Goal: Task Accomplishment & Management: Manage account settings

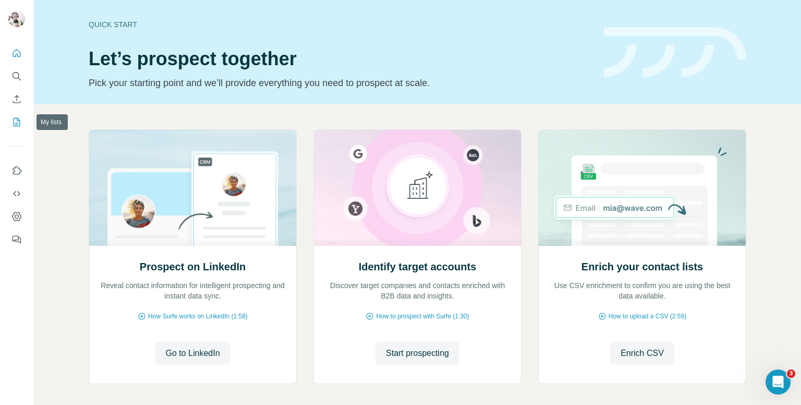
click at [18, 123] on icon "My lists" at bounding box center [16, 122] width 10 height 10
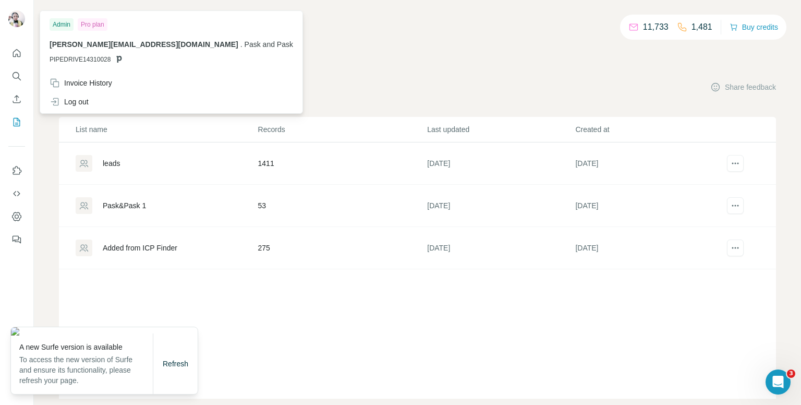
click at [164, 357] on div "Refresh" at bounding box center [175, 363] width 44 height 21
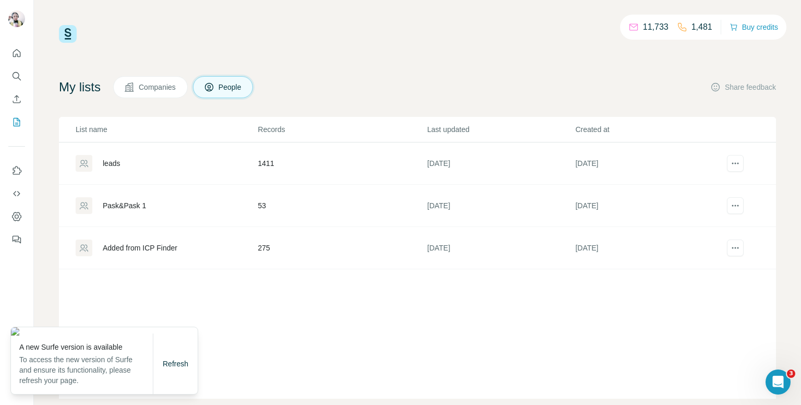
click at [163, 357] on div "Refresh" at bounding box center [175, 363] width 44 height 21
click at [163, 361] on span "Refresh" at bounding box center [176, 363] width 26 height 8
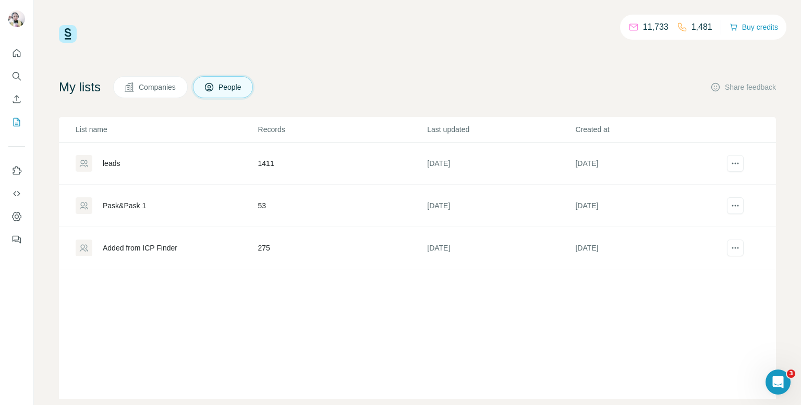
click at [162, 361] on div "Refresh" at bounding box center [175, 374] width 45 height 60
click at [137, 209] on div "Pask&Pask 1" at bounding box center [124, 205] width 43 height 10
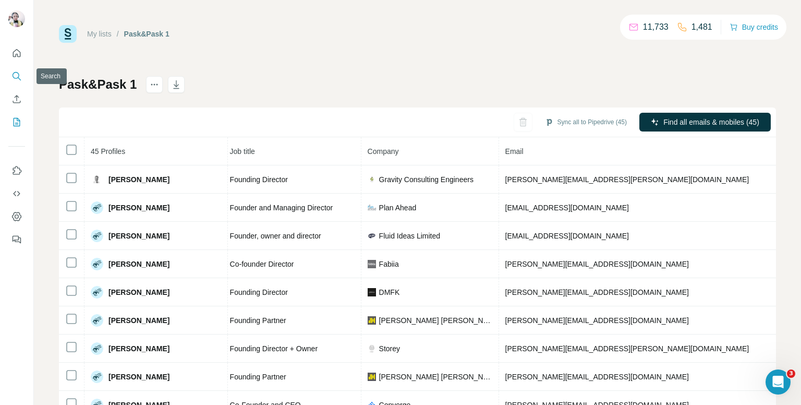
click at [17, 78] on icon "Search" at bounding box center [16, 76] width 10 height 10
click at [15, 76] on icon "Search" at bounding box center [16, 76] width 10 height 10
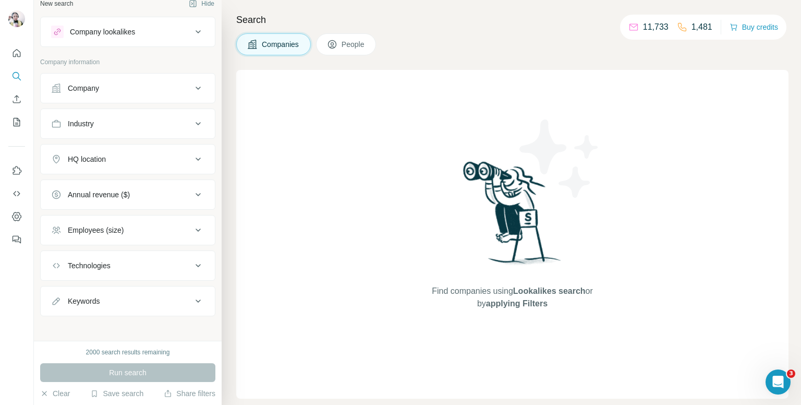
scroll to position [13, 0]
click at [96, 293] on div "Keywords" at bounding box center [84, 298] width 32 height 10
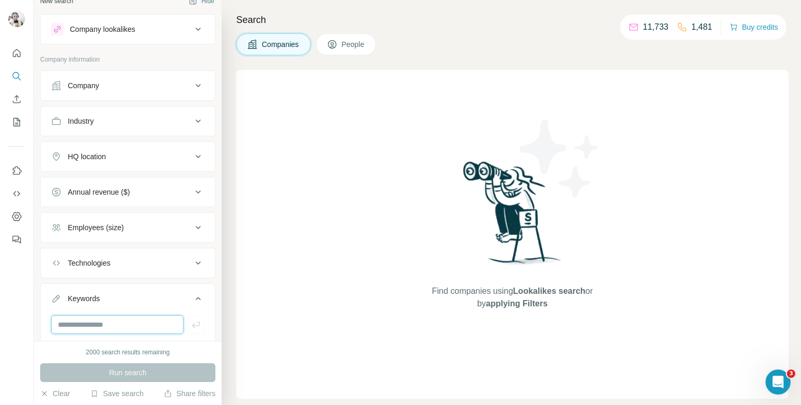
click at [89, 325] on input "text" at bounding box center [117, 324] width 132 height 19
type input "*"
paste input "**********"
type input "*********"
click at [191, 326] on icon "button" at bounding box center [196, 324] width 10 height 10
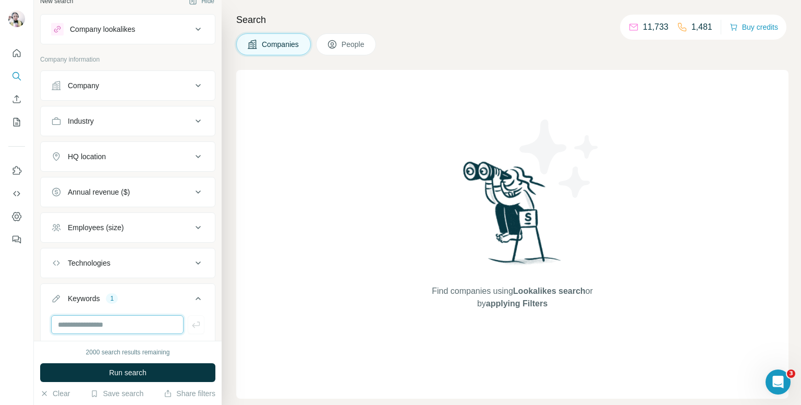
click at [115, 328] on input "text" at bounding box center [117, 324] width 132 height 19
paste input "**********"
type input "*******"
click at [192, 324] on icon "button" at bounding box center [196, 324] width 8 height 6
click at [137, 325] on input "text" at bounding box center [117, 324] width 132 height 19
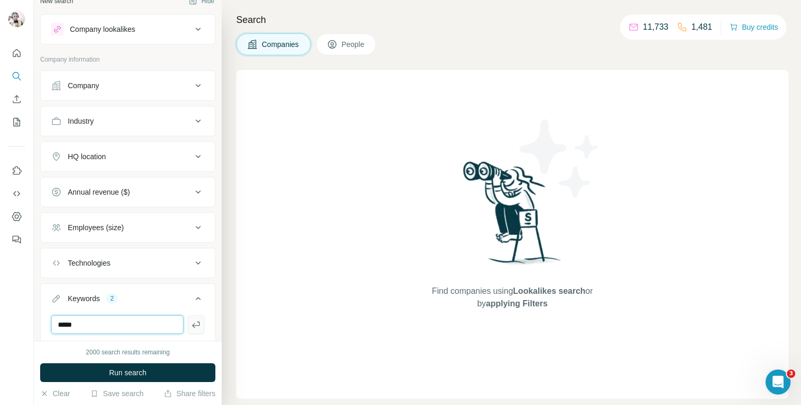
type input "*****"
click at [192, 330] on button "button" at bounding box center [196, 324] width 17 height 19
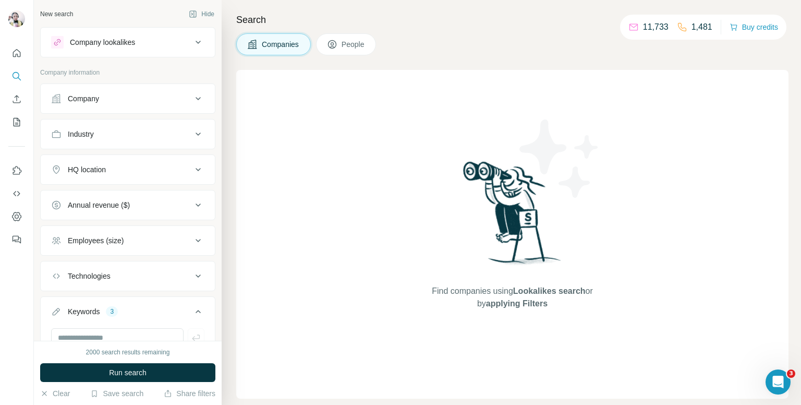
click at [135, 133] on div "Industry" at bounding box center [121, 134] width 141 height 10
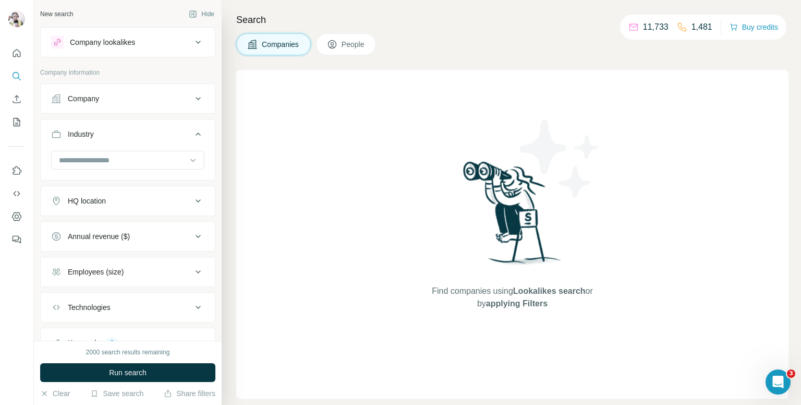
click at [350, 44] on span "People" at bounding box center [354, 44] width 24 height 10
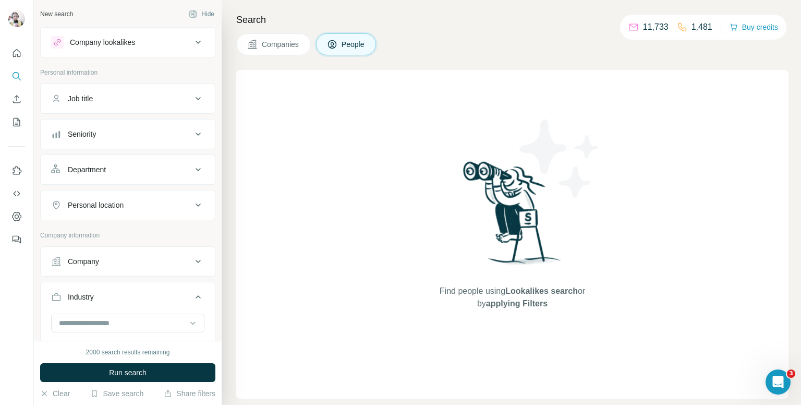
click at [161, 104] on button "Job title" at bounding box center [128, 98] width 174 height 25
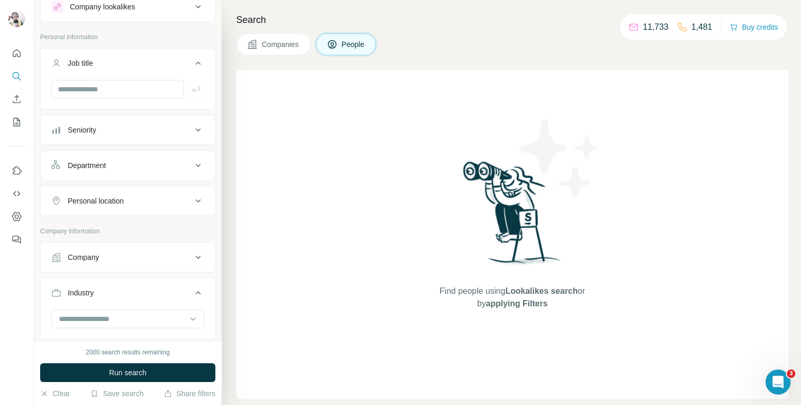
scroll to position [52, 0]
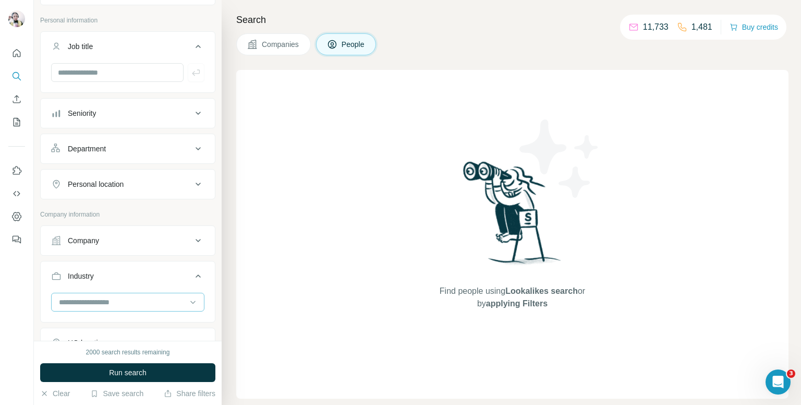
click at [110, 298] on input at bounding box center [122, 301] width 129 height 11
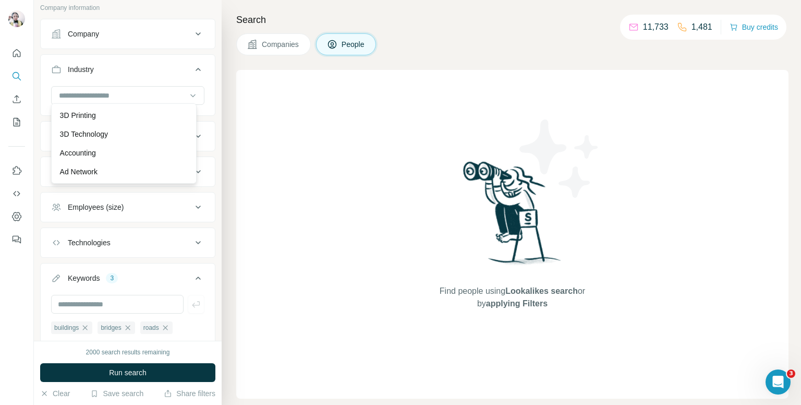
scroll to position [261, 0]
click at [188, 93] on icon at bounding box center [193, 93] width 10 height 10
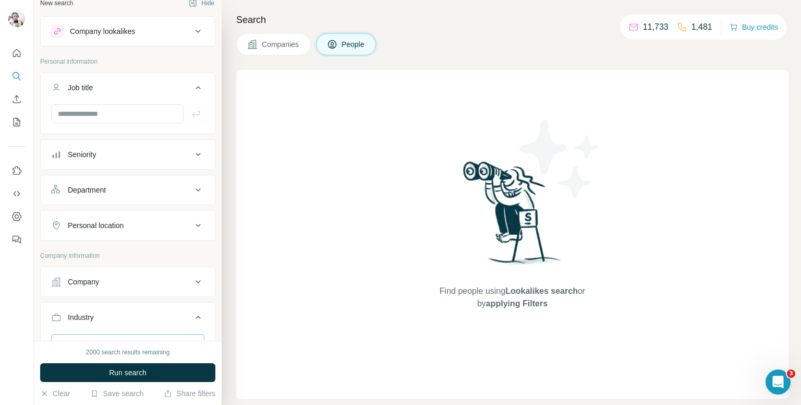
scroll to position [0, 0]
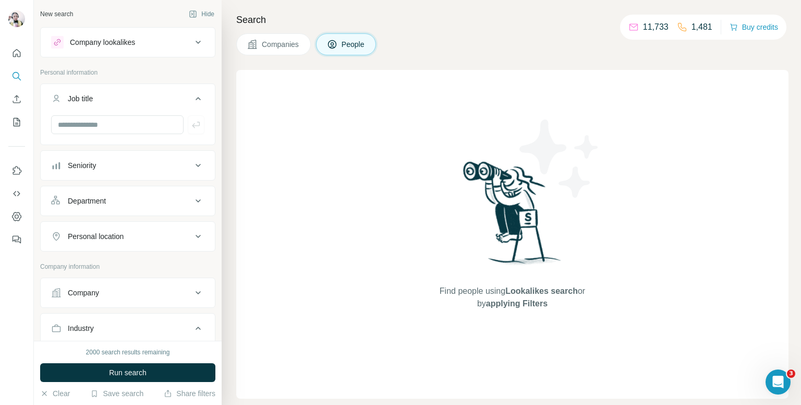
click at [130, 205] on div "Department" at bounding box center [121, 201] width 141 height 10
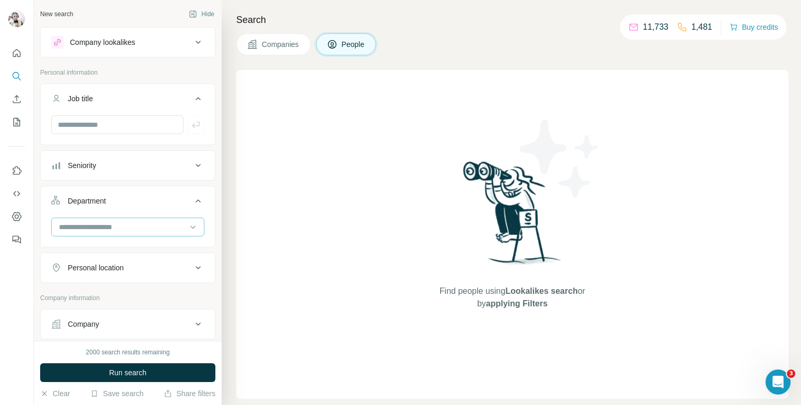
click at [122, 221] on input at bounding box center [122, 226] width 129 height 11
type input "*"
click at [192, 203] on icon at bounding box center [198, 201] width 13 height 13
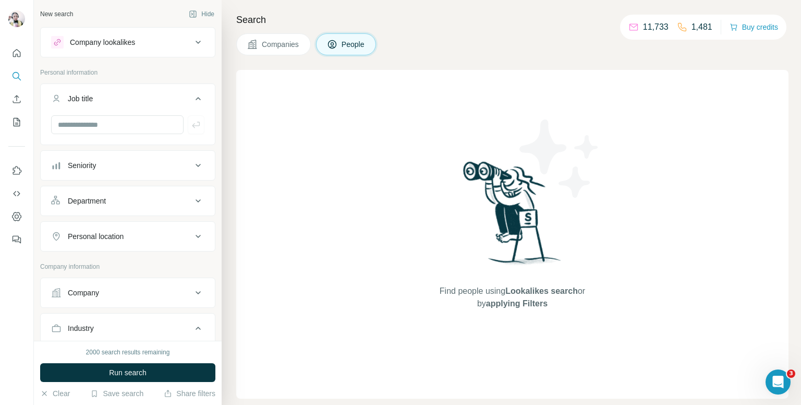
click at [169, 325] on div "Industry" at bounding box center [121, 328] width 141 height 10
click at [75, 327] on div "Industry" at bounding box center [81, 328] width 26 height 10
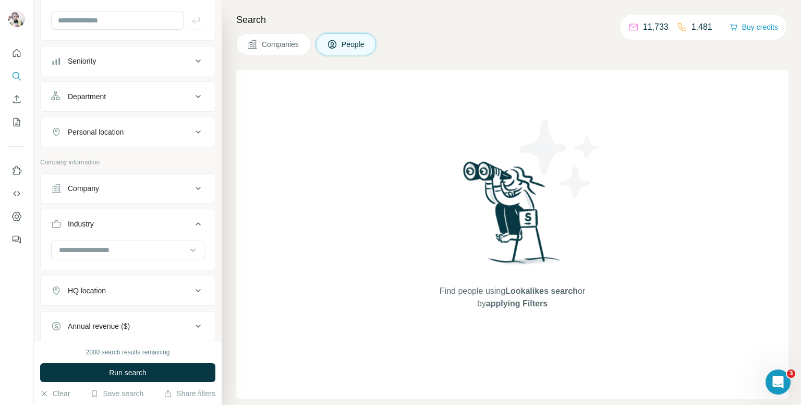
scroll to position [117, 0]
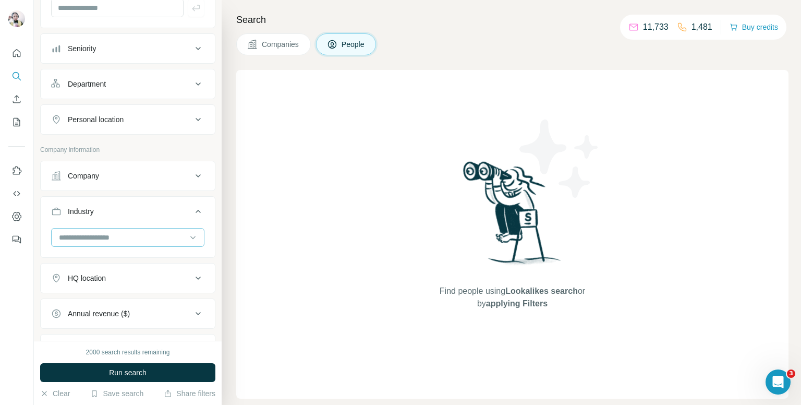
click at [112, 235] on input at bounding box center [122, 237] width 129 height 11
click at [110, 236] on input at bounding box center [122, 237] width 129 height 11
click at [192, 210] on icon at bounding box center [198, 211] width 13 height 13
click at [138, 247] on div "HQ location" at bounding box center [121, 246] width 141 height 10
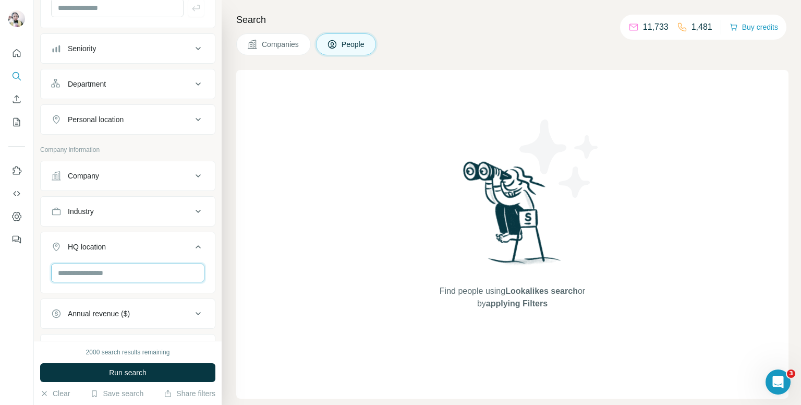
click at [131, 268] on input "text" at bounding box center [127, 272] width 153 height 19
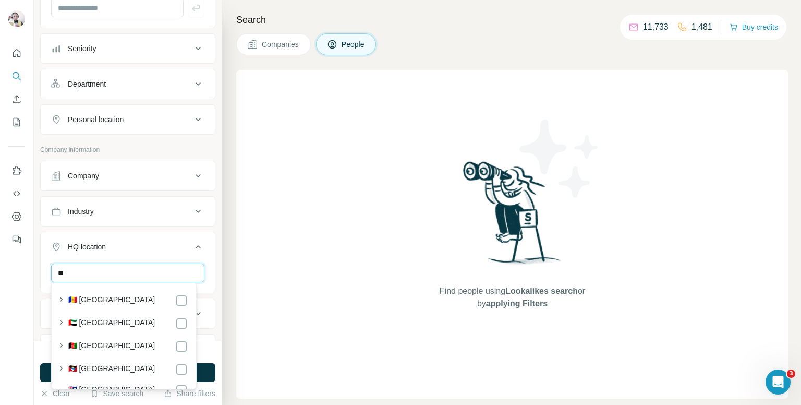
type input "*"
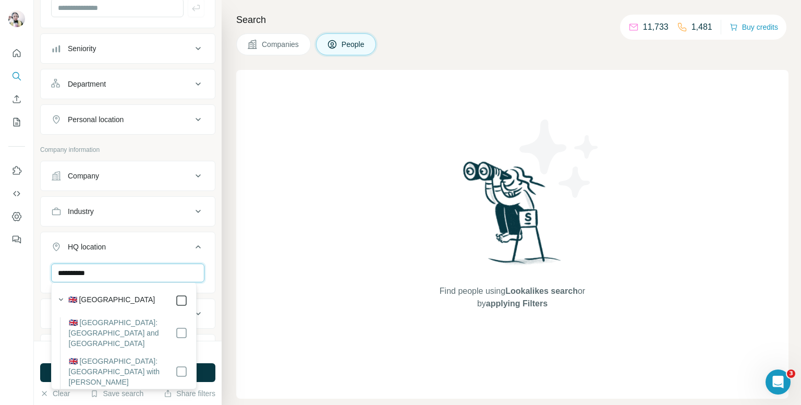
type input "**********"
click at [192, 246] on icon at bounding box center [198, 246] width 13 height 13
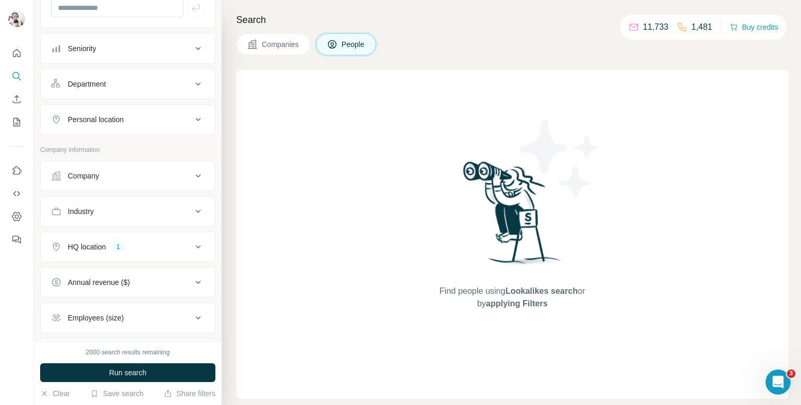
click at [172, 278] on div "Annual revenue ($)" at bounding box center [121, 282] width 141 height 10
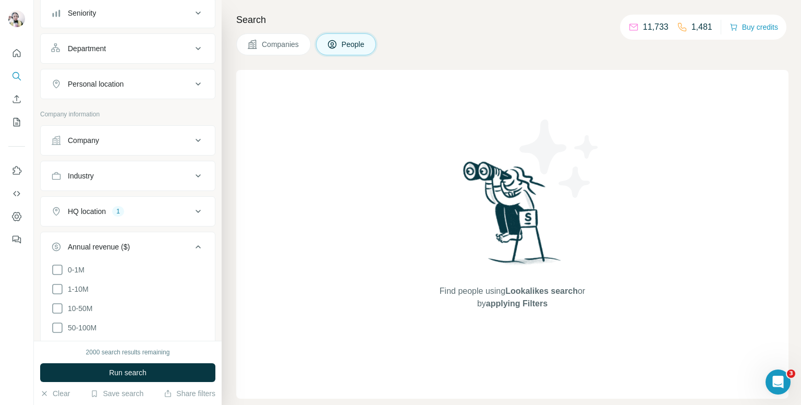
scroll to position [169, 0]
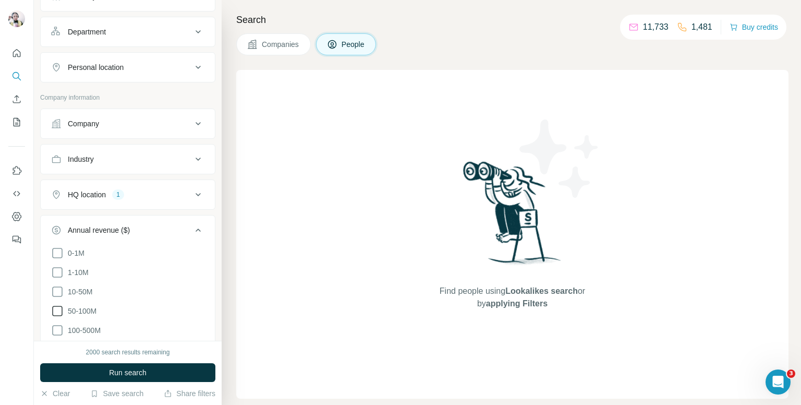
click at [57, 308] on icon at bounding box center [57, 311] width 13 height 13
drag, startPoint x: 56, startPoint y: 292, endPoint x: 58, endPoint y: 265, distance: 26.2
click at [56, 291] on icon at bounding box center [57, 291] width 13 height 13
click at [58, 267] on icon at bounding box center [57, 272] width 10 height 10
click at [60, 249] on icon at bounding box center [57, 253] width 13 height 13
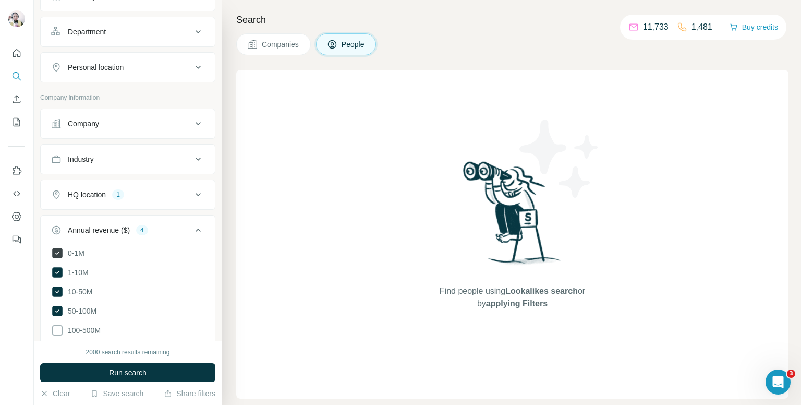
click at [60, 253] on icon at bounding box center [57, 253] width 10 height 10
click at [60, 266] on icon at bounding box center [57, 272] width 13 height 13
click at [59, 287] on icon at bounding box center [57, 291] width 10 height 10
drag, startPoint x: 57, startPoint y: 302, endPoint x: 85, endPoint y: 290, distance: 30.1
click at [56, 305] on icon at bounding box center [57, 311] width 13 height 13
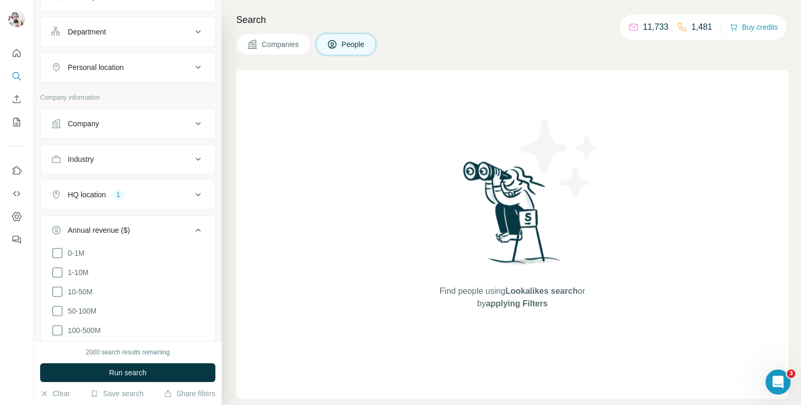
click at [196, 228] on button "Annual revenue ($)" at bounding box center [128, 231] width 174 height 29
click at [150, 257] on button "Employees (size)" at bounding box center [128, 265] width 174 height 25
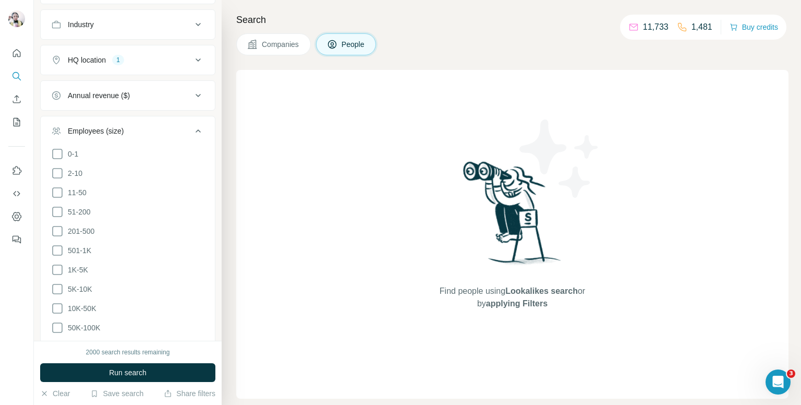
scroll to position [325, 0]
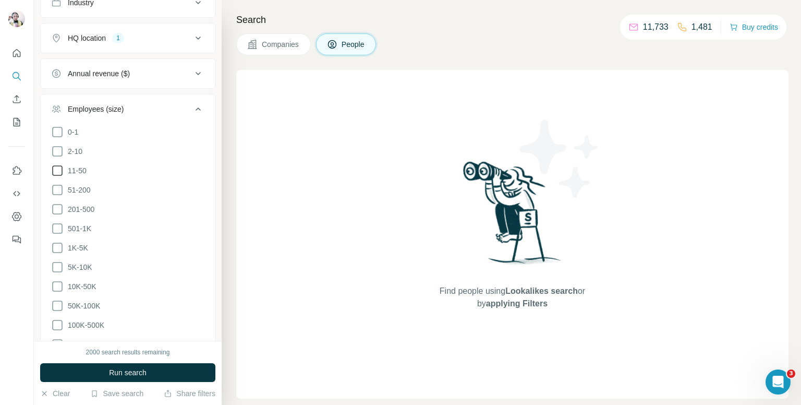
drag, startPoint x: 57, startPoint y: 171, endPoint x: 56, endPoint y: 162, distance: 9.4
click at [57, 168] on icon at bounding box center [57, 170] width 13 height 13
click at [54, 154] on icon at bounding box center [57, 151] width 13 height 13
click at [58, 186] on icon at bounding box center [57, 190] width 13 height 13
click at [192, 107] on icon at bounding box center [198, 109] width 13 height 13
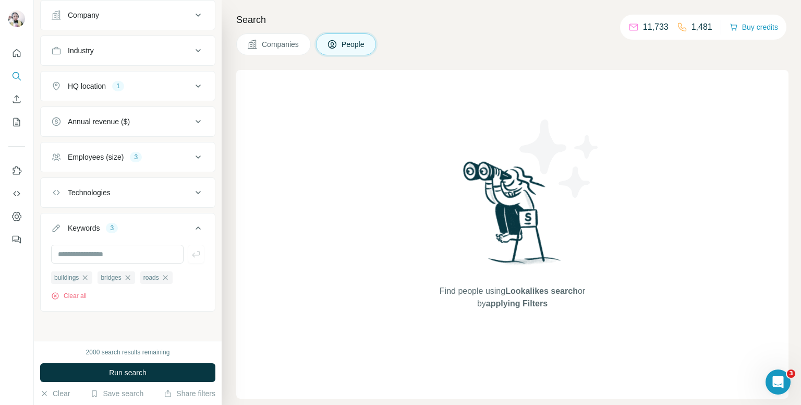
scroll to position [275, 0]
click at [192, 228] on icon at bounding box center [198, 230] width 13 height 13
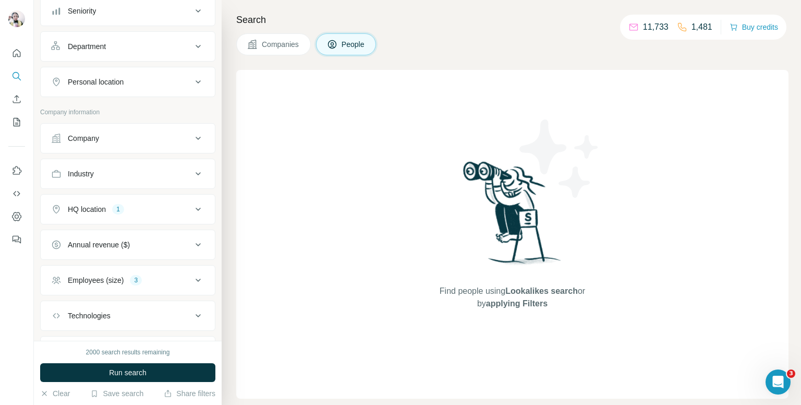
scroll to position [102, 0]
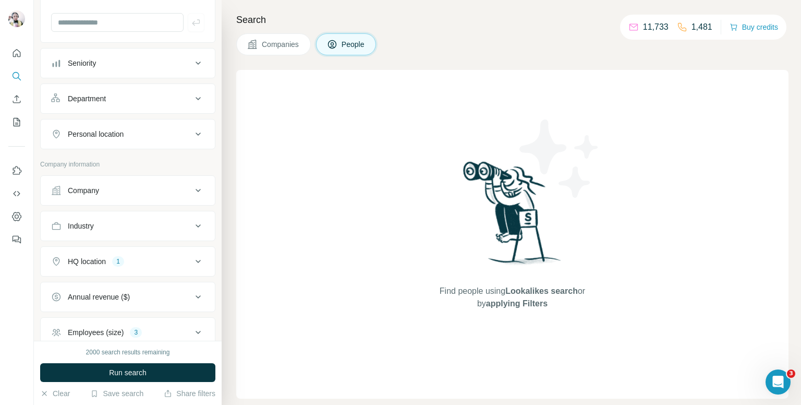
click at [136, 233] on button "Industry" at bounding box center [128, 225] width 174 height 25
click at [136, 251] on input at bounding box center [122, 251] width 129 height 11
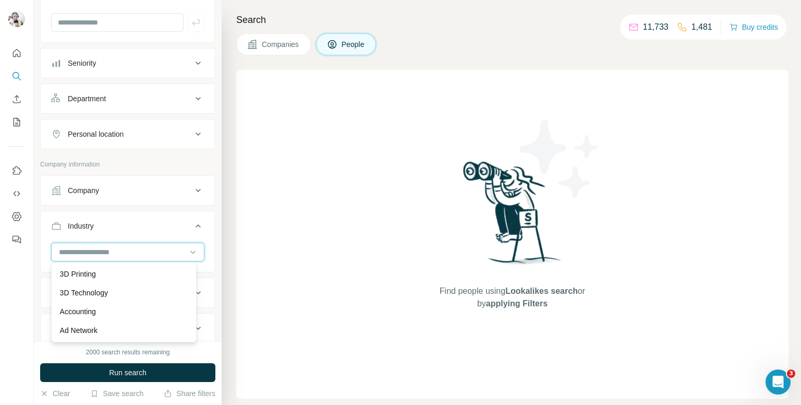
click at [132, 253] on input at bounding box center [122, 251] width 129 height 11
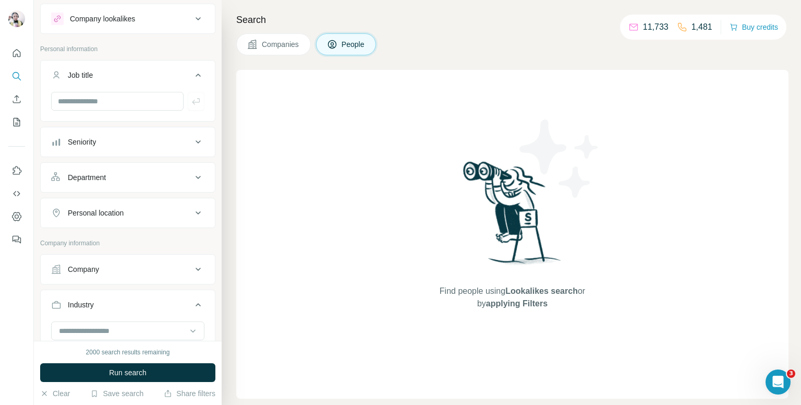
scroll to position [0, 0]
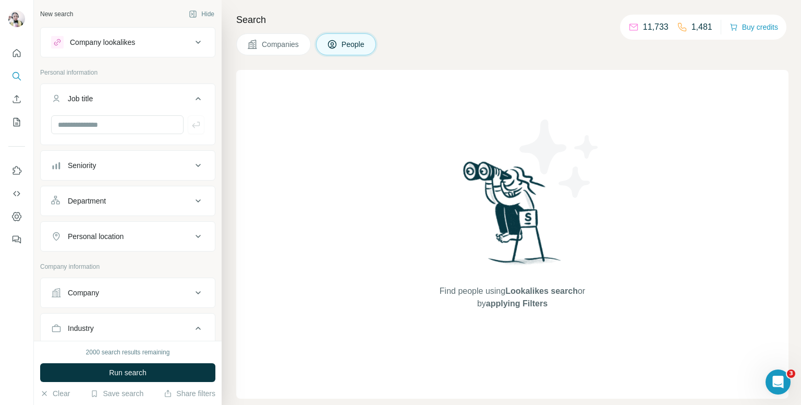
click at [154, 172] on button "Seniority" at bounding box center [128, 165] width 174 height 25
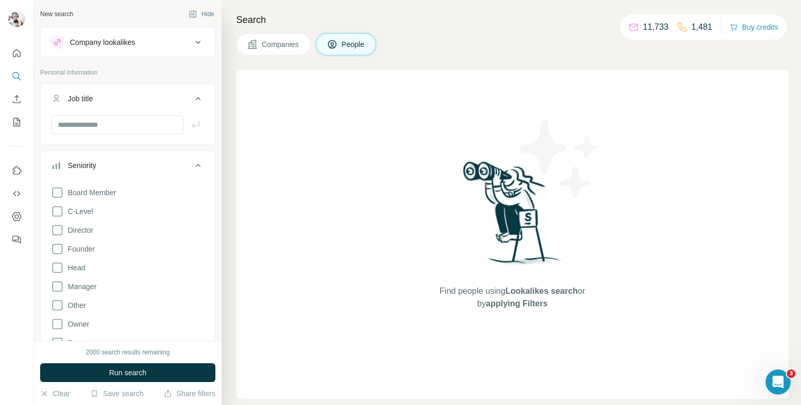
click at [192, 163] on icon at bounding box center [198, 165] width 13 height 13
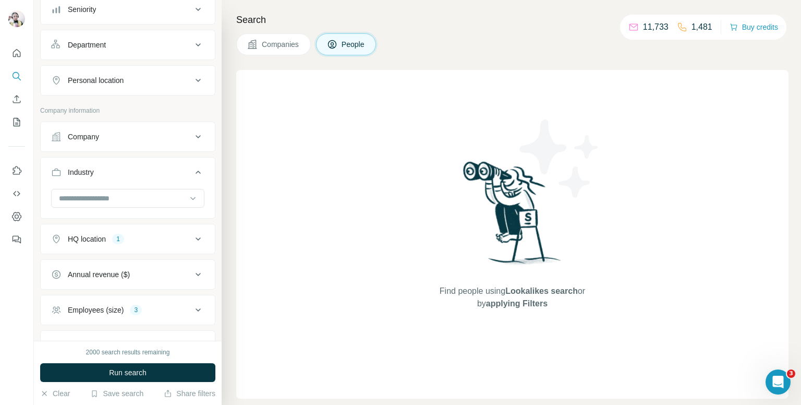
scroll to position [156, 0]
click at [188, 195] on icon at bounding box center [193, 197] width 10 height 10
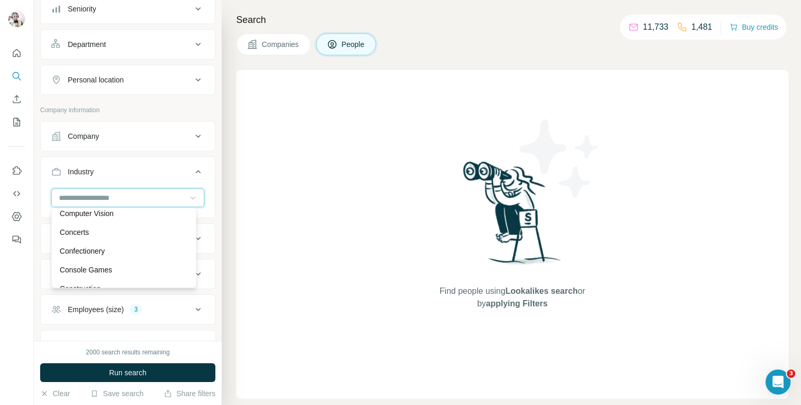
scroll to position [2086, 0]
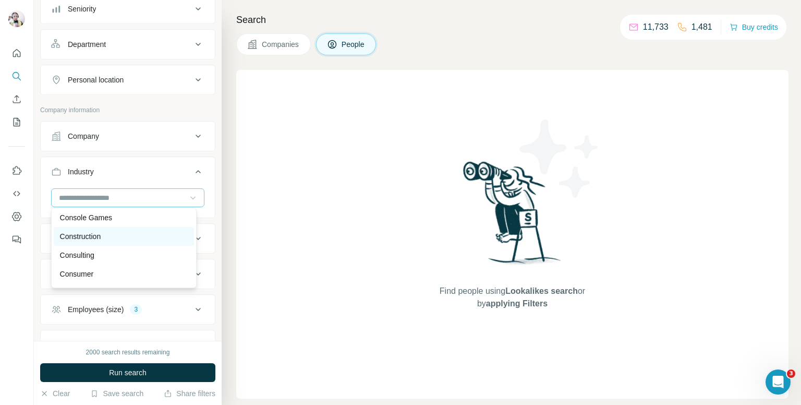
click at [93, 241] on p "Construction" at bounding box center [80, 236] width 41 height 10
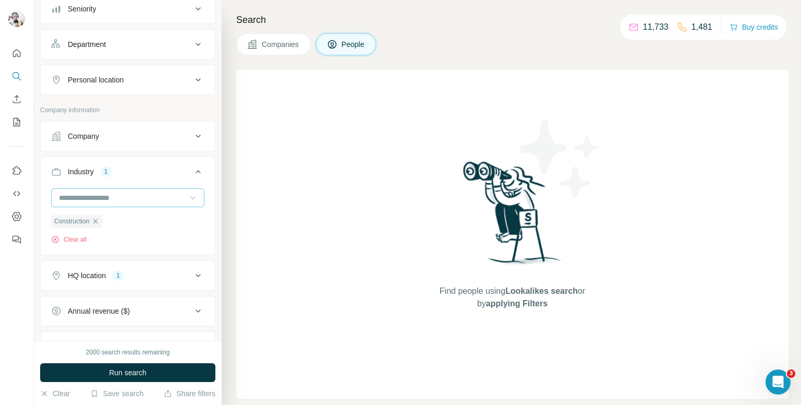
click at [192, 169] on icon at bounding box center [198, 171] width 13 height 13
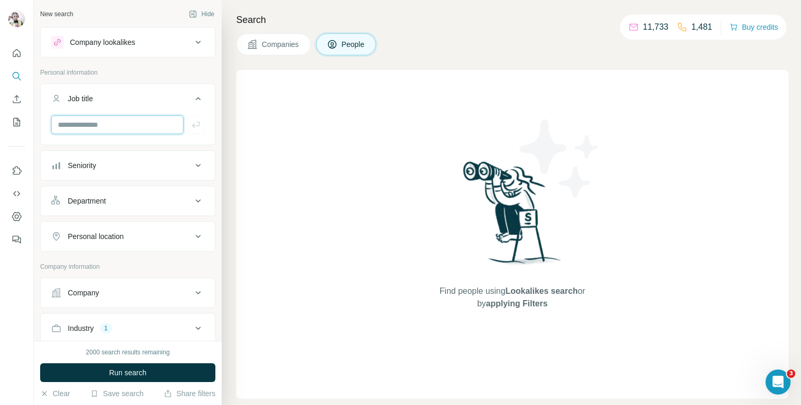
click at [137, 125] on input "text" at bounding box center [117, 124] width 132 height 19
click at [192, 98] on icon at bounding box center [198, 98] width 13 height 13
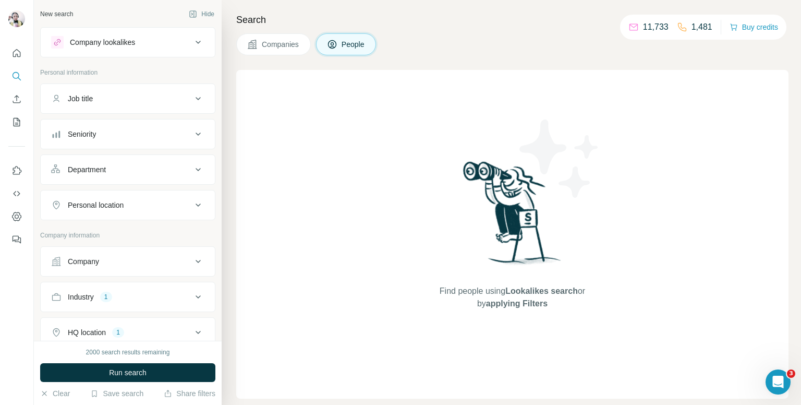
click at [139, 132] on div "Seniority" at bounding box center [121, 134] width 141 height 10
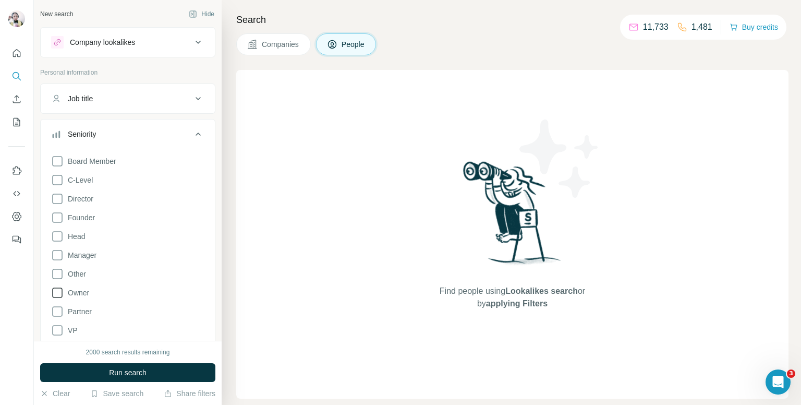
click at [58, 292] on icon at bounding box center [57, 292] width 13 height 13
click at [62, 215] on icon at bounding box center [57, 217] width 10 height 10
click at [192, 134] on icon at bounding box center [198, 134] width 13 height 13
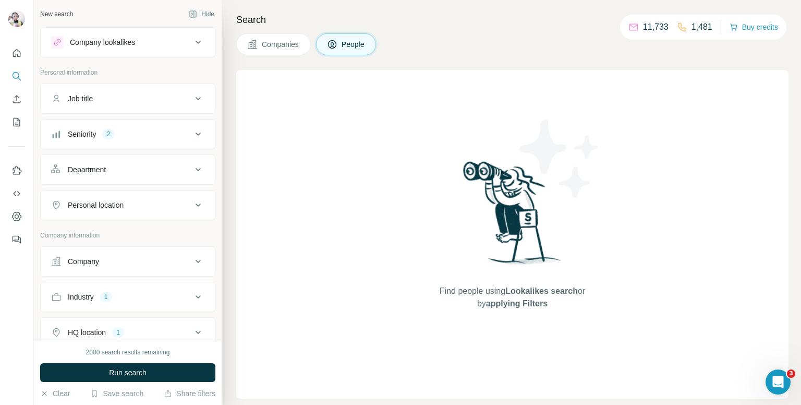
click at [107, 46] on div "Company lookalikes" at bounding box center [102, 42] width 65 height 10
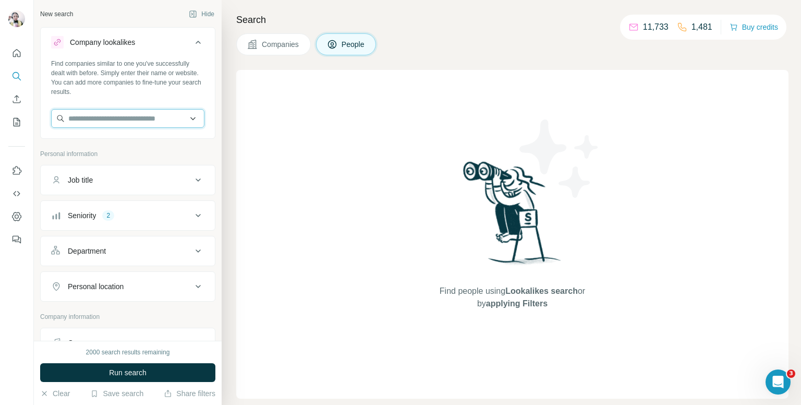
click at [108, 117] on input "text" at bounding box center [127, 118] width 153 height 19
paste input "**********"
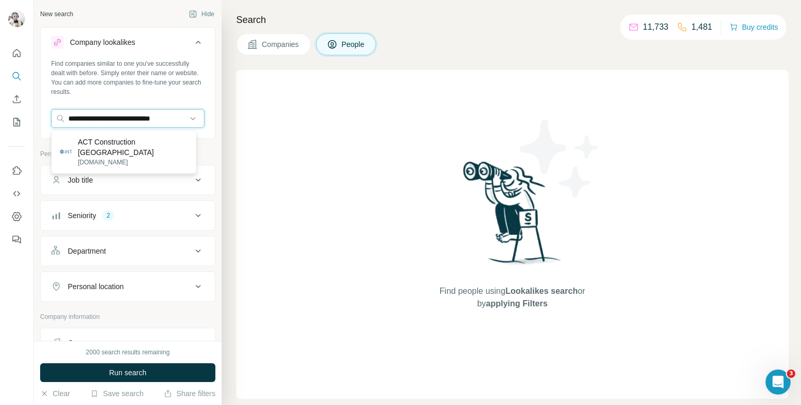
type input "**********"
click at [163, 157] on p "act-construction.co.uk" at bounding box center [133, 161] width 110 height 9
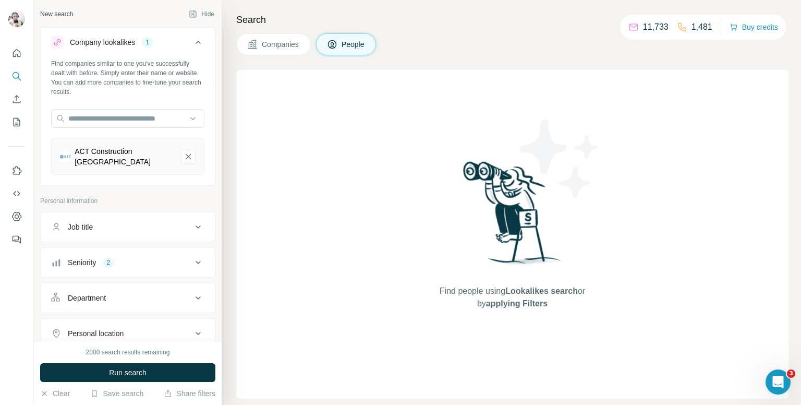
click at [195, 41] on icon at bounding box center [198, 42] width 13 height 13
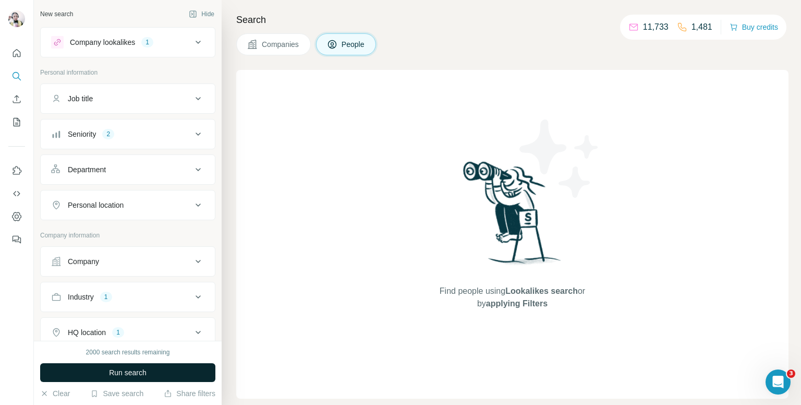
click at [165, 370] on button "Run search" at bounding box center [127, 372] width 175 height 19
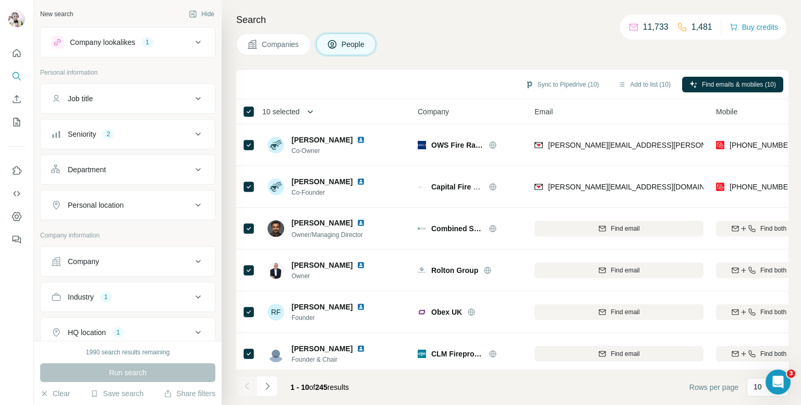
click at [307, 109] on button "button" at bounding box center [310, 111] width 21 height 21
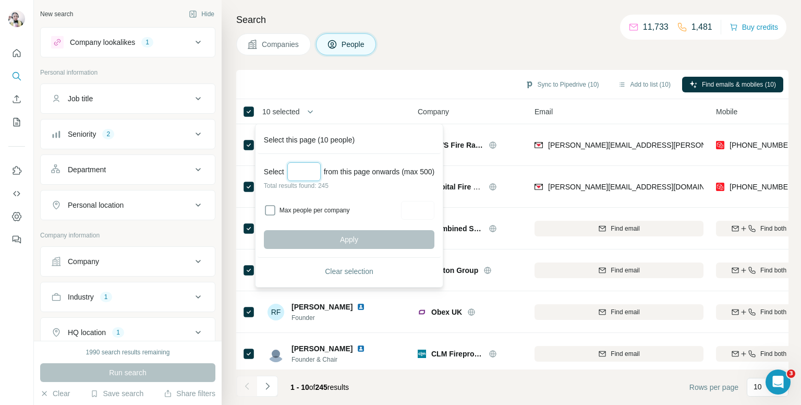
click at [309, 172] on input "Select a number (up to 500)" at bounding box center [303, 171] width 33 height 19
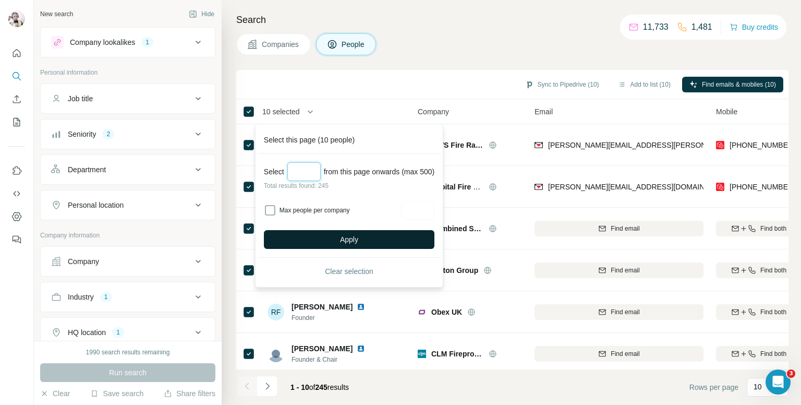
type input "***"
click at [310, 235] on button "Apply" at bounding box center [349, 239] width 171 height 19
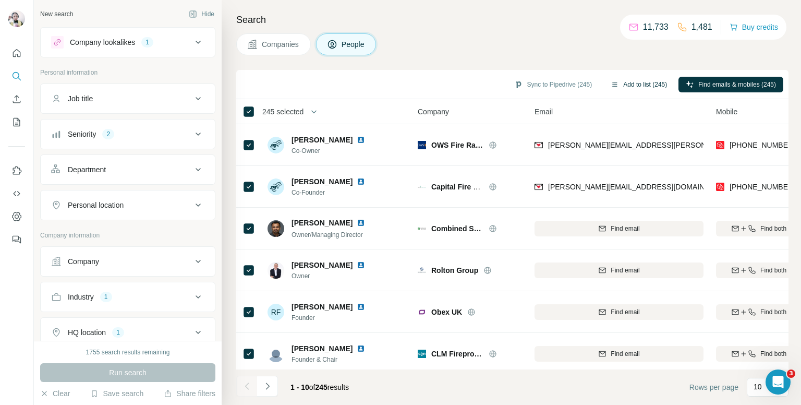
click at [636, 88] on button "Add to list (245)" at bounding box center [638, 85] width 71 height 16
click at [636, 84] on button "Add to list (245)" at bounding box center [638, 85] width 71 height 16
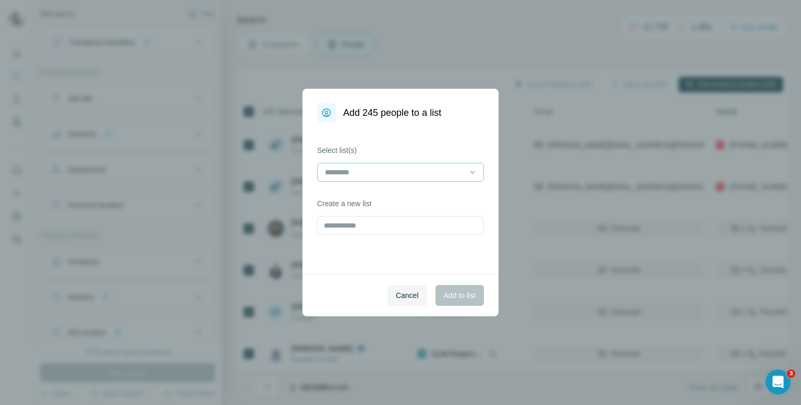
click at [371, 172] on input at bounding box center [394, 171] width 141 height 11
click at [343, 226] on input "text" at bounding box center [400, 225] width 167 height 19
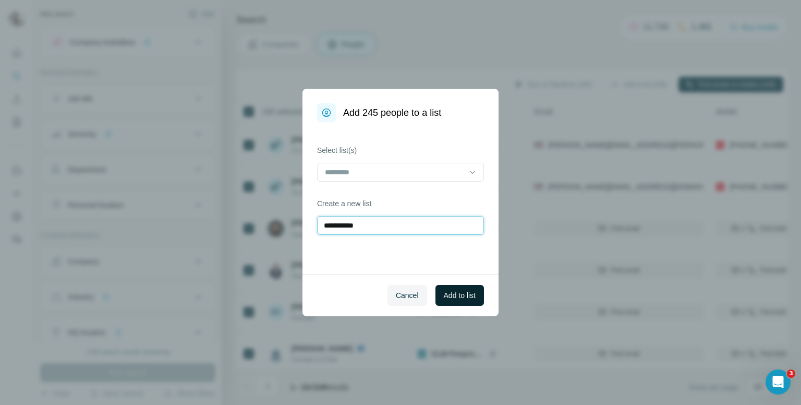
type input "**********"
click at [451, 295] on span "Add to list" at bounding box center [460, 295] width 32 height 10
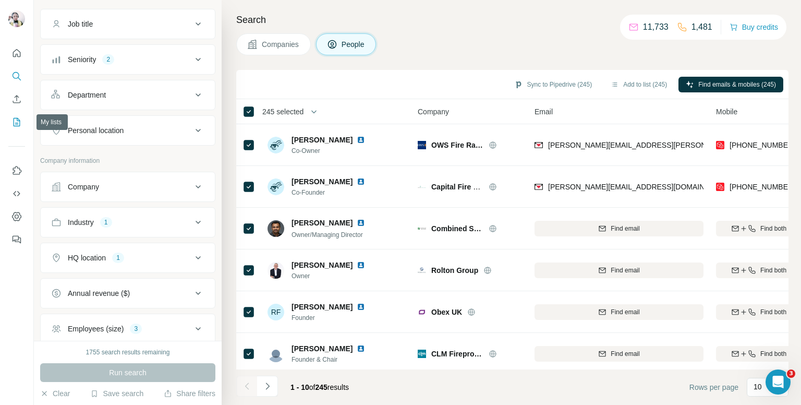
click at [20, 121] on icon "My lists" at bounding box center [17, 122] width 7 height 8
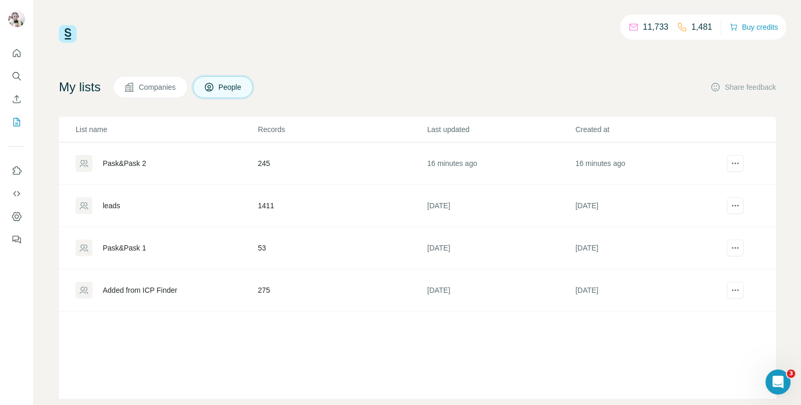
click at [159, 167] on div "Pask&Pask 2" at bounding box center [166, 163] width 181 height 17
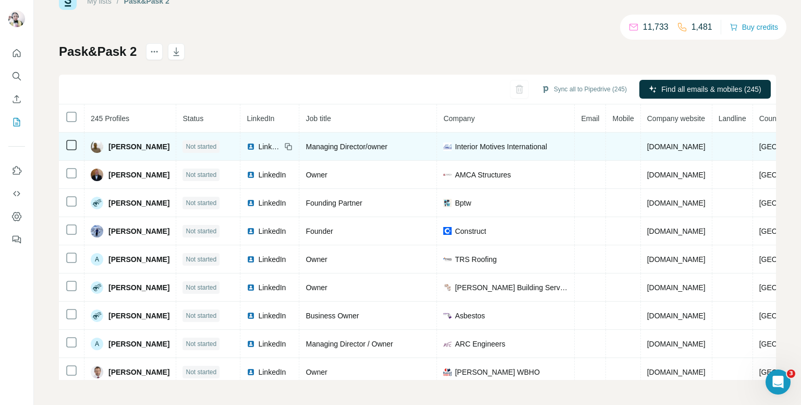
click at [213, 147] on span "Not started" at bounding box center [201, 146] width 31 height 9
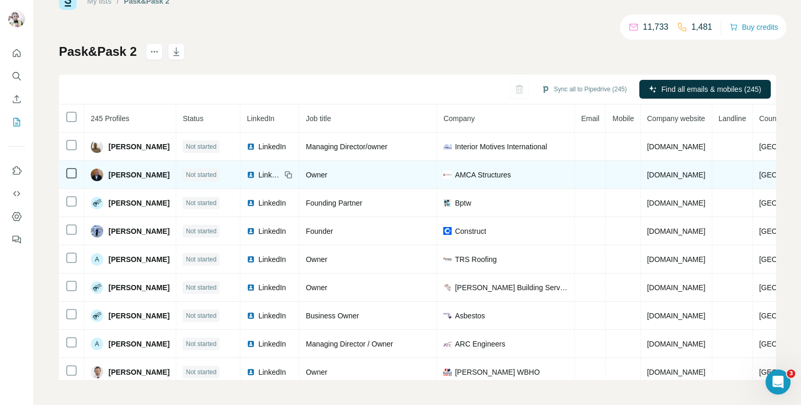
click at [211, 172] on span "Not started" at bounding box center [201, 174] width 31 height 9
click at [69, 178] on icon at bounding box center [71, 173] width 13 height 13
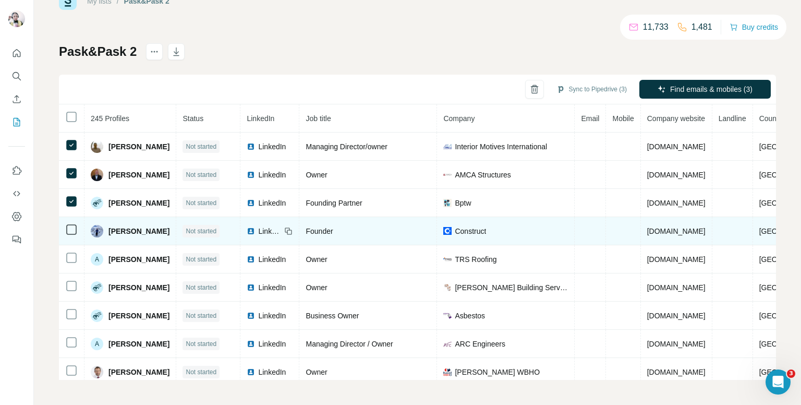
click at [69, 224] on td at bounding box center [72, 231] width 26 height 28
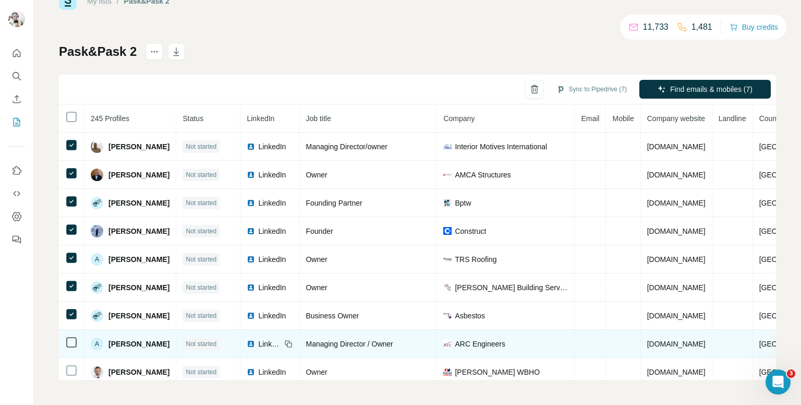
click at [65, 337] on icon at bounding box center [71, 342] width 13 height 13
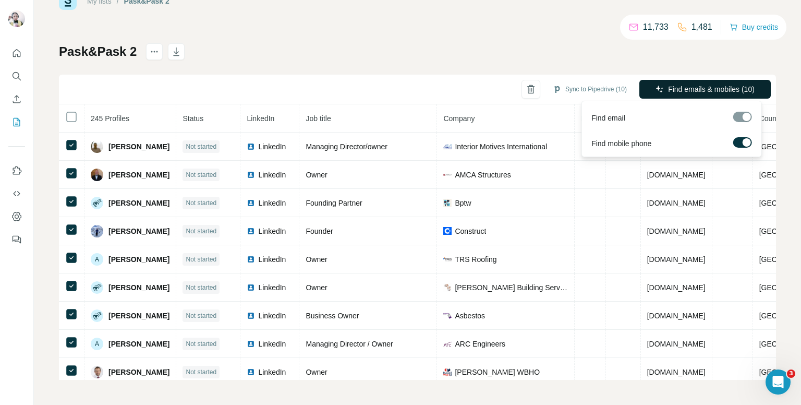
click at [697, 88] on span "Find emails & mobiles (10)" at bounding box center [711, 89] width 87 height 10
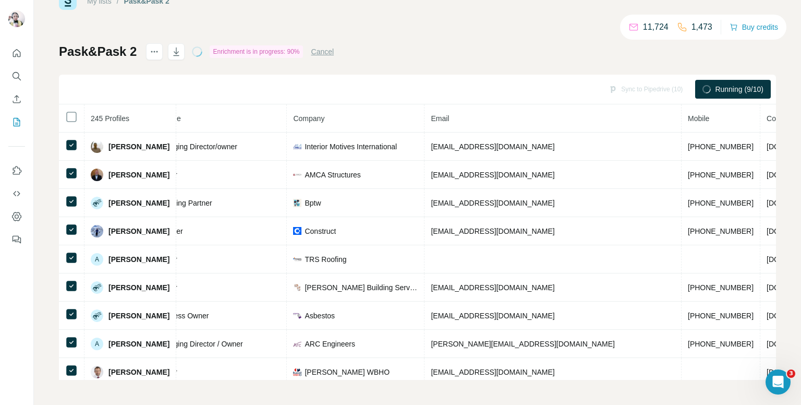
scroll to position [0, 161]
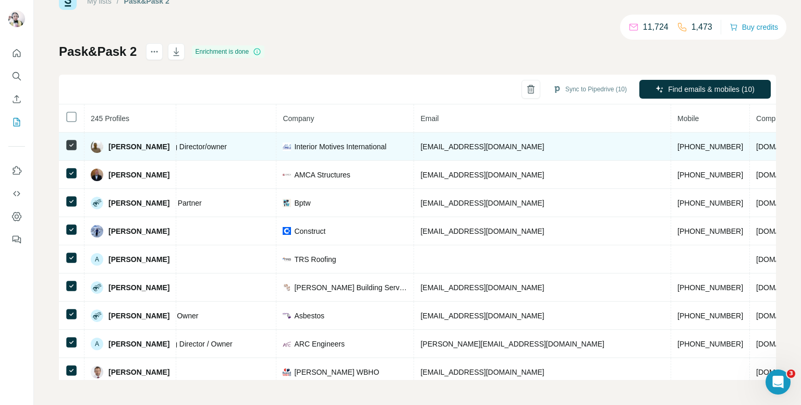
click at [677, 147] on span "+447710832635" at bounding box center [710, 146] width 66 height 8
copy span "447710832635"
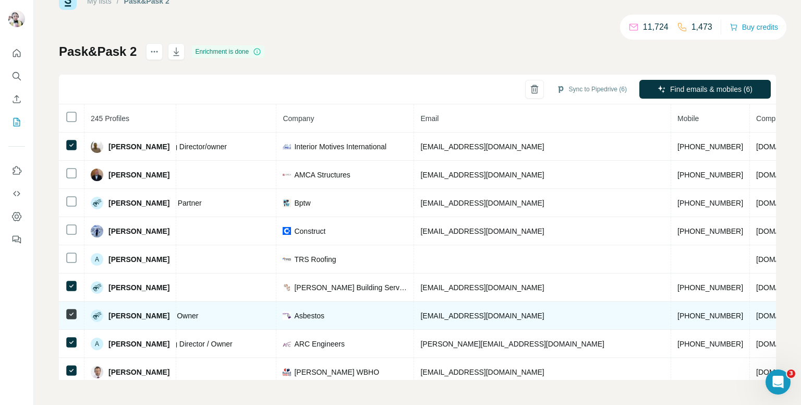
drag, startPoint x: 65, startPoint y: 283, endPoint x: 60, endPoint y: 307, distance: 24.4
click at [65, 283] on icon at bounding box center [71, 286] width 13 height 13
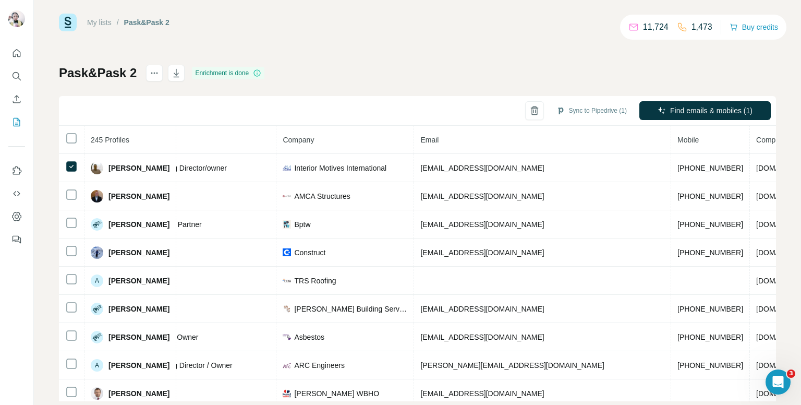
scroll to position [0, 0]
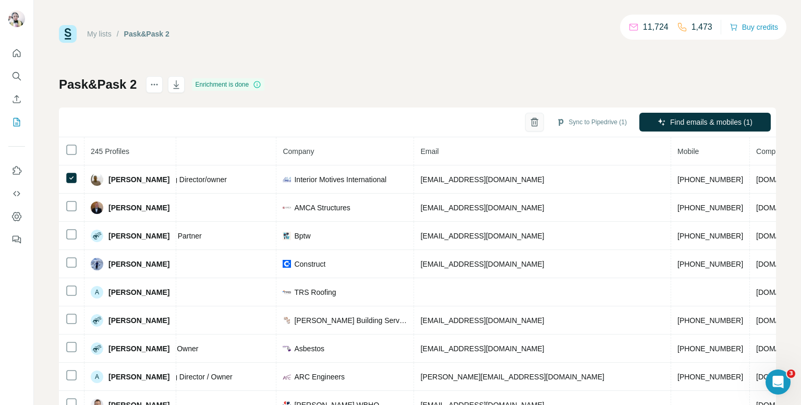
click at [529, 119] on icon "button" at bounding box center [534, 122] width 10 height 10
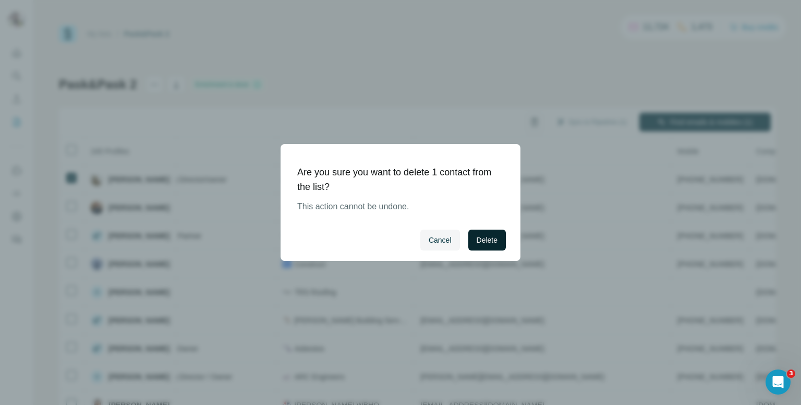
click at [491, 244] on span "Delete" at bounding box center [487, 240] width 21 height 10
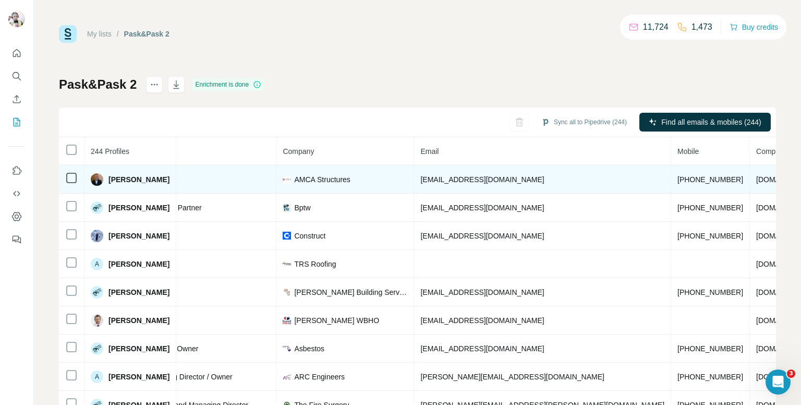
click at [677, 175] on span "[PHONE_NUMBER]" at bounding box center [710, 179] width 66 height 8
copy span "447754377776"
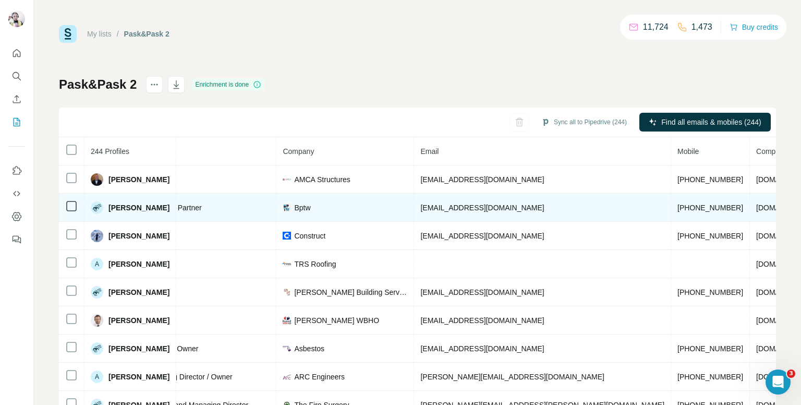
click at [671, 201] on td "[PHONE_NUMBER]" at bounding box center [710, 207] width 79 height 28
copy span "[PHONE_NUMBER]"
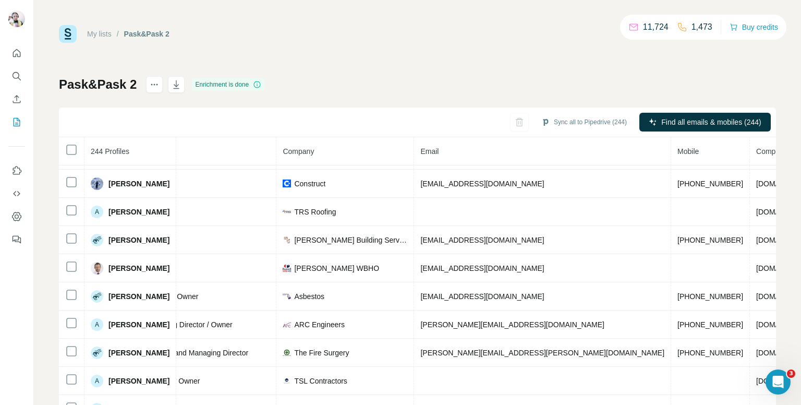
scroll to position [0, 161]
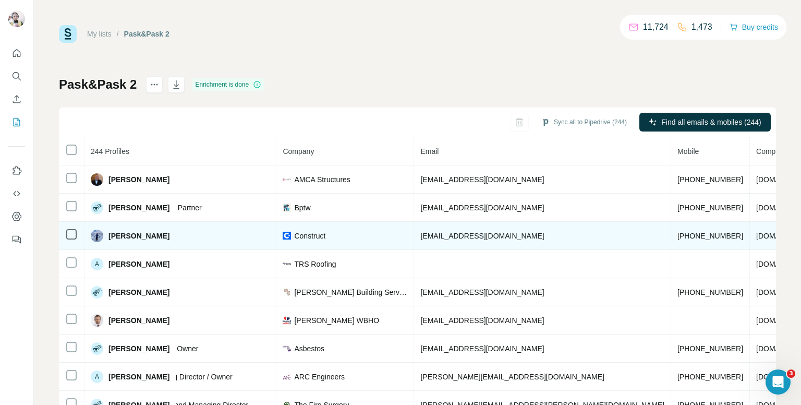
click at [677, 232] on span "[PHONE_NUMBER]" at bounding box center [710, 236] width 66 height 8
copy span "[PHONE_NUMBER]"
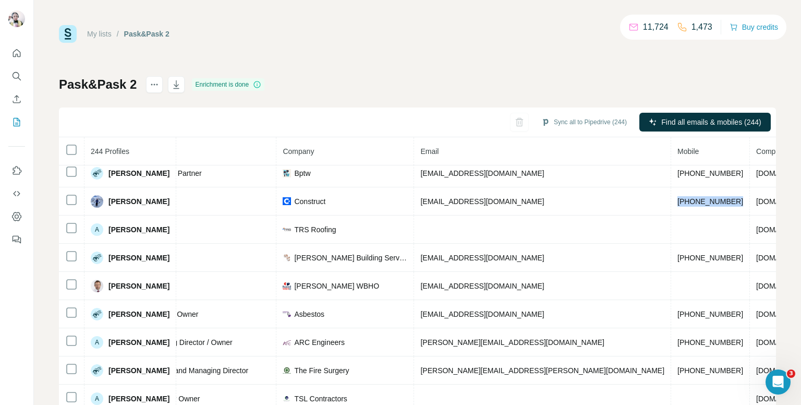
scroll to position [52, 161]
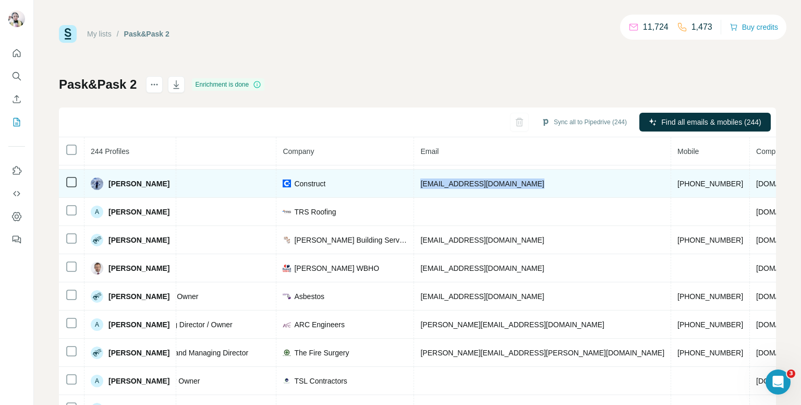
drag, startPoint x: 427, startPoint y: 182, endPoint x: 567, endPoint y: 179, distance: 140.8
click at [567, 179] on tr "Alex Watton Found LinkedIn Founder Construct alex@constructbuildingservices.com…" at bounding box center [424, 183] width 1052 height 28
copy span "[EMAIL_ADDRESS][DOMAIN_NAME]"
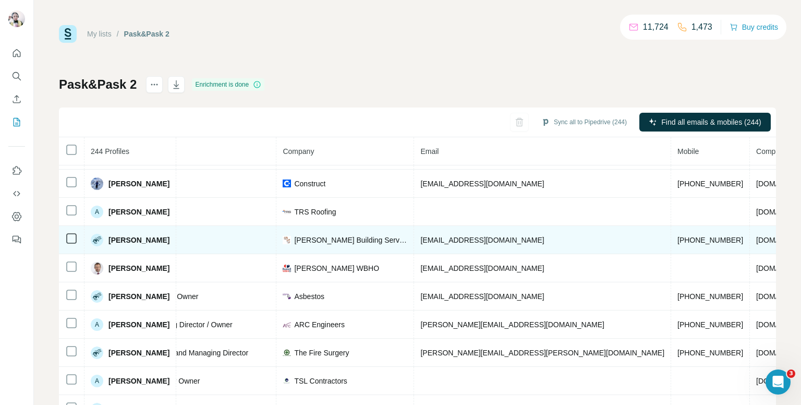
click at [677, 237] on span "[PHONE_NUMBER]" at bounding box center [710, 240] width 66 height 8
copy span "447968410280"
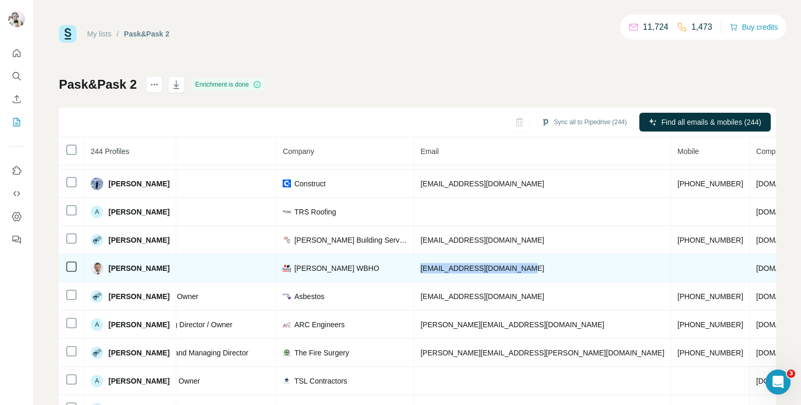
drag, startPoint x: 429, startPoint y: 266, endPoint x: 527, endPoint y: 268, distance: 98.6
click at [527, 268] on td "[EMAIL_ADDRESS][DOMAIN_NAME]" at bounding box center [542, 268] width 257 height 28
copy span "[EMAIL_ADDRESS][DOMAIN_NAME]"
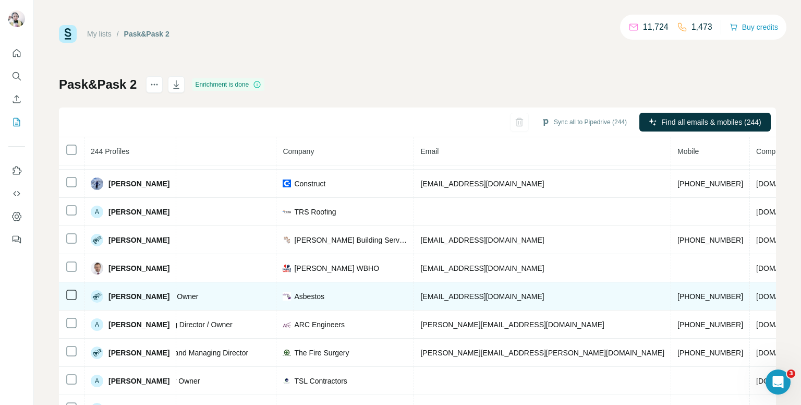
click at [677, 296] on span "[PHONE_NUMBER]" at bounding box center [710, 296] width 66 height 8
copy span "[PHONE_NUMBER]"
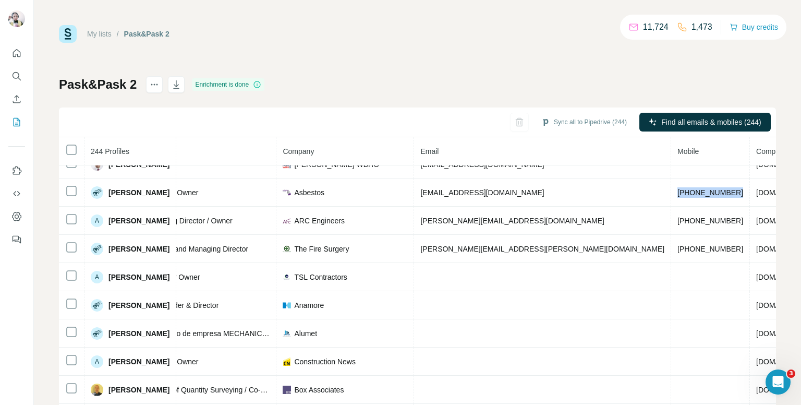
scroll to position [156, 161]
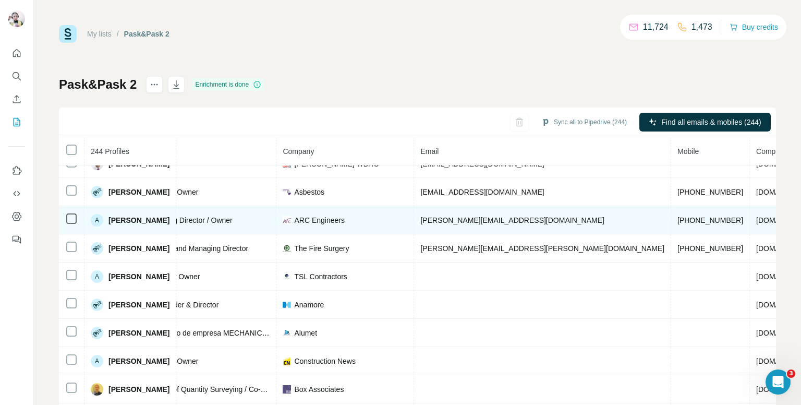
click at [671, 212] on td "[PHONE_NUMBER]" at bounding box center [710, 220] width 79 height 28
copy span "447725417989"
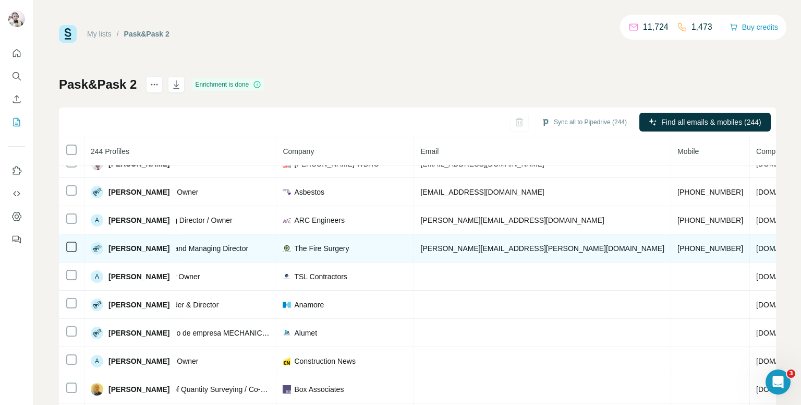
click at [671, 251] on td "[PHONE_NUMBER]" at bounding box center [710, 248] width 79 height 28
click at [677, 245] on span "[PHONE_NUMBER]" at bounding box center [710, 248] width 66 height 8
drag, startPoint x: 609, startPoint y: 245, endPoint x: 594, endPoint y: 244, distance: 14.6
click at [677, 244] on span "[PHONE_NUMBER]" at bounding box center [710, 248] width 66 height 8
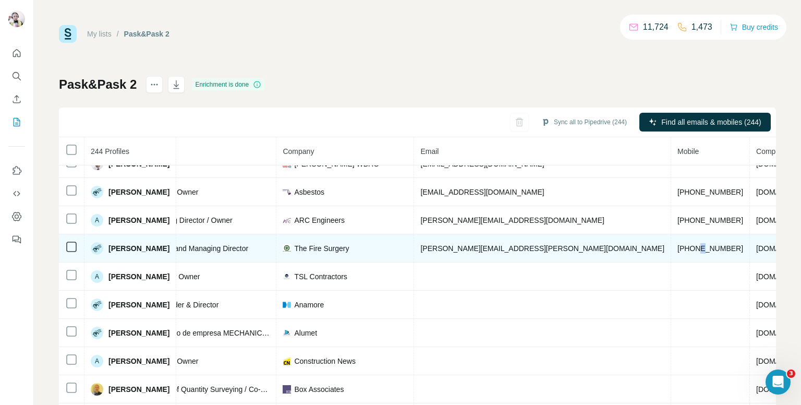
click at [677, 244] on span "[PHONE_NUMBER]" at bounding box center [710, 248] width 66 height 8
copy span "[PHONE_NUMBER]"
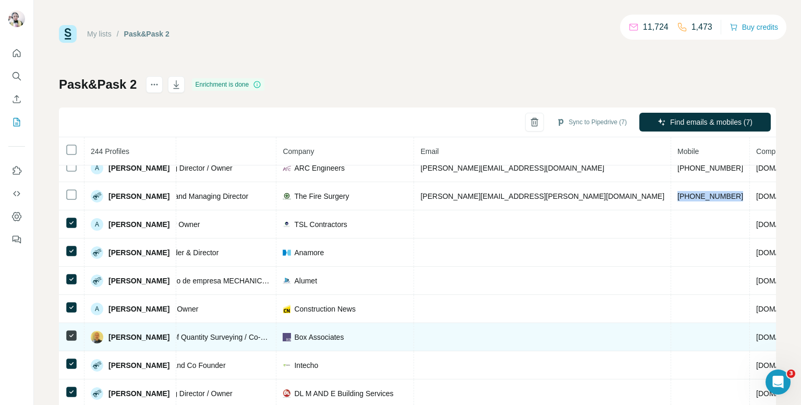
scroll to position [261, 161]
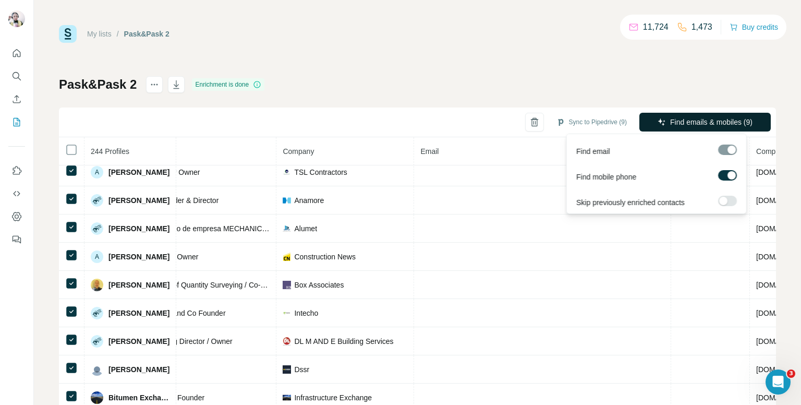
click at [696, 119] on span "Find emails & mobiles (9)" at bounding box center [711, 122] width 82 height 10
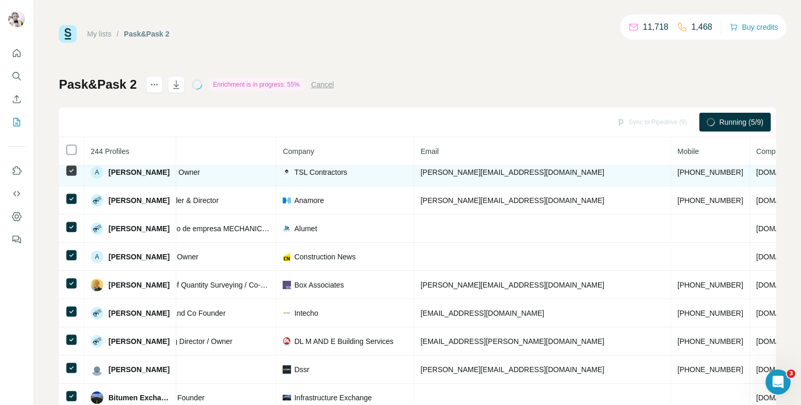
click at [677, 168] on span "[PHONE_NUMBER]" at bounding box center [710, 172] width 66 height 8
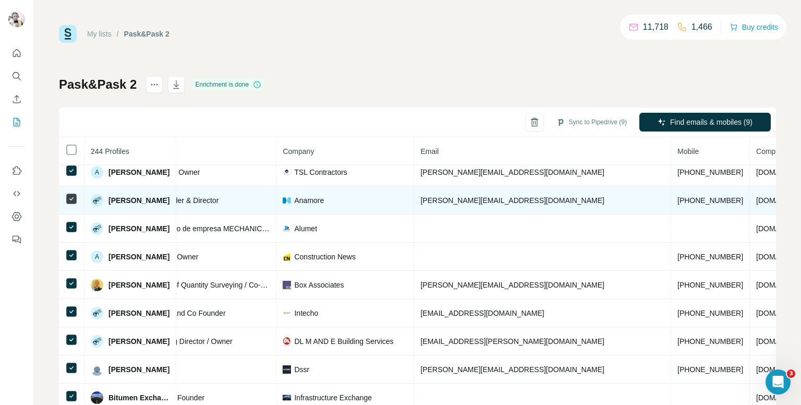
click at [671, 192] on td "[PHONE_NUMBER]" at bounding box center [710, 200] width 79 height 28
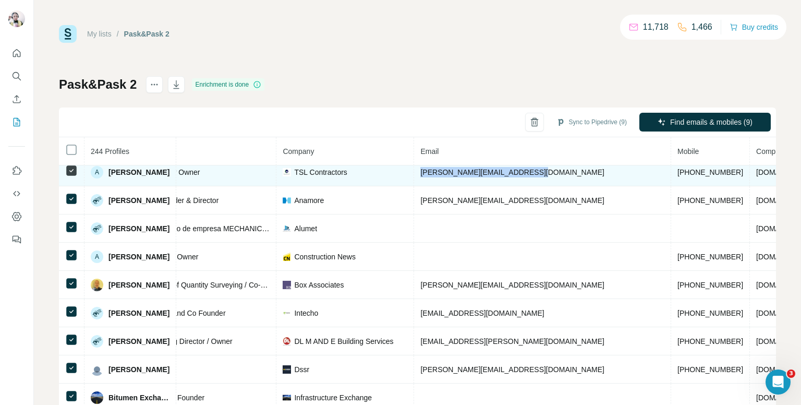
drag, startPoint x: 601, startPoint y: 192, endPoint x: 431, endPoint y: 174, distance: 171.0
click at [431, 174] on td "[PERSON_NAME][EMAIL_ADDRESS][DOMAIN_NAME]" at bounding box center [542, 172] width 257 height 28
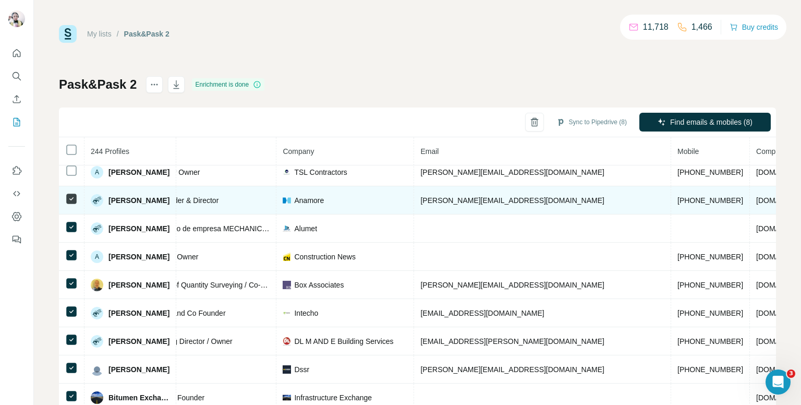
click at [677, 196] on span "[PHONE_NUMBER]" at bounding box center [710, 200] width 66 height 8
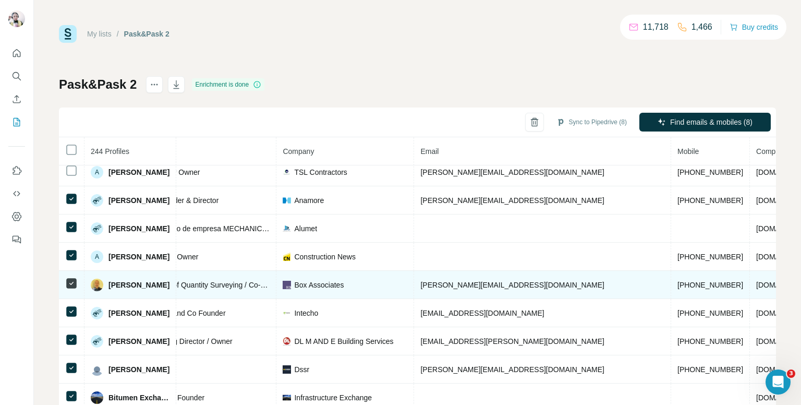
click at [677, 281] on span "[PHONE_NUMBER]" at bounding box center [710, 285] width 66 height 8
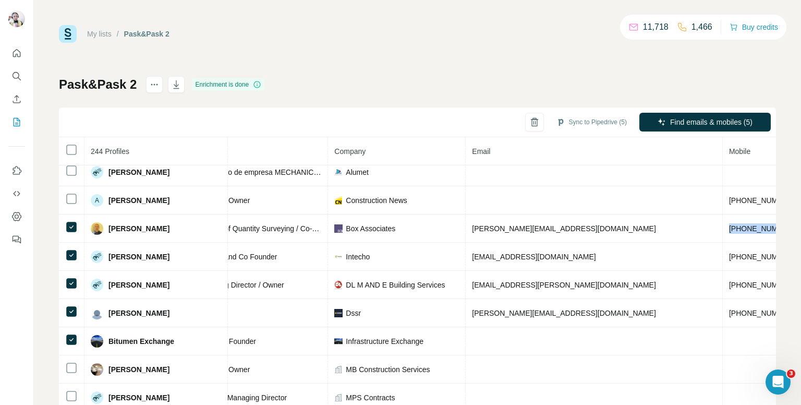
scroll to position [369, 161]
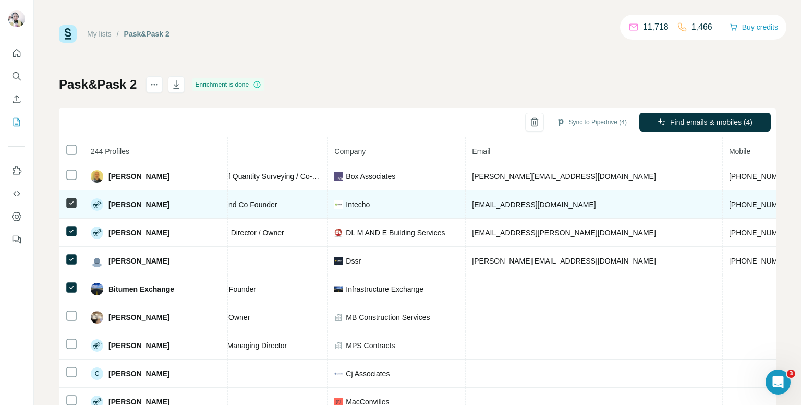
click at [729, 200] on span "[PHONE_NUMBER]" at bounding box center [762, 204] width 66 height 8
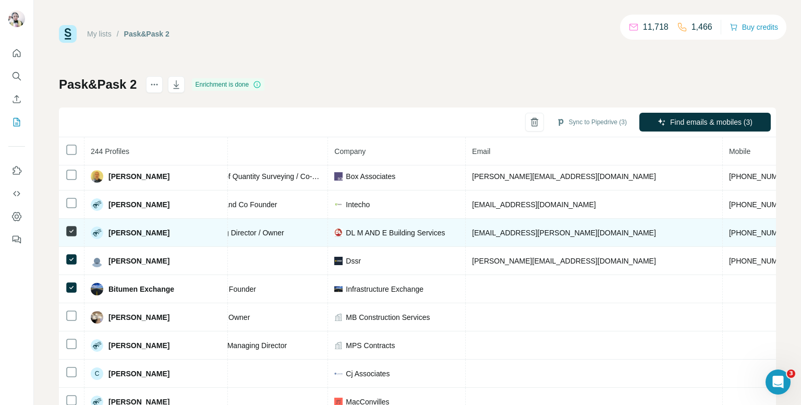
click at [729, 229] on span "[PHONE_NUMBER]" at bounding box center [762, 232] width 66 height 8
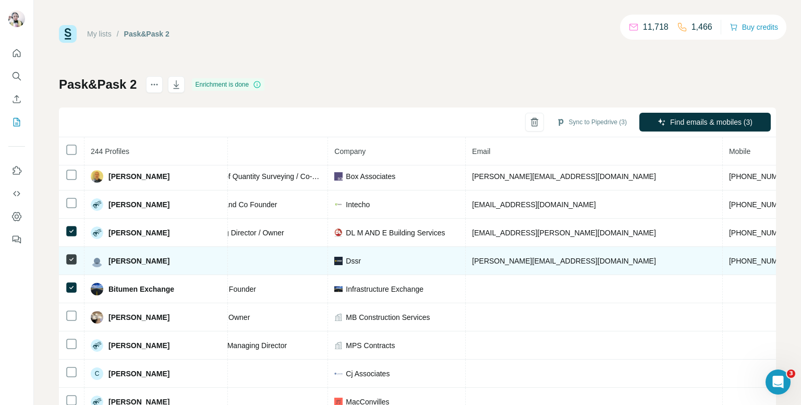
click at [729, 257] on span "[PHONE_NUMBER]" at bounding box center [762, 261] width 66 height 8
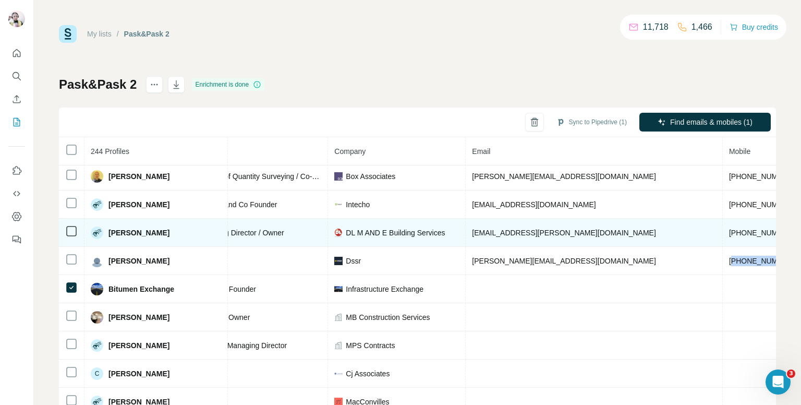
scroll to position [421, 161]
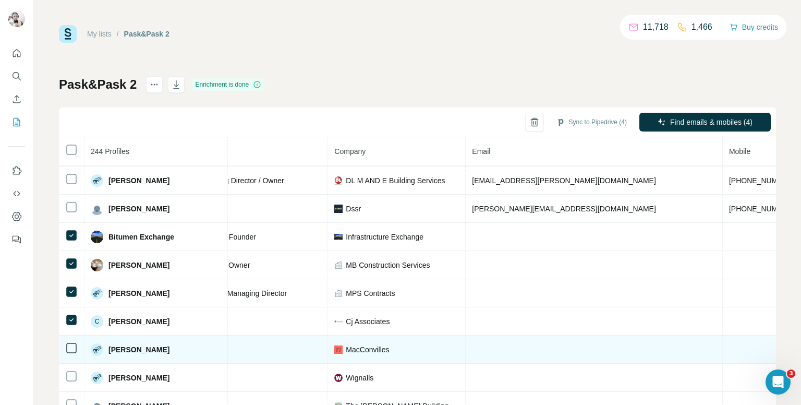
click at [69, 349] on icon at bounding box center [71, 348] width 13 height 13
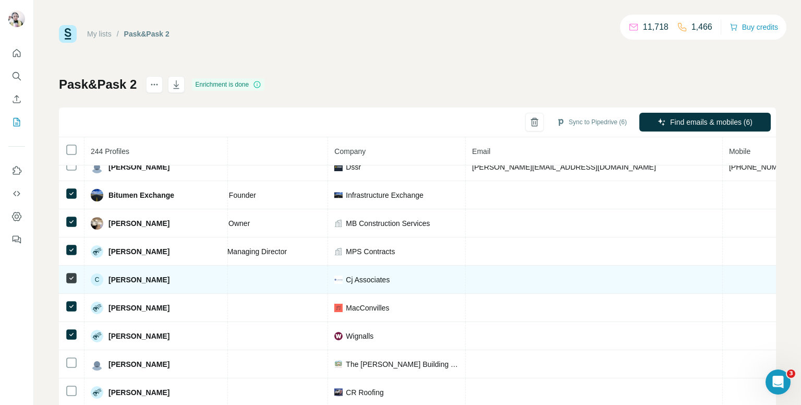
scroll to position [473, 161]
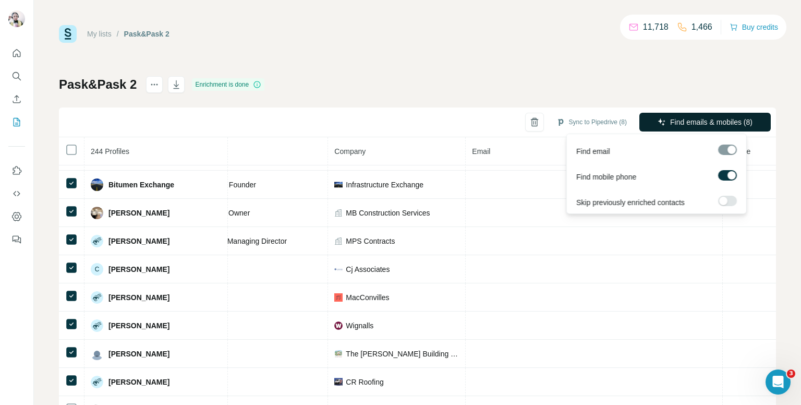
click at [693, 119] on span "Find emails & mobiles (8)" at bounding box center [711, 122] width 82 height 10
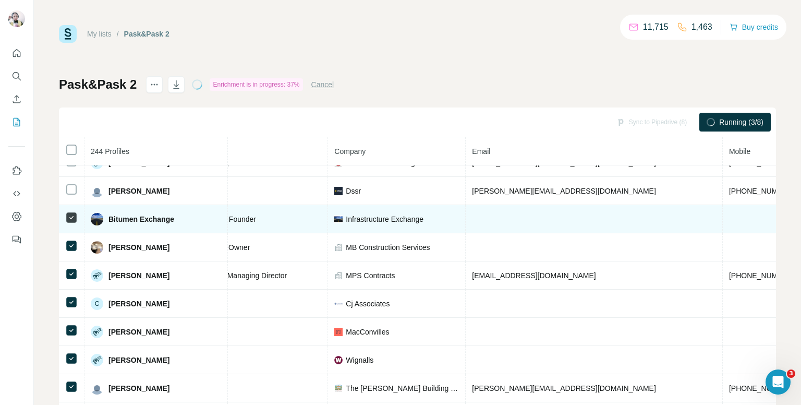
scroll to position [421, 161]
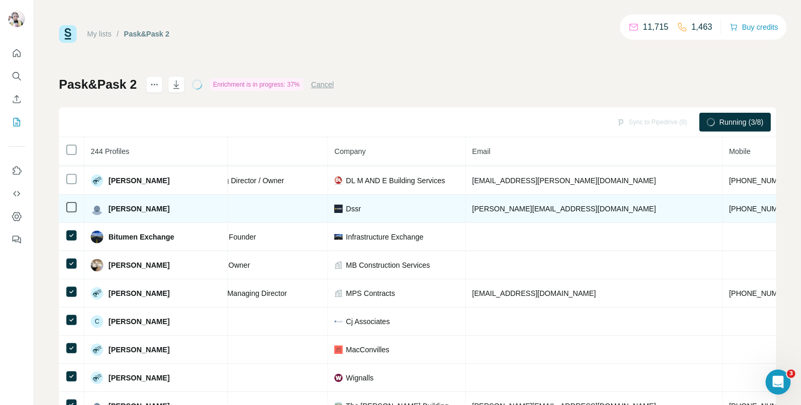
click at [729, 204] on span "[PHONE_NUMBER]" at bounding box center [762, 208] width 66 height 8
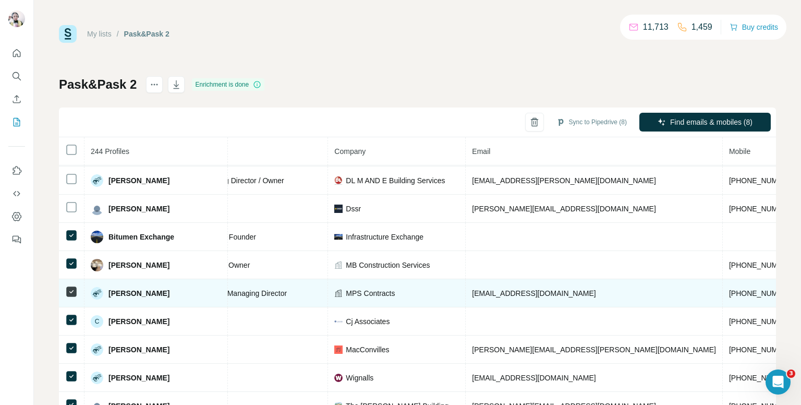
click at [729, 289] on span "[PHONE_NUMBER]" at bounding box center [762, 293] width 66 height 8
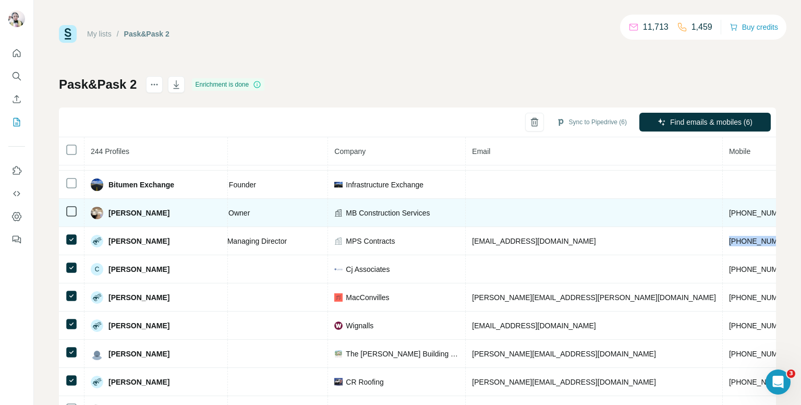
scroll to position [526, 161]
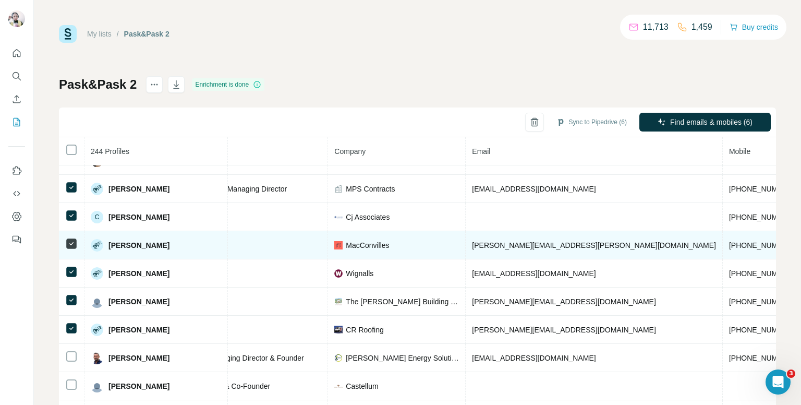
click at [729, 241] on span "[PHONE_NUMBER]" at bounding box center [762, 245] width 66 height 8
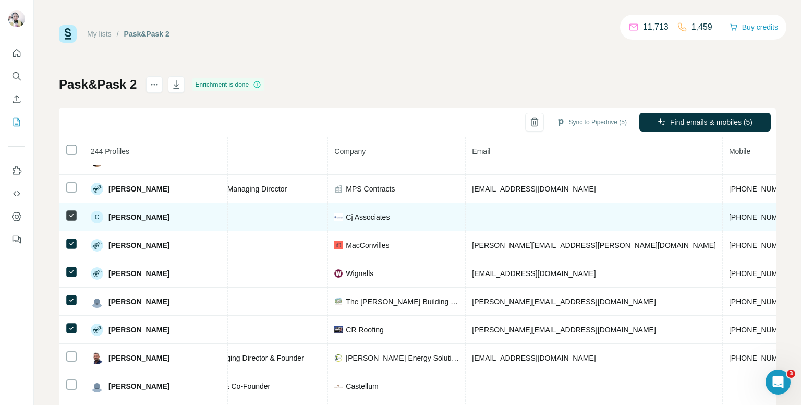
click at [65, 210] on icon at bounding box center [71, 215] width 13 height 13
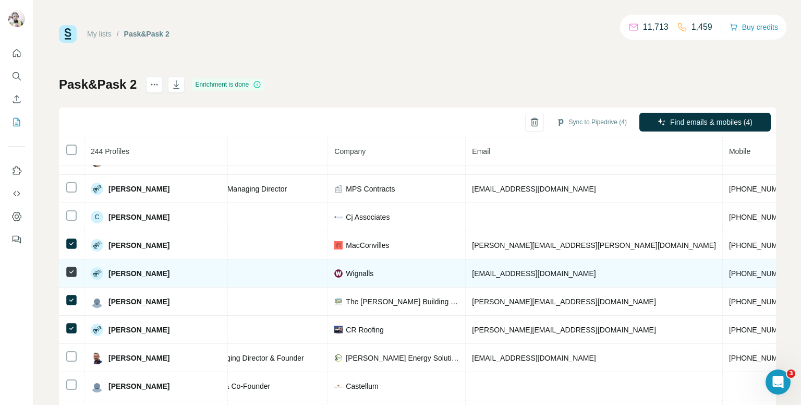
scroll to position [578, 161]
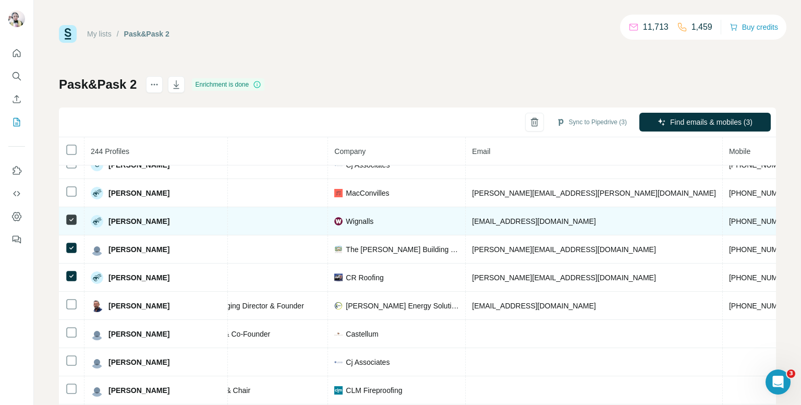
click at [729, 217] on span "+447748948702" at bounding box center [762, 221] width 66 height 8
click at [70, 207] on td at bounding box center [72, 221] width 26 height 28
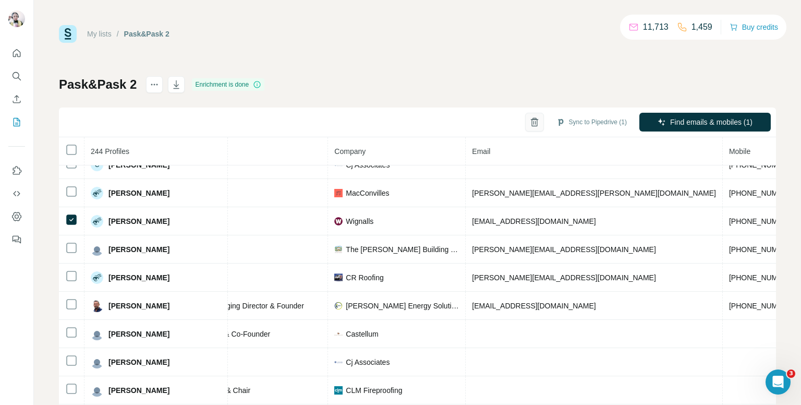
click at [529, 122] on icon "button" at bounding box center [534, 122] width 10 height 10
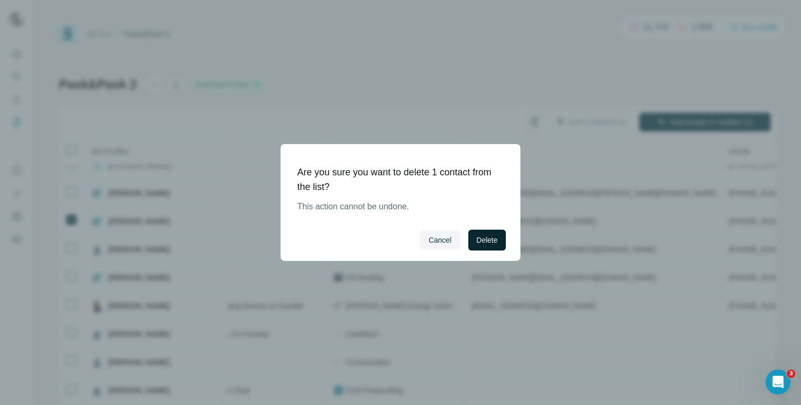
click at [485, 242] on span "Delete" at bounding box center [487, 240] width 21 height 10
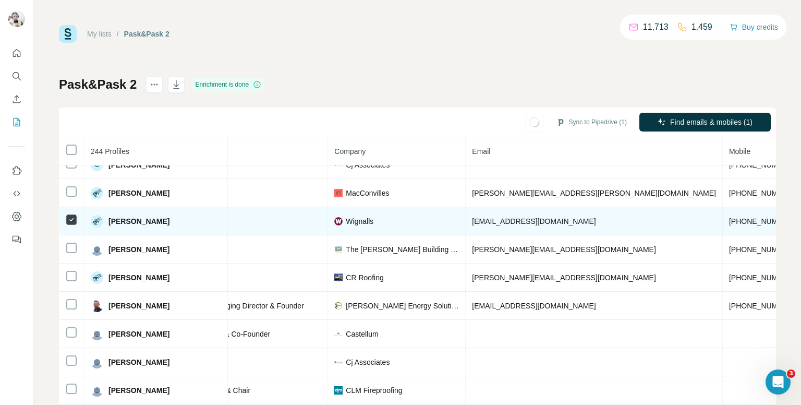
click at [517, 218] on span "charlotte@wignalls.co.uk" at bounding box center [534, 221] width 124 height 8
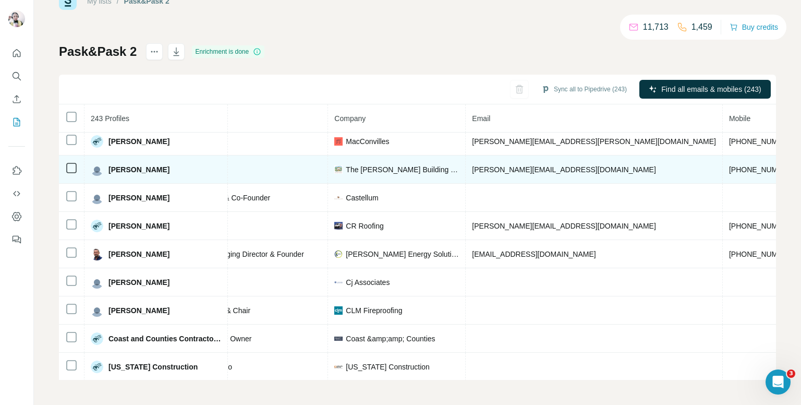
scroll to position [649, 161]
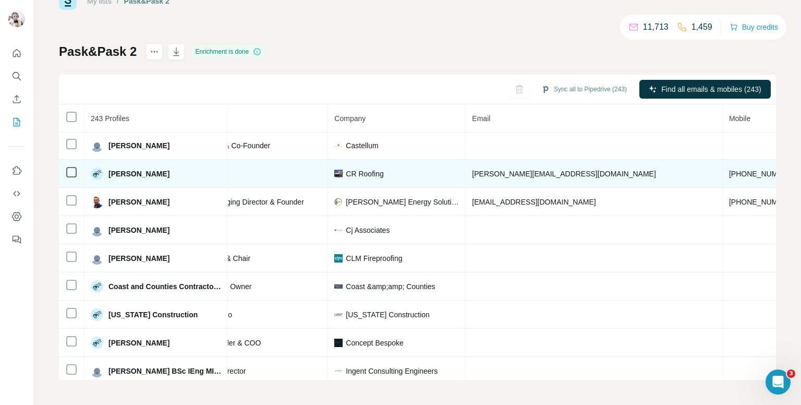
click at [729, 169] on span "[PHONE_NUMBER]" at bounding box center [762, 173] width 66 height 8
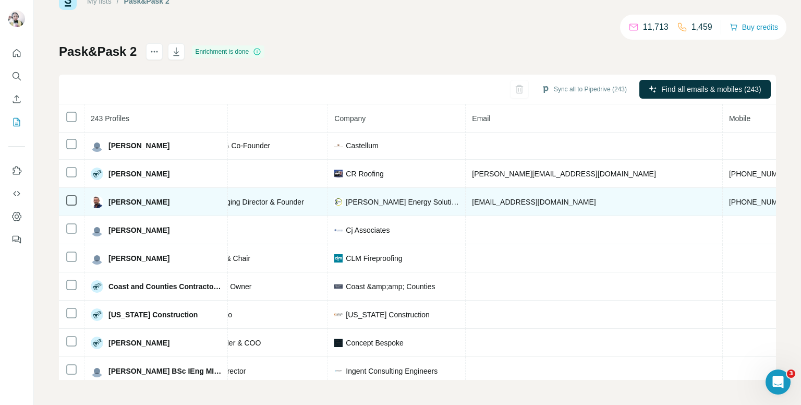
click at [729, 198] on span "[PHONE_NUMBER]" at bounding box center [762, 202] width 66 height 8
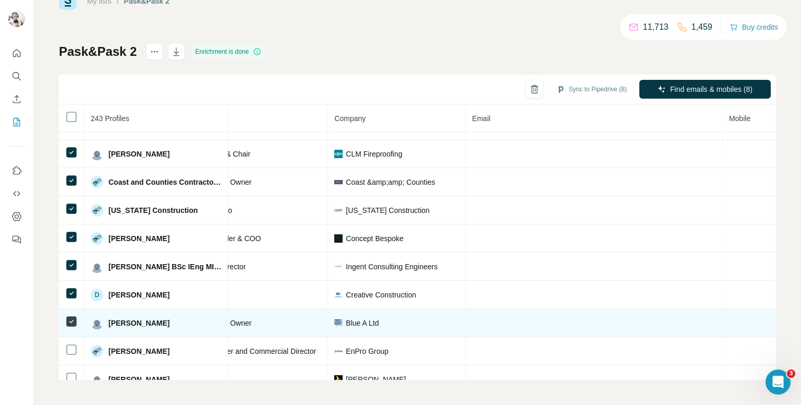
scroll to position [701, 161]
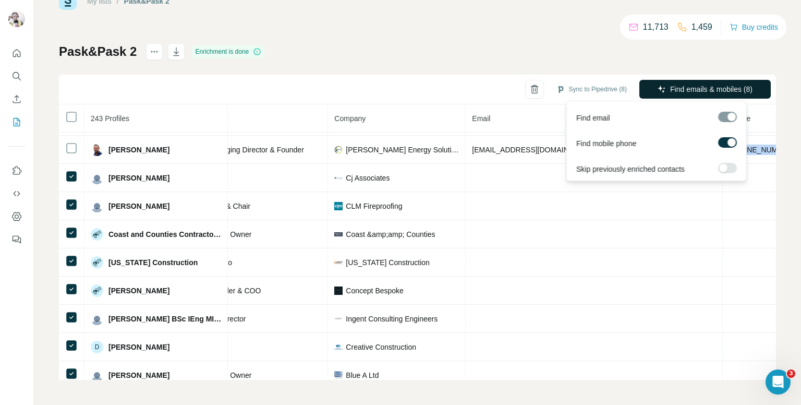
click at [707, 88] on span "Find emails & mobiles (8)" at bounding box center [711, 89] width 82 height 10
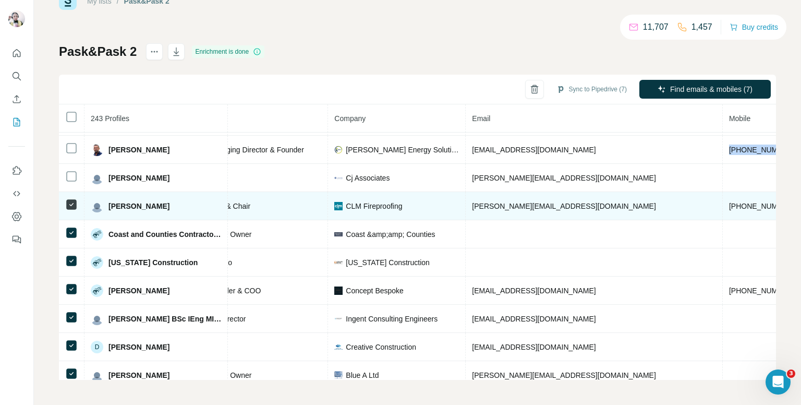
click at [729, 202] on span "[PHONE_NUMBER]" at bounding box center [762, 206] width 66 height 8
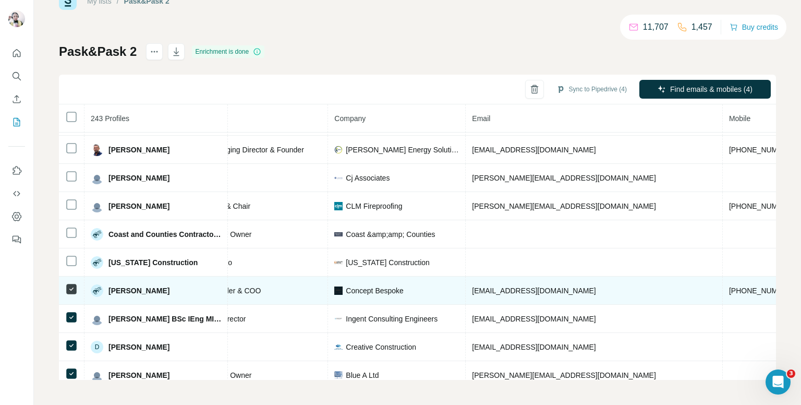
click at [729, 286] on span "[PHONE_NUMBER]" at bounding box center [762, 290] width 66 height 8
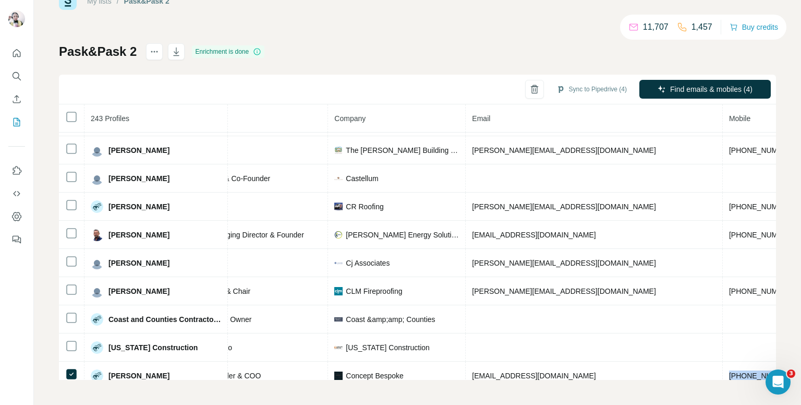
scroll to position [649, 161]
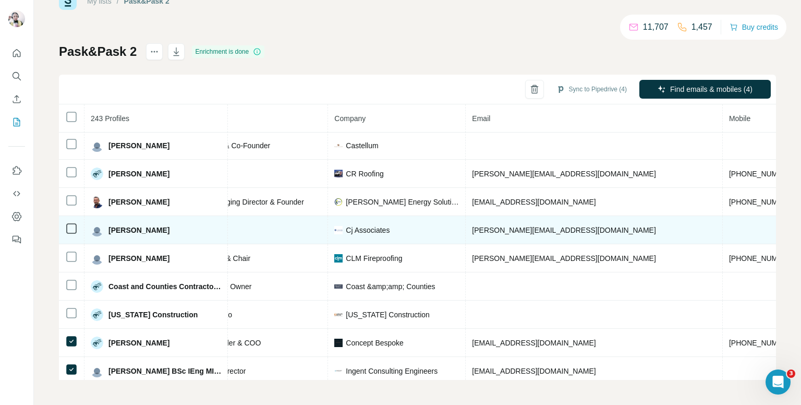
click at [517, 226] on span "[PERSON_NAME][EMAIL_ADDRESS][DOMAIN_NAME]" at bounding box center [564, 230] width 184 height 8
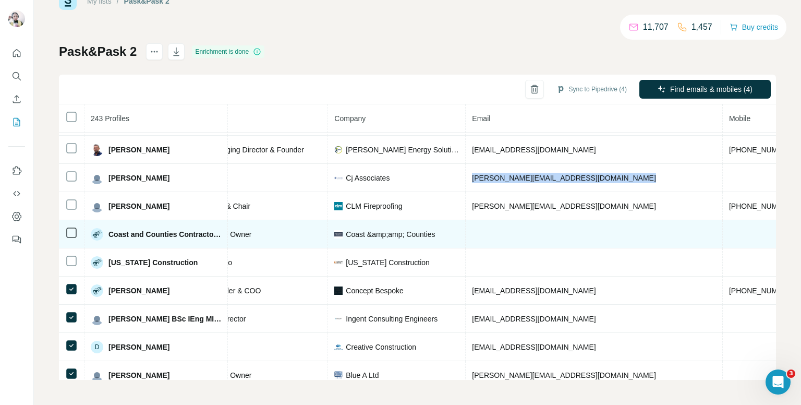
scroll to position [753, 161]
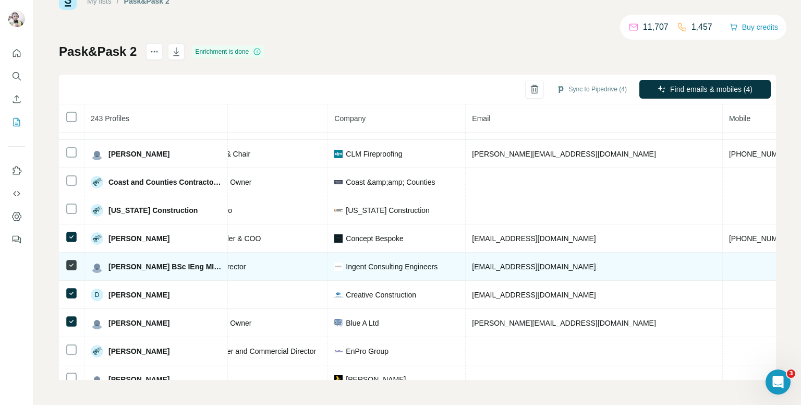
click at [504, 262] on span "[EMAIL_ADDRESS][DOMAIN_NAME]" at bounding box center [534, 266] width 124 height 8
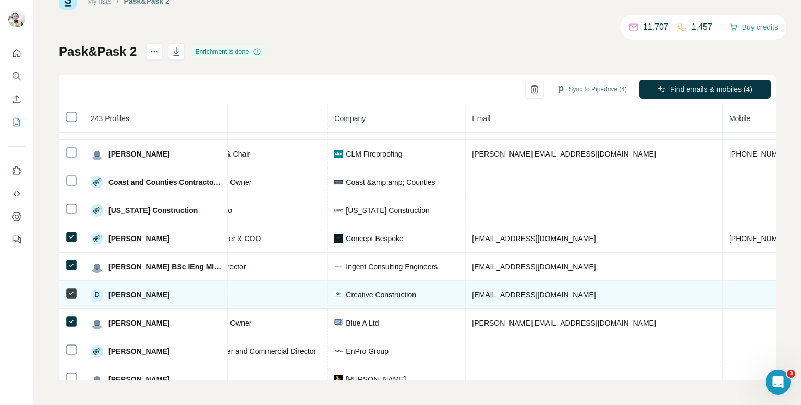
click at [490, 290] on span "[EMAIL_ADDRESS][DOMAIN_NAME]" at bounding box center [534, 294] width 124 height 8
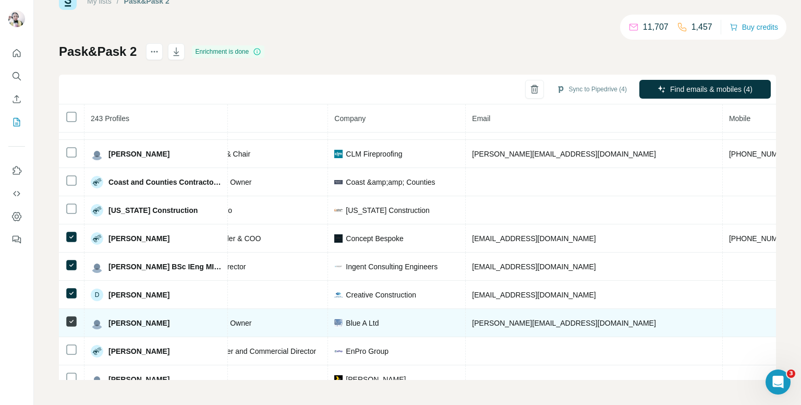
click at [496, 319] on span "[PERSON_NAME][EMAIL_ADDRESS][DOMAIN_NAME]" at bounding box center [564, 323] width 184 height 8
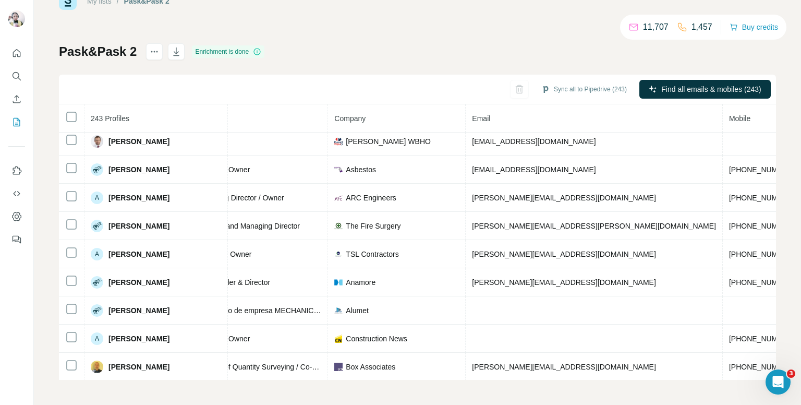
scroll to position [42, 161]
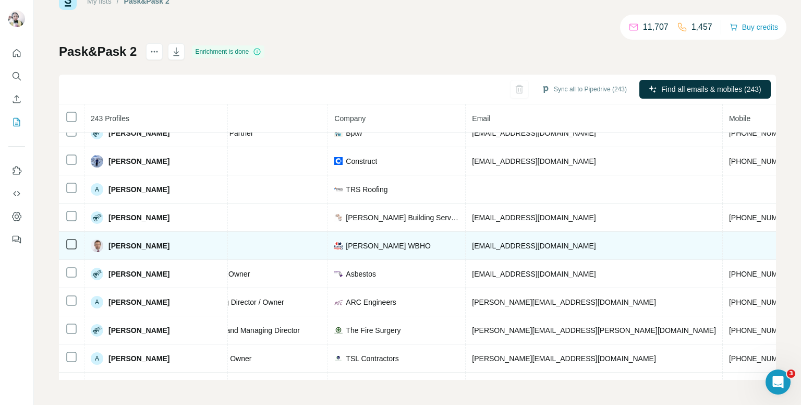
click at [502, 244] on span "[EMAIL_ADDRESS][DOMAIN_NAME]" at bounding box center [534, 245] width 124 height 8
drag, startPoint x: 502, startPoint y: 244, endPoint x: 542, endPoint y: 241, distance: 39.7
click at [542, 241] on span "[EMAIL_ADDRESS][DOMAIN_NAME]" at bounding box center [534, 245] width 124 height 8
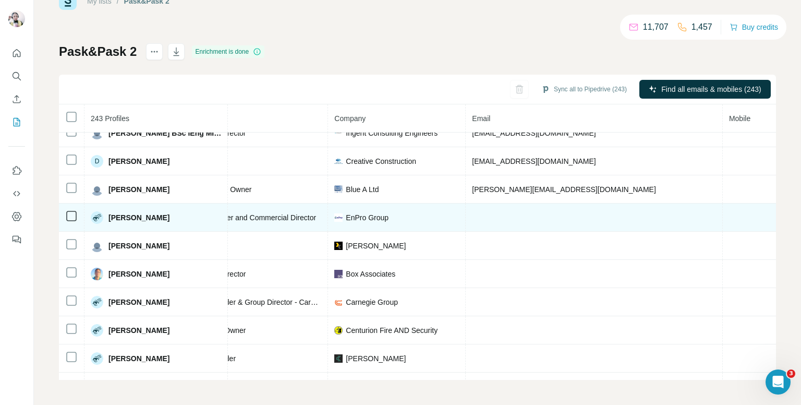
scroll to position [939, 161]
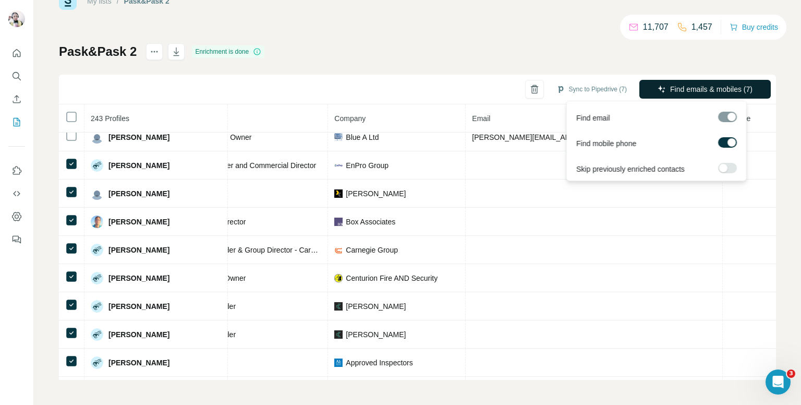
click at [670, 86] on span "Find emails & mobiles (7)" at bounding box center [711, 89] width 82 height 10
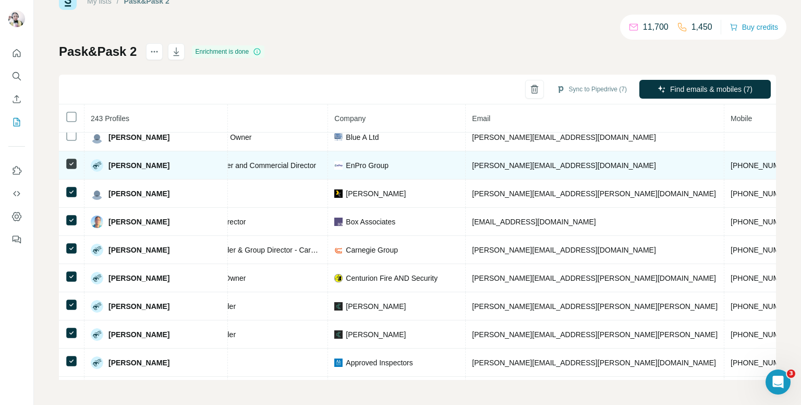
click at [731, 161] on span "+447917260367" at bounding box center [764, 165] width 66 height 8
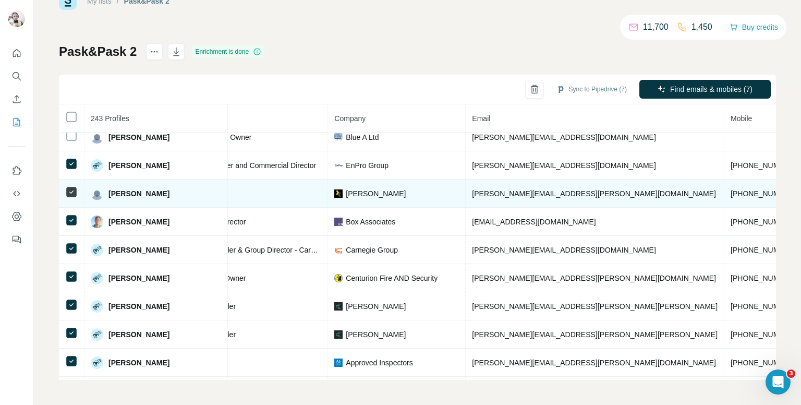
click at [731, 189] on span "[PHONE_NUMBER]" at bounding box center [764, 193] width 66 height 8
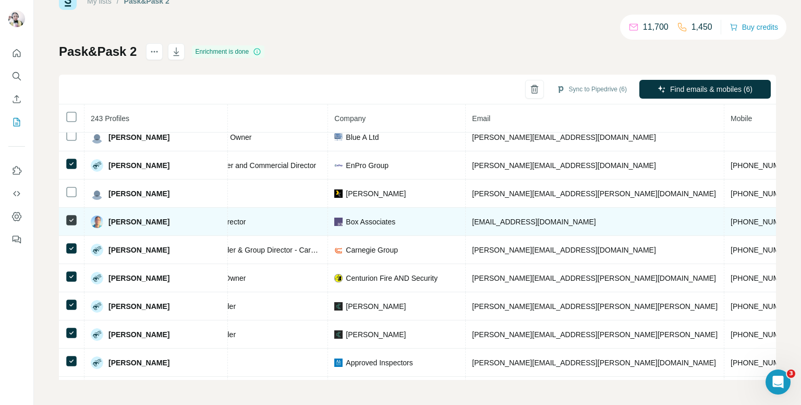
click at [724, 208] on td "[PHONE_NUMBER]" at bounding box center [763, 222] width 79 height 28
click at [731, 217] on span "[PHONE_NUMBER]" at bounding box center [764, 221] width 66 height 8
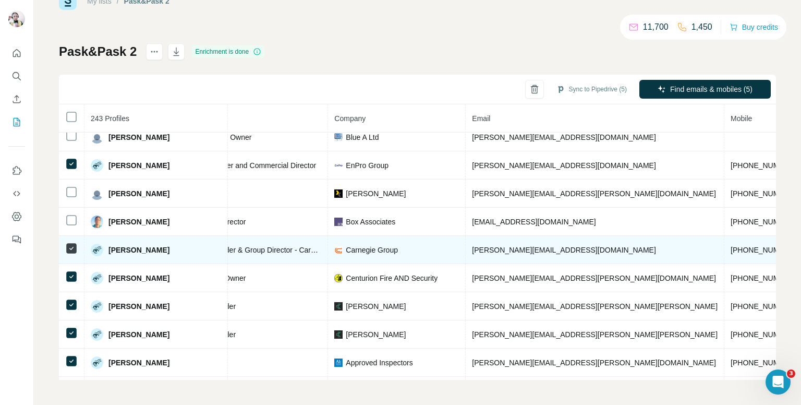
click at [731, 246] on span "[PHONE_NUMBER]" at bounding box center [764, 250] width 66 height 8
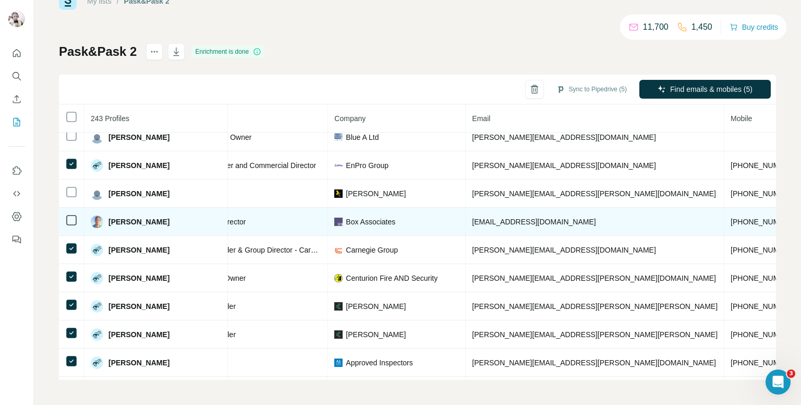
click at [488, 217] on td "[EMAIL_ADDRESS][DOMAIN_NAME]" at bounding box center [595, 222] width 259 height 28
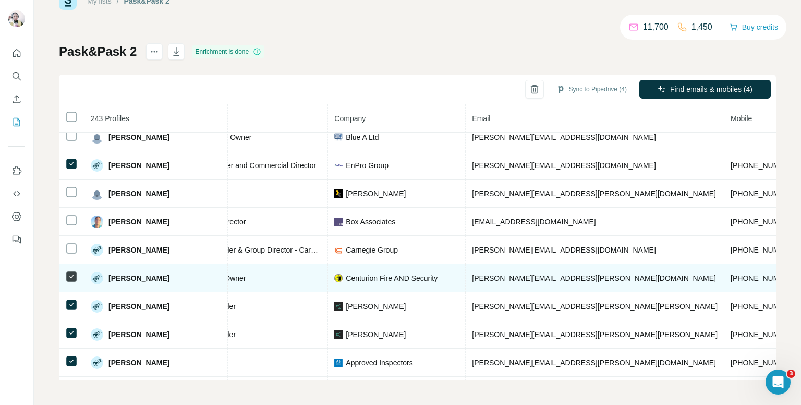
click at [731, 274] on span "[PHONE_NUMBER]" at bounding box center [764, 278] width 66 height 8
click at [517, 274] on span "[PERSON_NAME][EMAIL_ADDRESS][PERSON_NAME][DOMAIN_NAME]" at bounding box center [594, 278] width 244 height 8
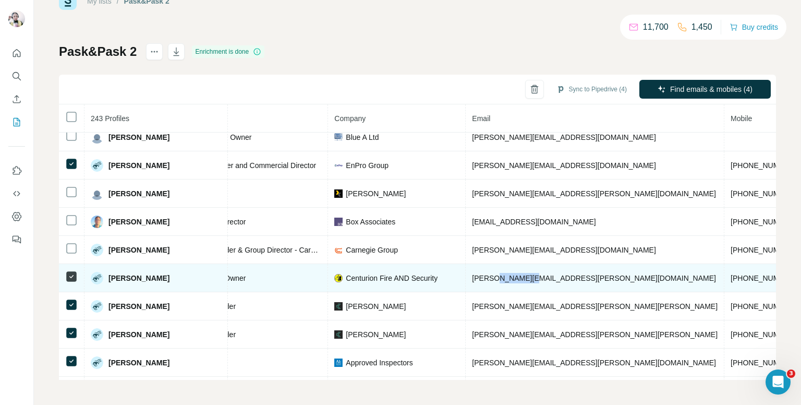
click at [517, 274] on span "[PERSON_NAME][EMAIL_ADDRESS][PERSON_NAME][DOMAIN_NAME]" at bounding box center [594, 278] width 244 height 8
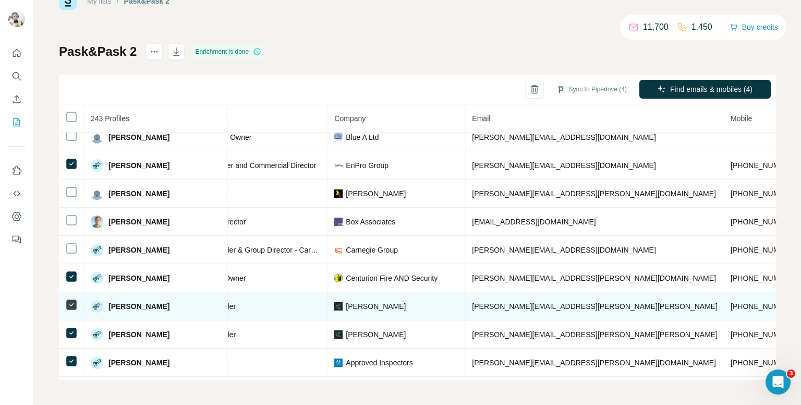
click at [494, 292] on td "[PERSON_NAME][EMAIL_ADDRESS][PERSON_NAME][PERSON_NAME]" at bounding box center [595, 306] width 259 height 28
click at [494, 302] on span "[PERSON_NAME][EMAIL_ADDRESS][PERSON_NAME][PERSON_NAME]" at bounding box center [595, 306] width 246 height 8
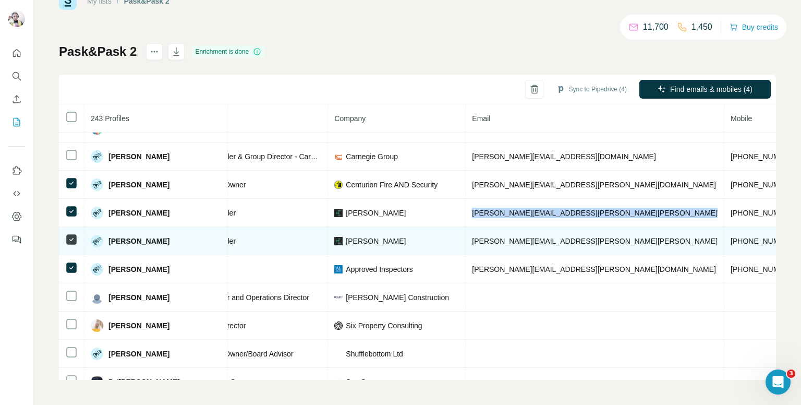
scroll to position [1043, 161]
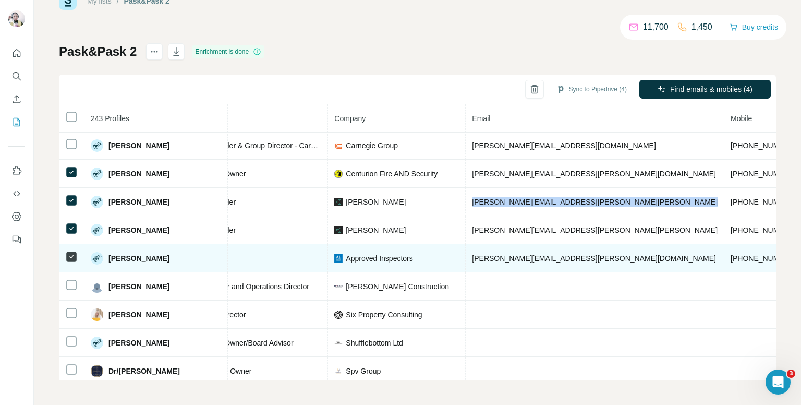
click at [731, 254] on span "[PHONE_NUMBER]" at bounding box center [764, 258] width 66 height 8
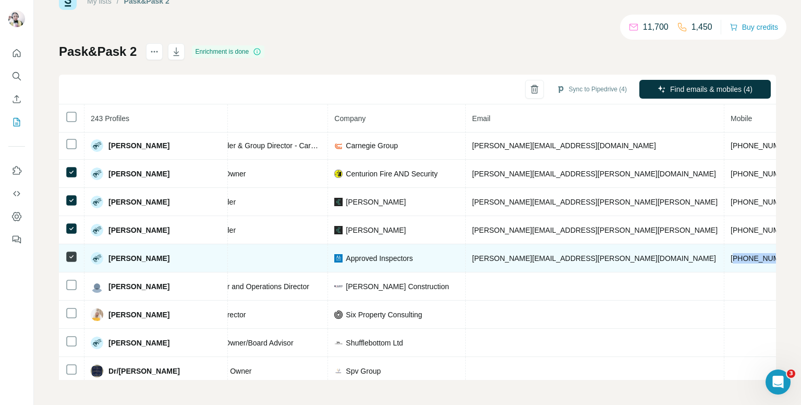
click at [731, 254] on span "[PHONE_NUMBER]" at bounding box center [764, 258] width 66 height 8
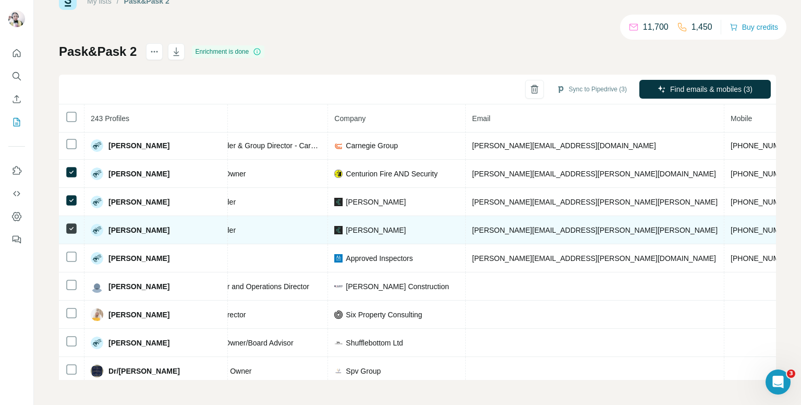
click at [68, 216] on td at bounding box center [72, 230] width 26 height 28
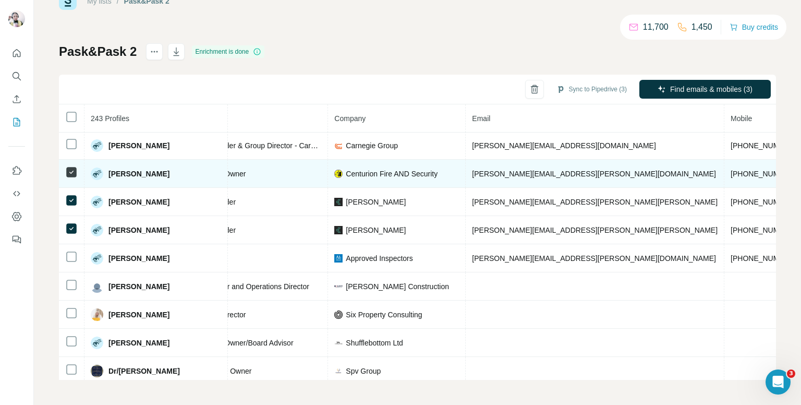
click at [72, 160] on td at bounding box center [72, 174] width 26 height 28
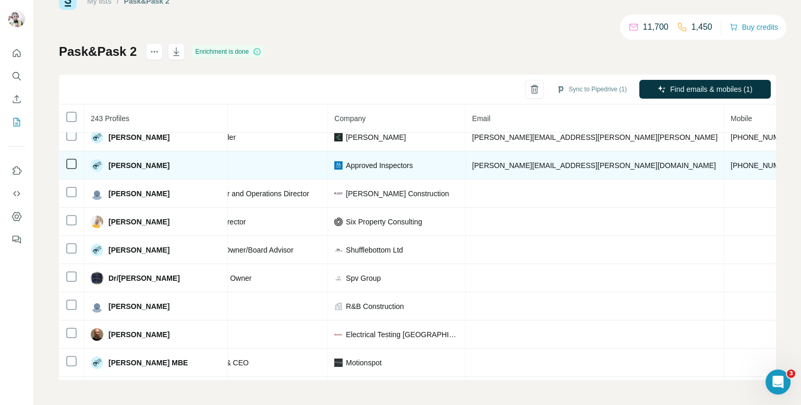
scroll to position [1147, 161]
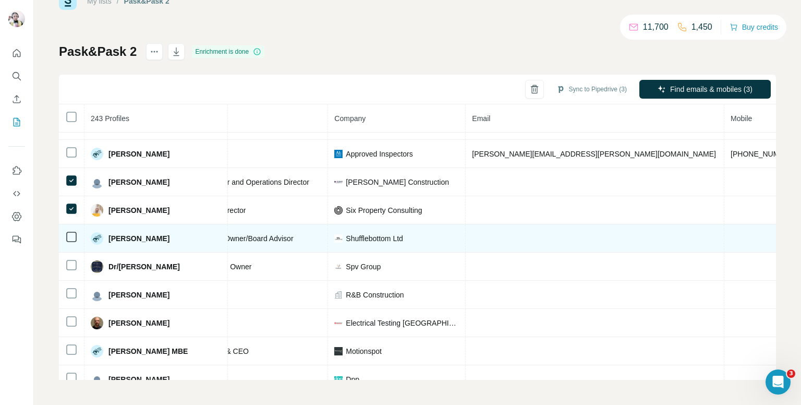
click at [80, 230] on td at bounding box center [72, 238] width 26 height 28
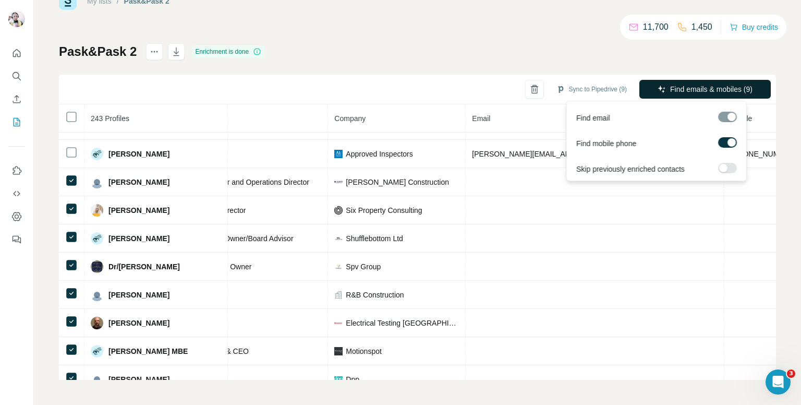
click at [674, 89] on span "Find emails & mobiles (9)" at bounding box center [711, 89] width 82 height 10
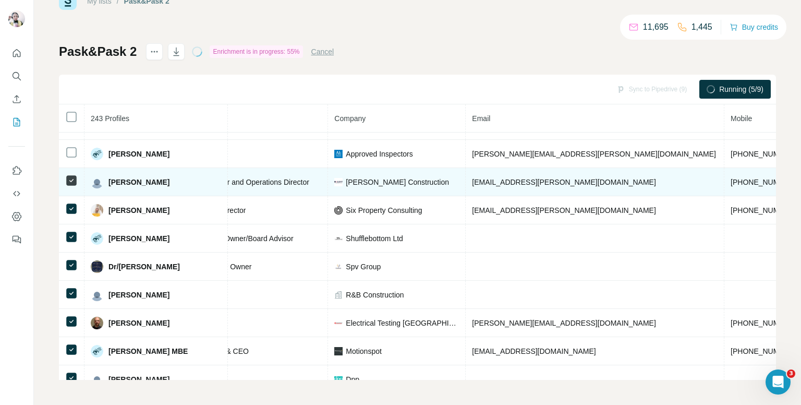
click at [731, 178] on span "+447976983443" at bounding box center [764, 182] width 66 height 8
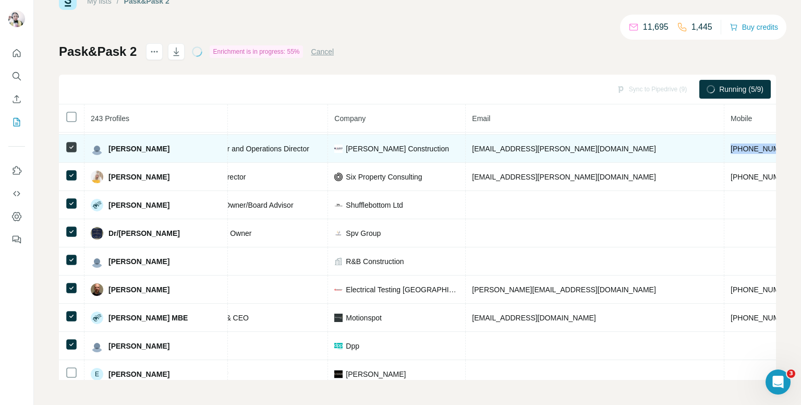
scroll to position [1156, 161]
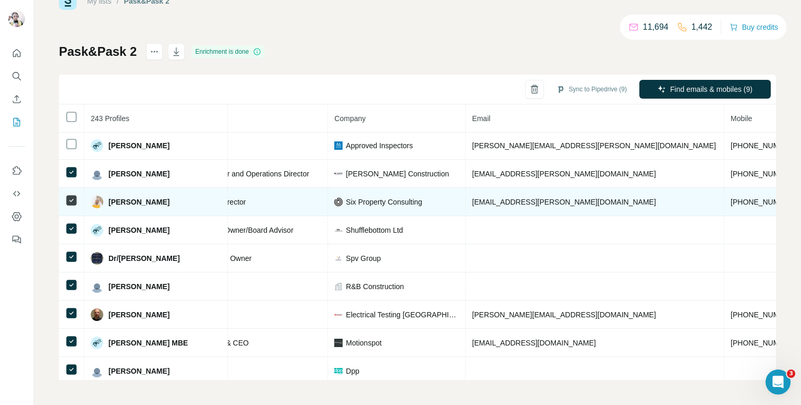
click at [724, 188] on td "[PHONE_NUMBER]" at bounding box center [763, 202] width 79 height 28
click at [81, 188] on td at bounding box center [72, 202] width 26 height 28
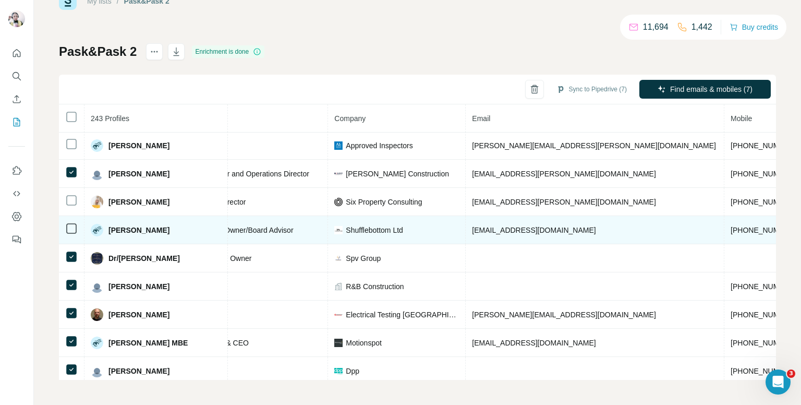
click at [731, 226] on span "+447731814014" at bounding box center [764, 230] width 66 height 8
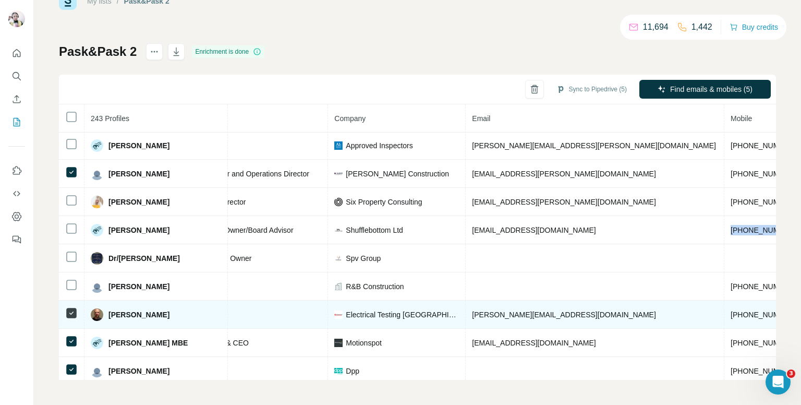
click at [77, 307] on icon at bounding box center [71, 313] width 13 height 13
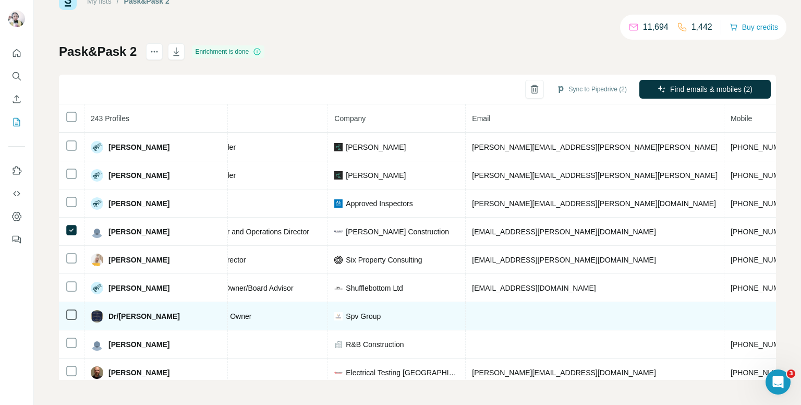
scroll to position [1103, 161]
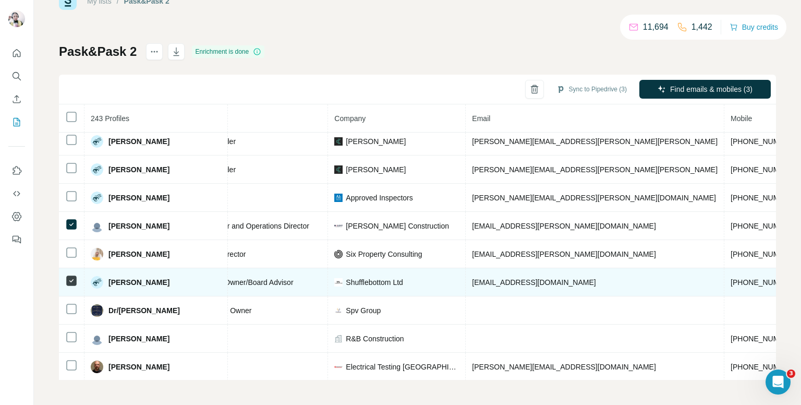
click at [138, 277] on span "Dom Curnock" at bounding box center [138, 282] width 61 height 10
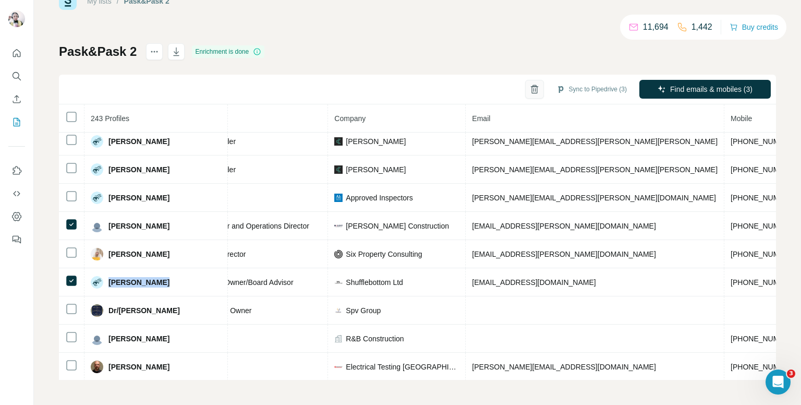
click at [528, 88] on button "button" at bounding box center [534, 89] width 19 height 19
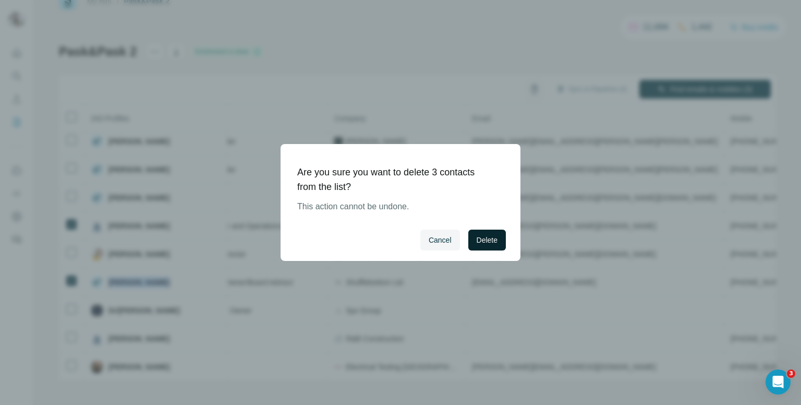
click at [482, 234] on button "Delete" at bounding box center [487, 239] width 38 height 21
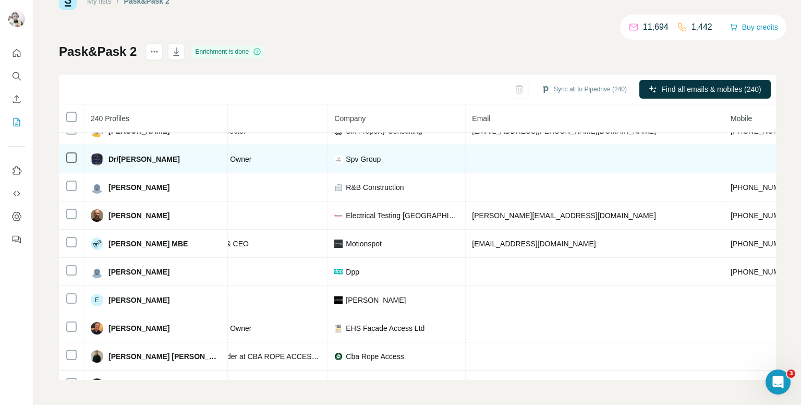
scroll to position [1204, 161]
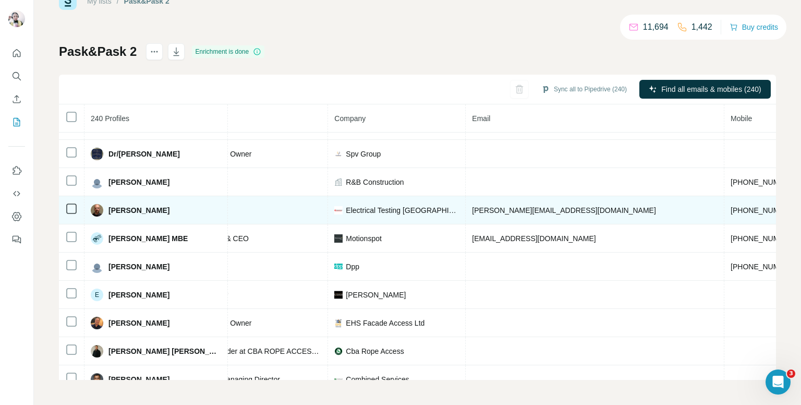
click at [731, 206] on span "+447376143299" at bounding box center [764, 210] width 66 height 8
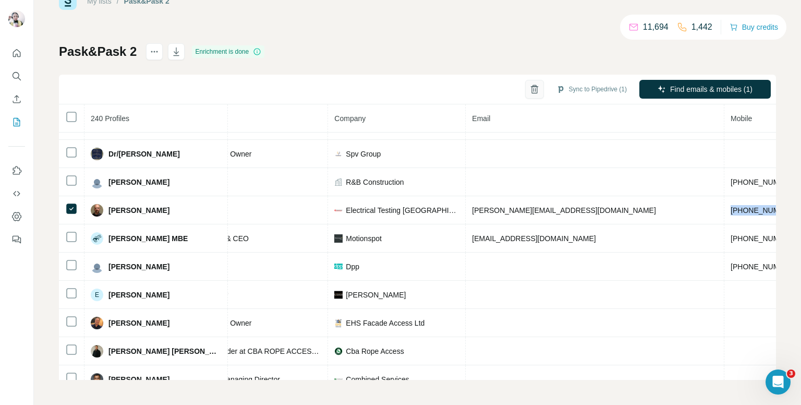
click at [529, 88] on icon "button" at bounding box center [534, 89] width 10 height 10
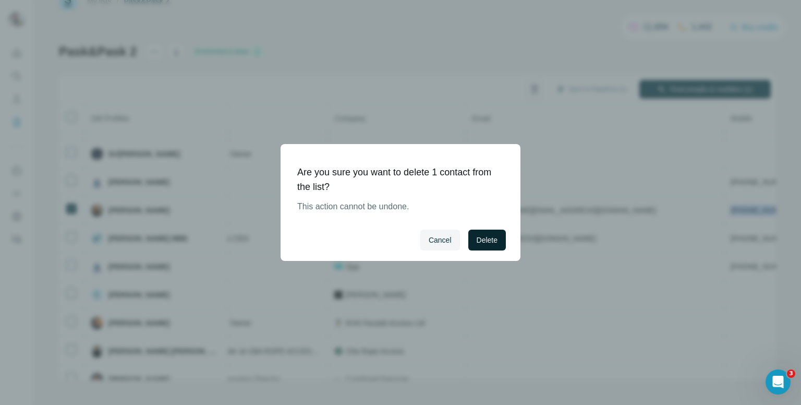
click at [482, 244] on span "Delete" at bounding box center [487, 240] width 21 height 10
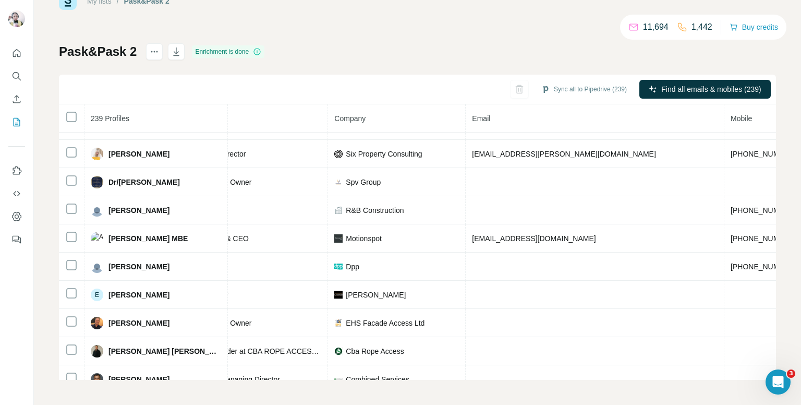
scroll to position [1232, 161]
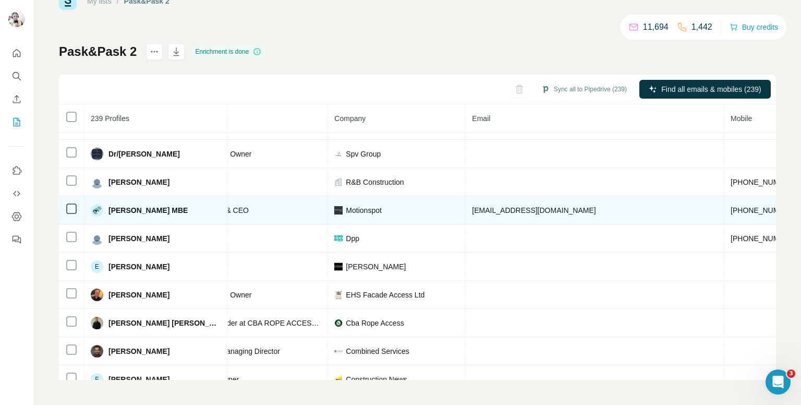
click at [731, 206] on span "[PHONE_NUMBER]" at bounding box center [764, 210] width 66 height 8
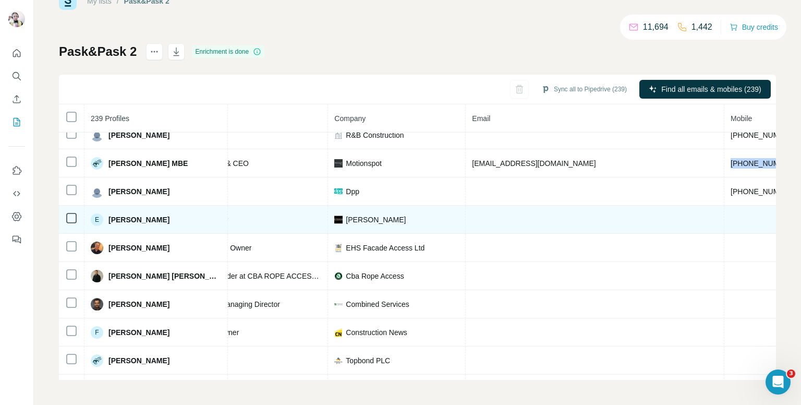
scroll to position [1284, 161]
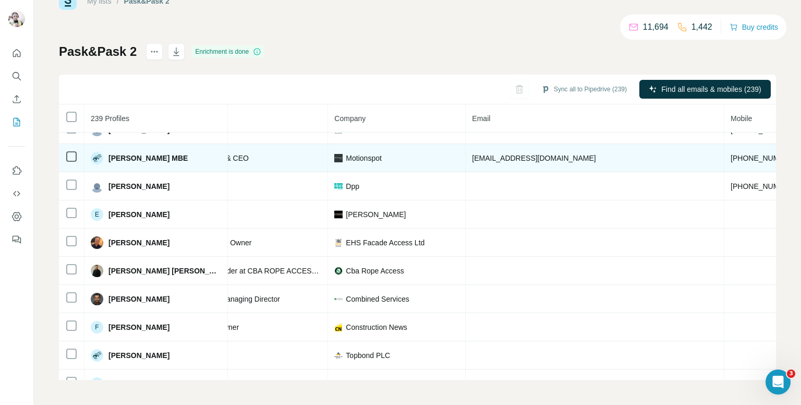
click at [507, 154] on span "[EMAIL_ADDRESS][DOMAIN_NAME]" at bounding box center [534, 158] width 124 height 8
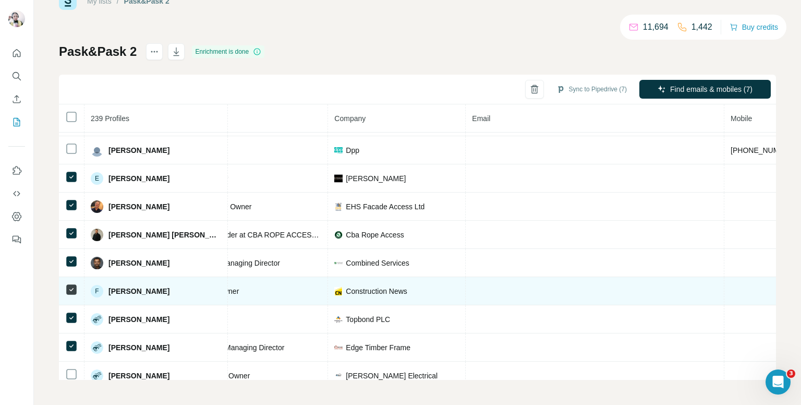
scroll to position [1336, 161]
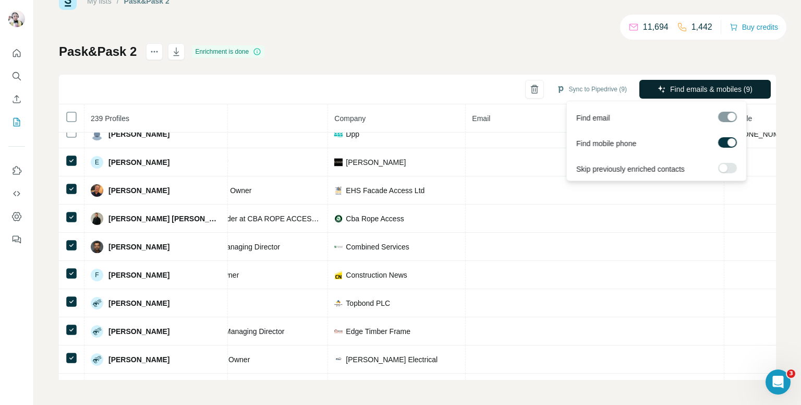
click at [658, 88] on icon "button" at bounding box center [662, 89] width 8 height 8
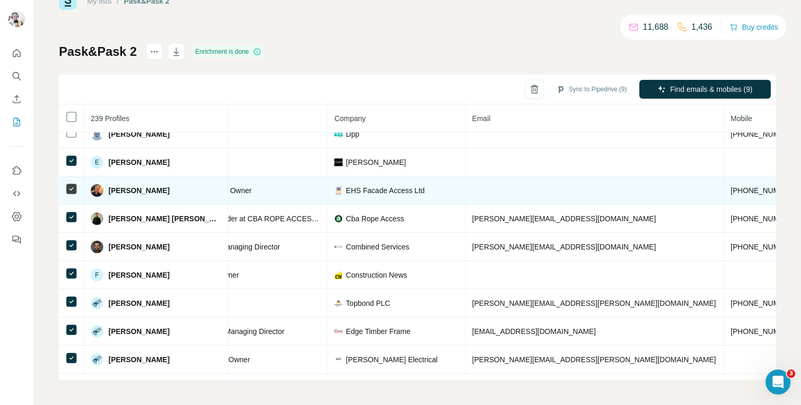
click at [731, 186] on span "[PHONE_NUMBER]" at bounding box center [764, 190] width 66 height 8
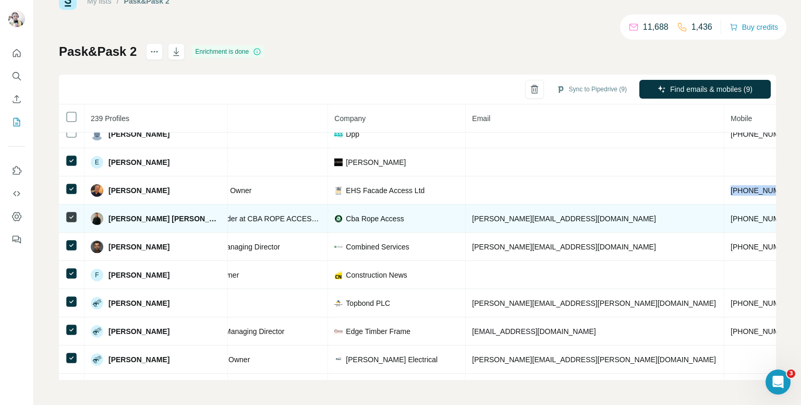
click at [731, 214] on span "[PHONE_NUMBER]" at bounding box center [764, 218] width 66 height 8
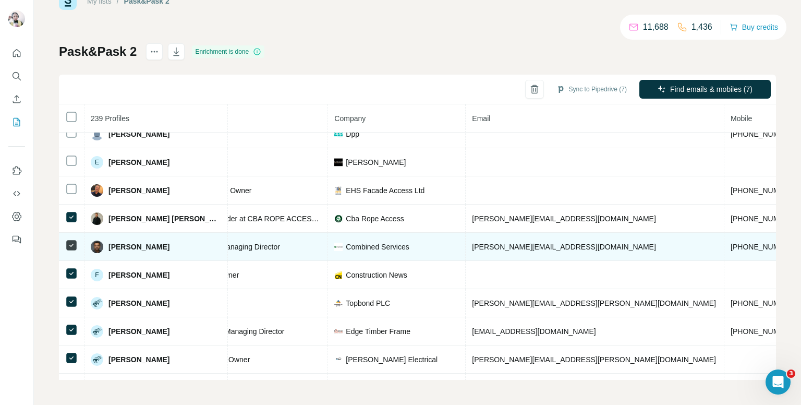
click at [731, 242] on span "[PHONE_NUMBER]" at bounding box center [764, 246] width 66 height 8
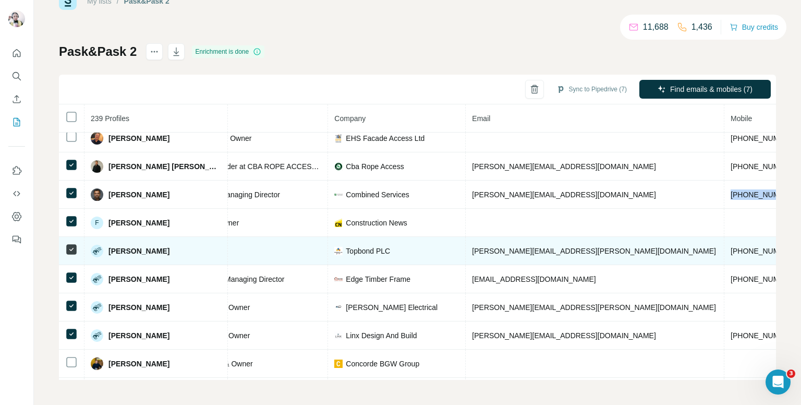
click at [731, 247] on span "[PHONE_NUMBER]" at bounding box center [764, 251] width 66 height 8
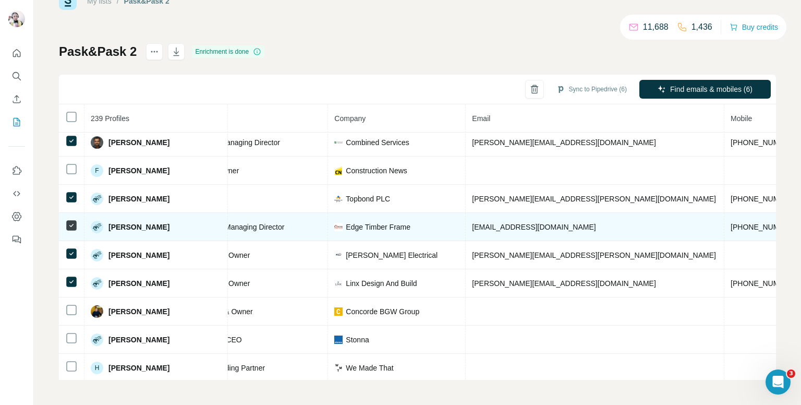
click at [731, 223] on span "[PHONE_NUMBER]" at bounding box center [764, 227] width 66 height 8
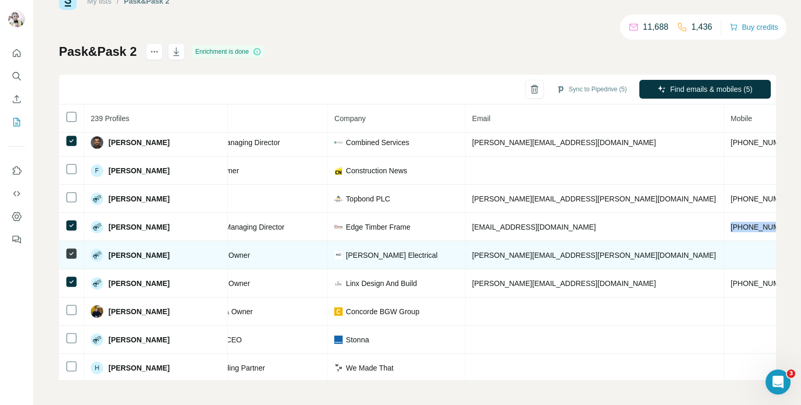
scroll to position [1491, 161]
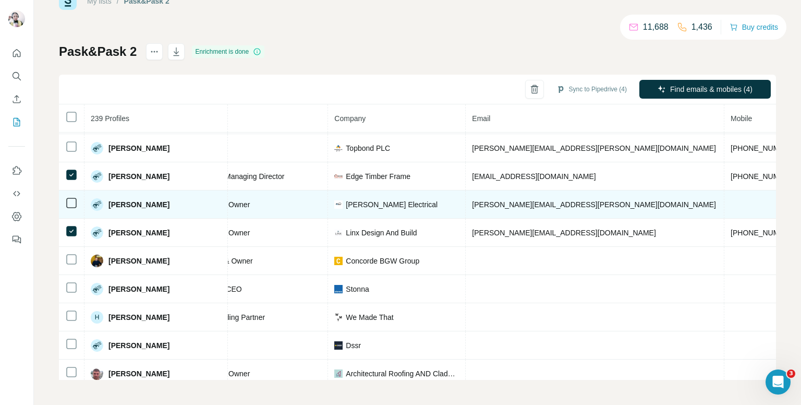
click at [527, 200] on span "[PERSON_NAME][EMAIL_ADDRESS][PERSON_NAME][DOMAIN_NAME]" at bounding box center [594, 204] width 244 height 8
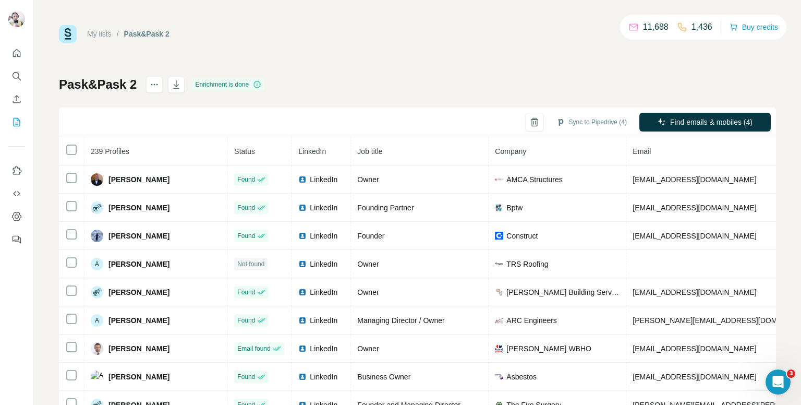
scroll to position [1491, 161]
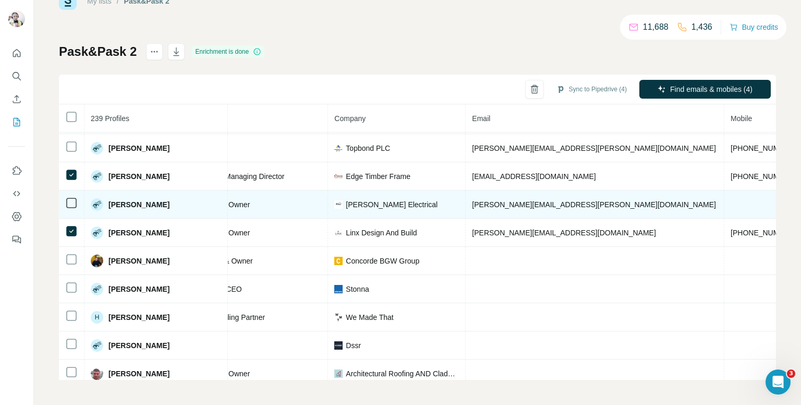
click at [507, 200] on span "[PERSON_NAME][EMAIL_ADDRESS][PERSON_NAME][DOMAIN_NAME]" at bounding box center [594, 204] width 244 height 8
copy span "[PERSON_NAME][EMAIL_ADDRESS][PERSON_NAME][DOMAIN_NAME]"
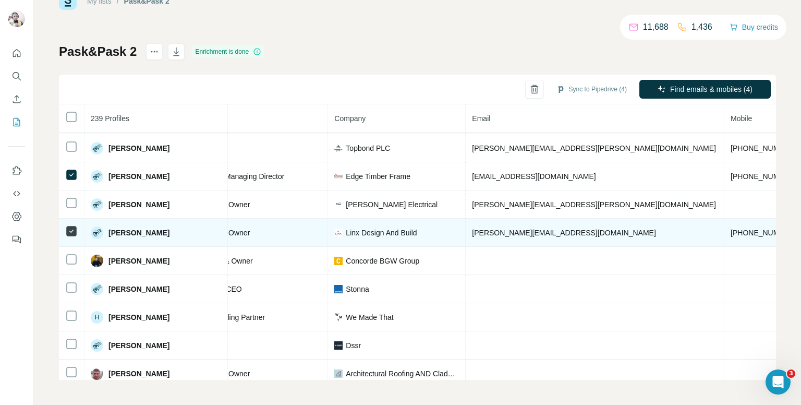
click at [731, 228] on span "[PHONE_NUMBER]" at bounding box center [764, 232] width 66 height 8
copy span "[PHONE_NUMBER]"
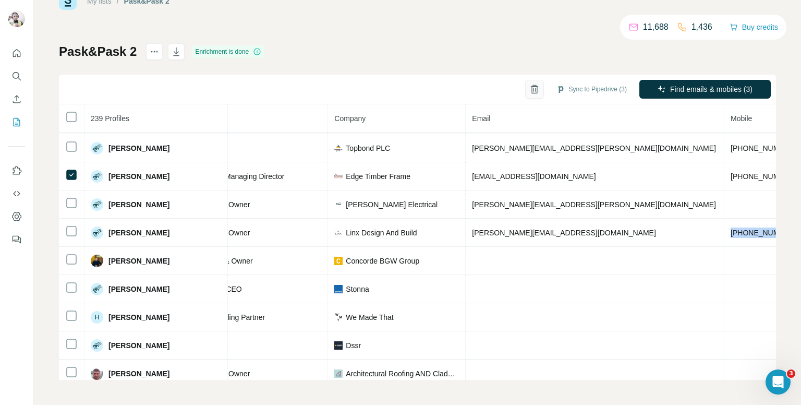
click at [533, 88] on icon "button" at bounding box center [534, 90] width 3 height 4
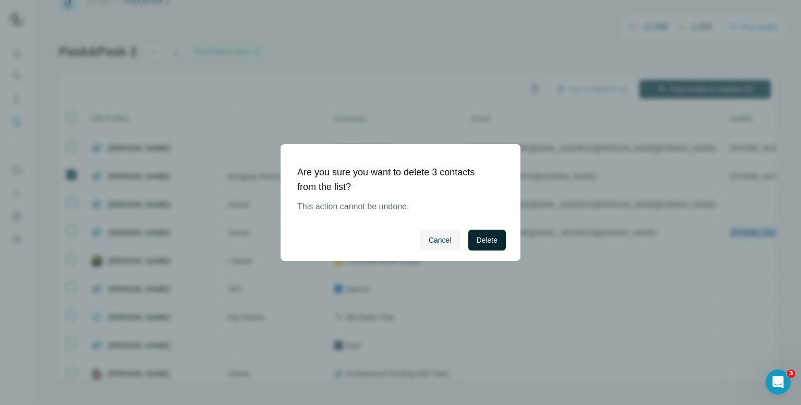
click at [495, 241] on span "Delete" at bounding box center [487, 240] width 21 height 10
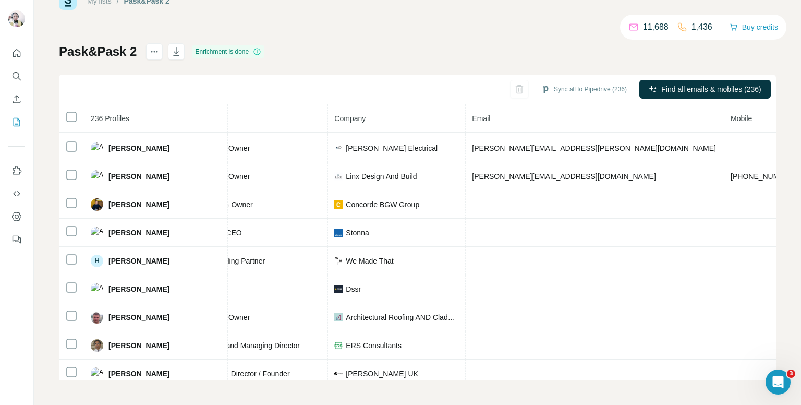
scroll to position [1463, 161]
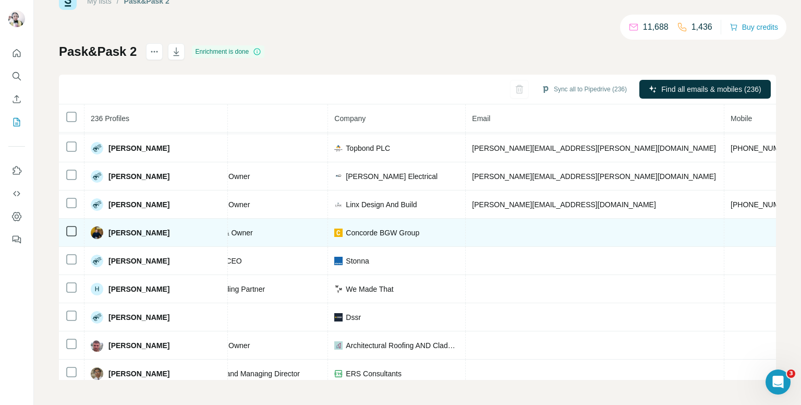
click at [65, 225] on icon at bounding box center [71, 231] width 13 height 13
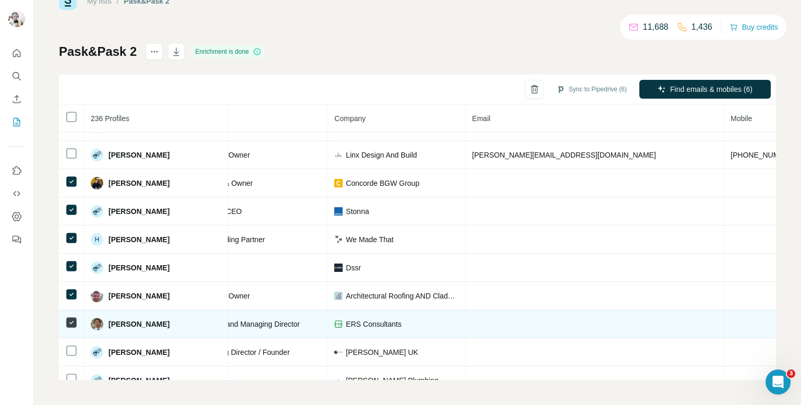
scroll to position [1515, 161]
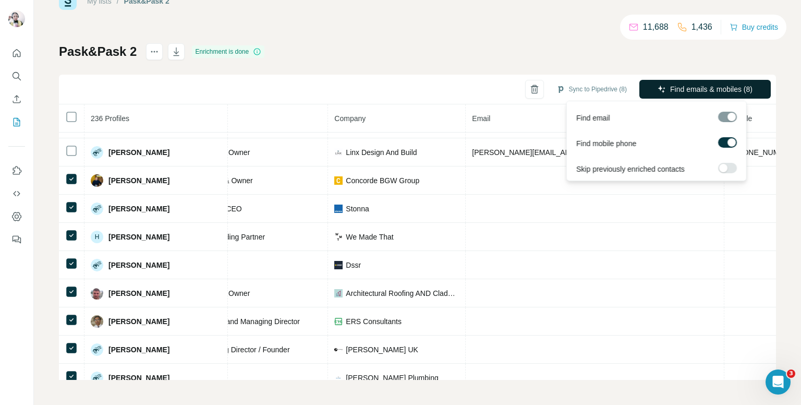
click at [670, 88] on span "Find emails & mobiles (8)" at bounding box center [711, 89] width 82 height 10
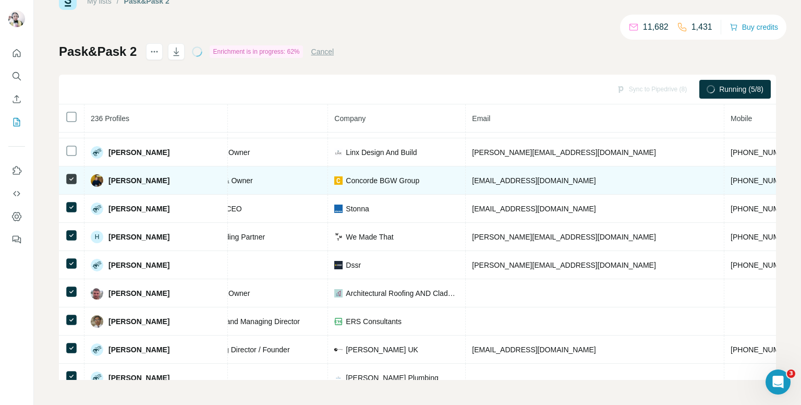
click at [731, 176] on span "[PHONE_NUMBER]" at bounding box center [764, 180] width 66 height 8
copy span "[PHONE_NUMBER]"
click at [77, 173] on icon at bounding box center [71, 179] width 13 height 13
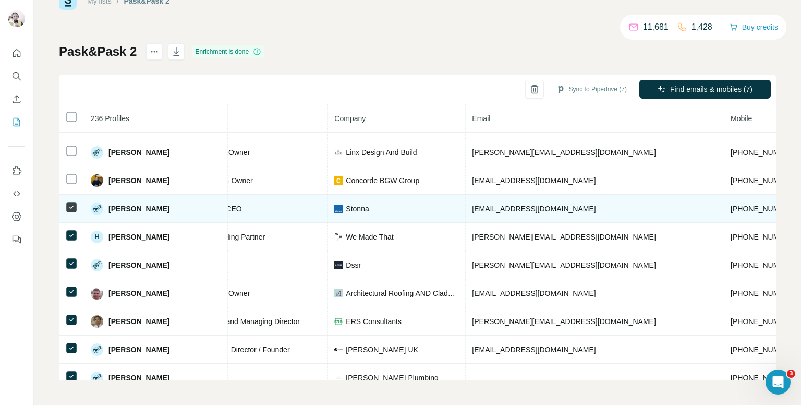
click at [731, 204] on span "[PHONE_NUMBER]" at bounding box center [764, 208] width 66 height 8
copy span "[PHONE_NUMBER]"
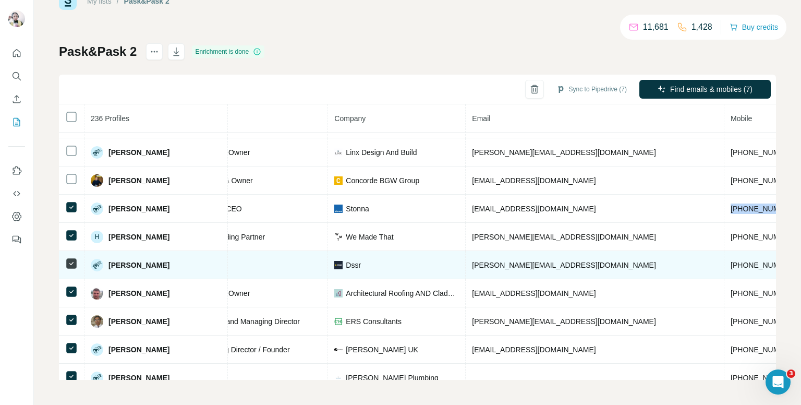
scroll to position [1567, 161]
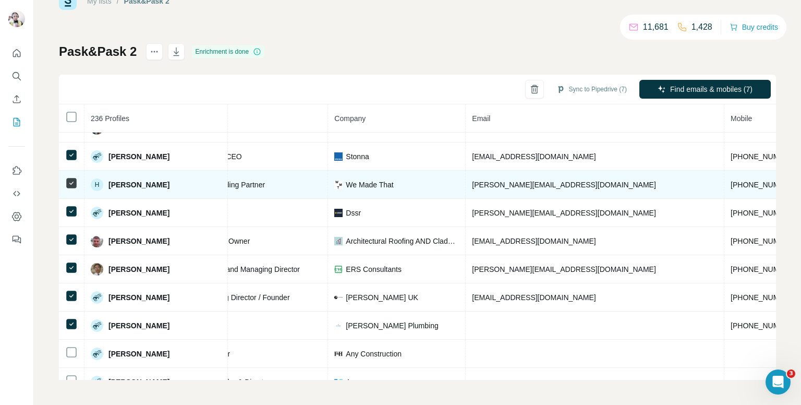
click at [731, 180] on span "[PHONE_NUMBER]" at bounding box center [764, 184] width 66 height 8
copy span "[PHONE_NUMBER]"
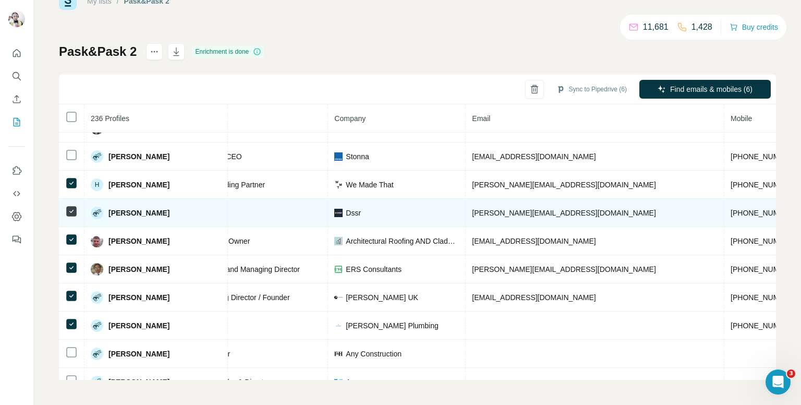
click at [724, 199] on td "[PHONE_NUMBER]" at bounding box center [763, 213] width 79 height 28
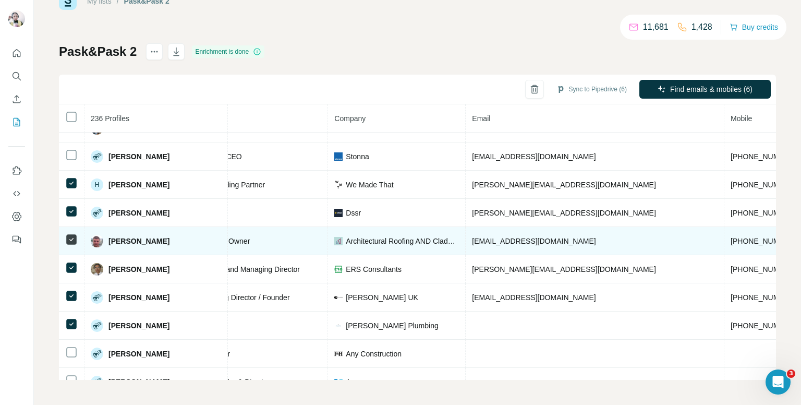
click at [724, 227] on td "[PHONE_NUMBER]" at bounding box center [763, 241] width 79 height 28
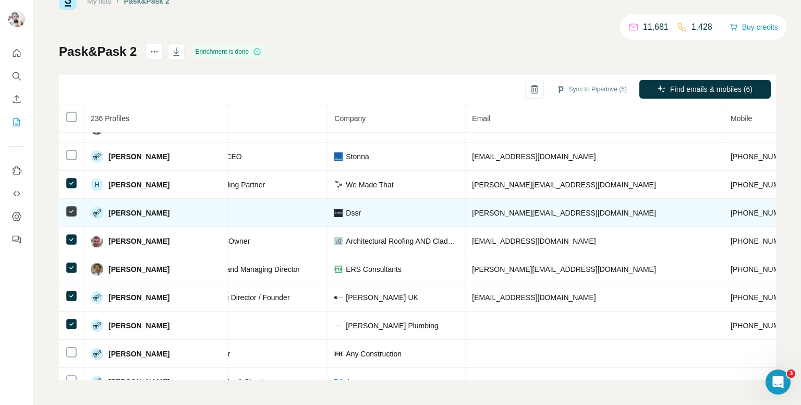
click at [724, 204] on td "[PHONE_NUMBER]" at bounding box center [763, 213] width 79 height 28
copy span "[PHONE_NUMBER]"
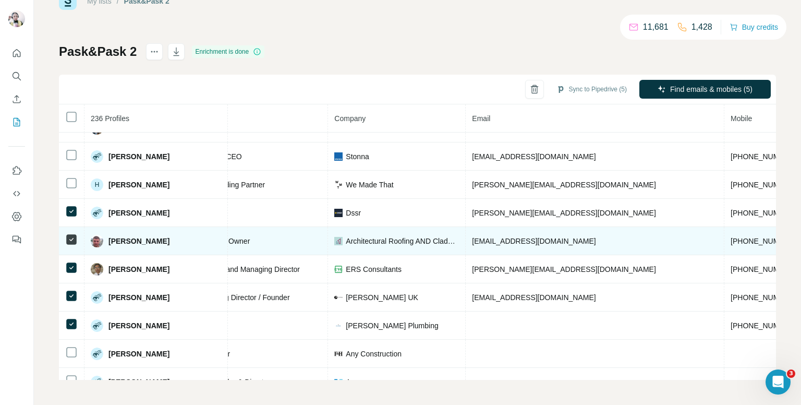
click at [731, 237] on span "[PHONE_NUMBER]" at bounding box center [764, 241] width 66 height 8
copy span "[PHONE_NUMBER]"
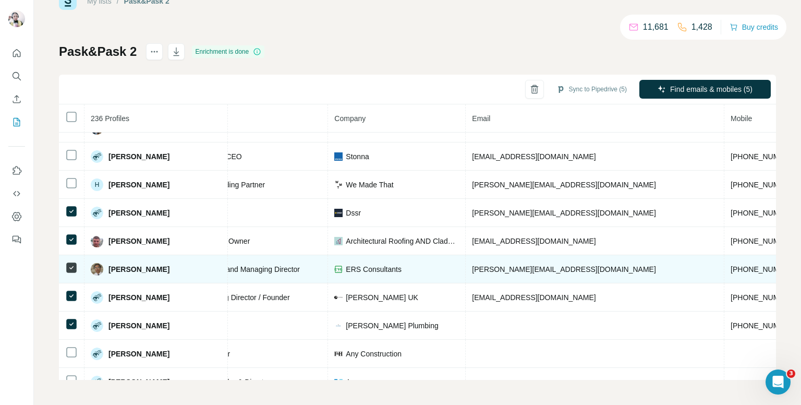
click at [731, 265] on span "[PHONE_NUMBER]" at bounding box center [764, 269] width 66 height 8
copy span "[PHONE_NUMBER]"
click at [498, 265] on span "[PERSON_NAME][EMAIL_ADDRESS][DOMAIN_NAME]" at bounding box center [564, 269] width 184 height 8
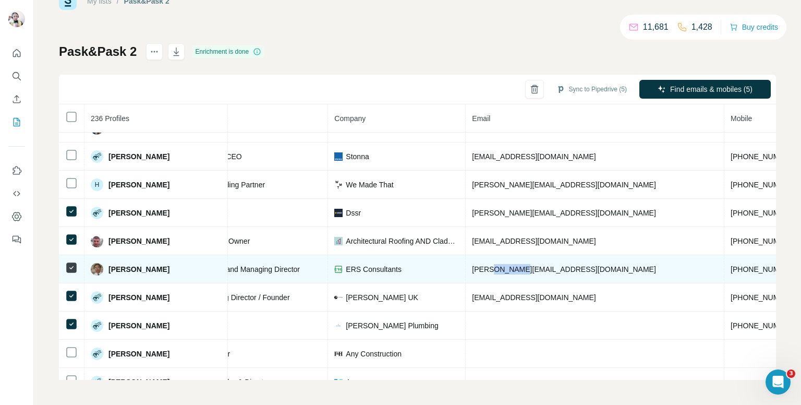
click at [498, 265] on span "[PERSON_NAME][EMAIL_ADDRESS][DOMAIN_NAME]" at bounding box center [564, 269] width 184 height 8
copy span "[PERSON_NAME][EMAIL_ADDRESS][DOMAIN_NAME]"
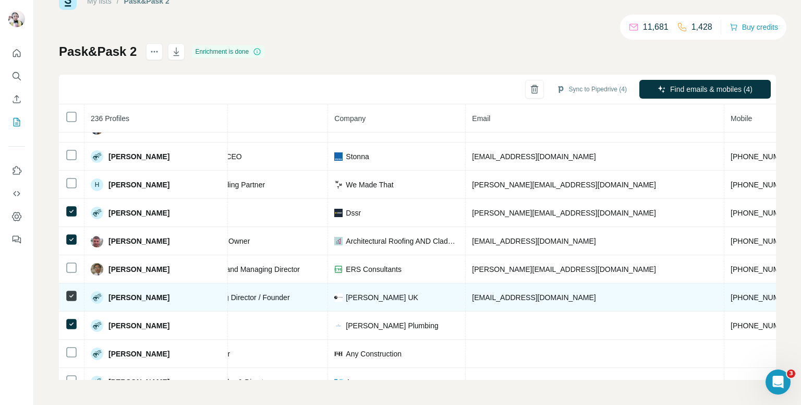
click at [731, 293] on span "[PHONE_NUMBER]" at bounding box center [764, 297] width 66 height 8
copy span "447584671037"
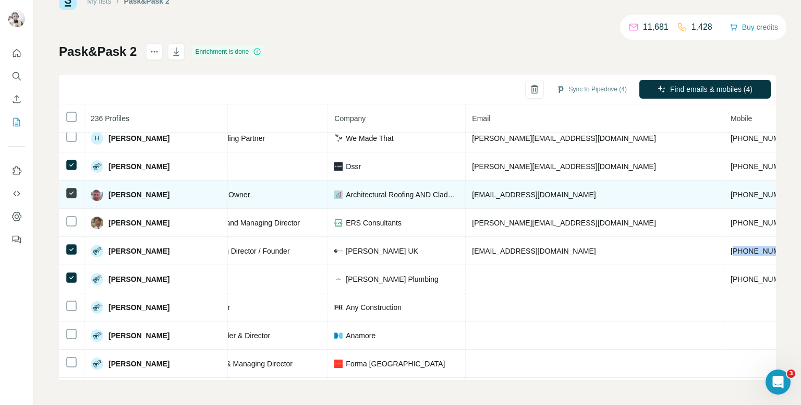
scroll to position [1619, 161]
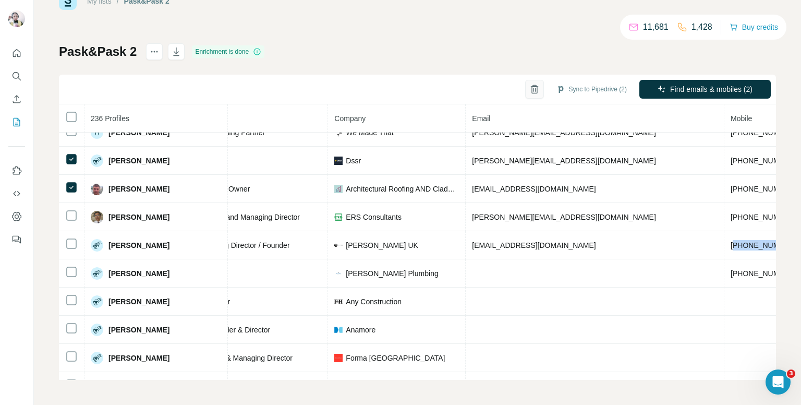
click at [529, 87] on icon "button" at bounding box center [534, 89] width 10 height 10
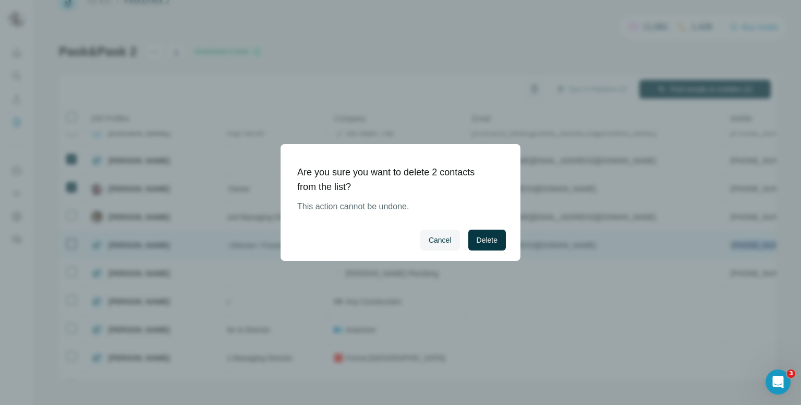
click at [480, 238] on span "Delete" at bounding box center [487, 240] width 21 height 10
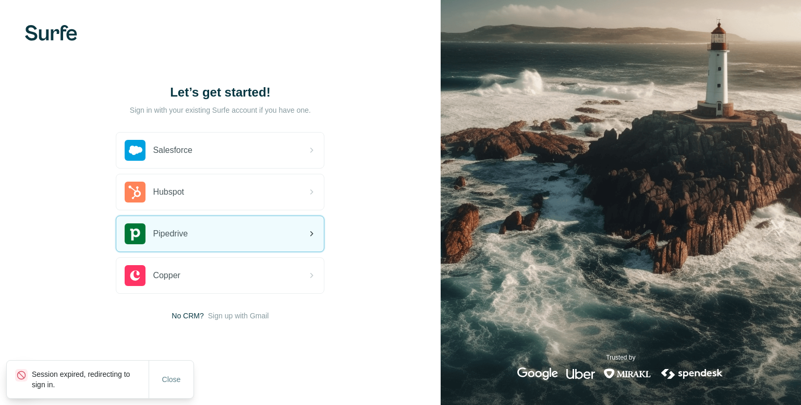
click at [181, 228] on span "Pipedrive" at bounding box center [170, 233] width 35 height 13
